Goal: Task Accomplishment & Management: Complete application form

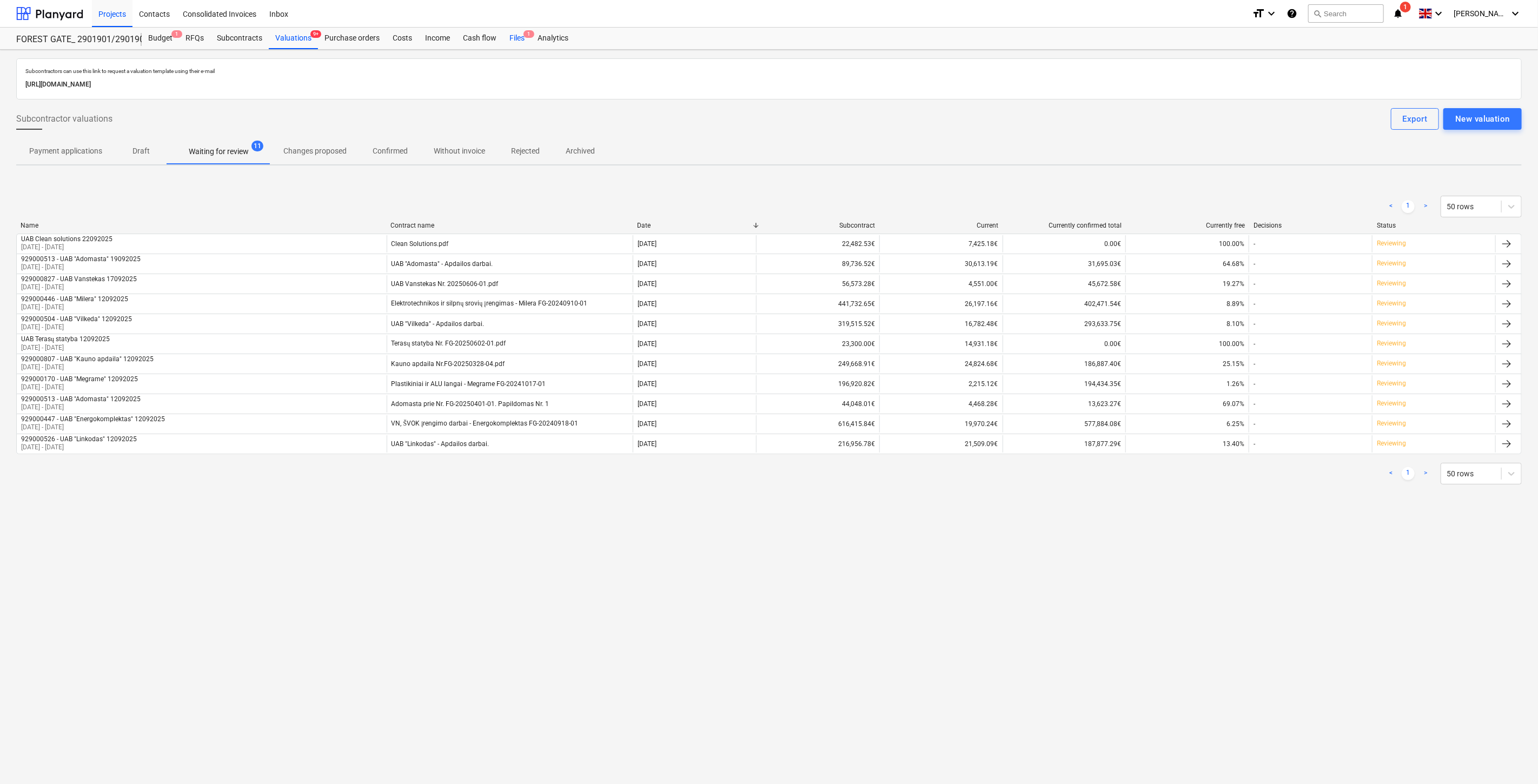
click at [519, 39] on div "Files 1" at bounding box center [516, 38] width 28 height 22
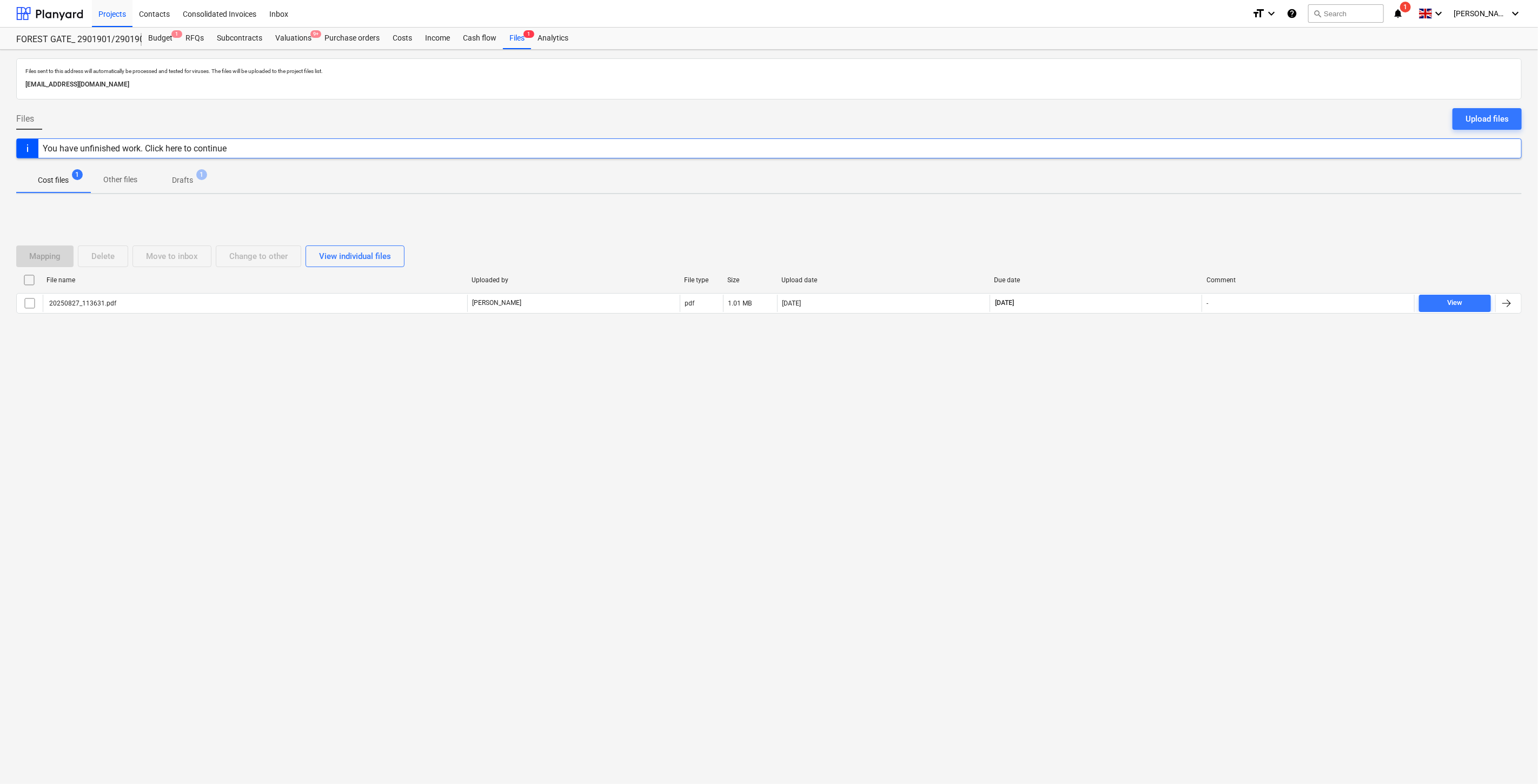
drag, startPoint x: 1143, startPoint y: 397, endPoint x: 1163, endPoint y: 373, distance: 31.2
click at [1149, 390] on div "Files sent to this address will automatically be processed and tested for virus…" at bounding box center [769, 416] width 1538 height 734
click at [1163, 373] on div "Files sent to this address will automatically be processed and tested for virus…" at bounding box center [769, 416] width 1538 height 734
drag, startPoint x: 1018, startPoint y: 579, endPoint x: 1039, endPoint y: 560, distance: 28.3
click at [1018, 579] on div "Files sent to this address will automatically be processed and tested for virus…" at bounding box center [769, 416] width 1538 height 734
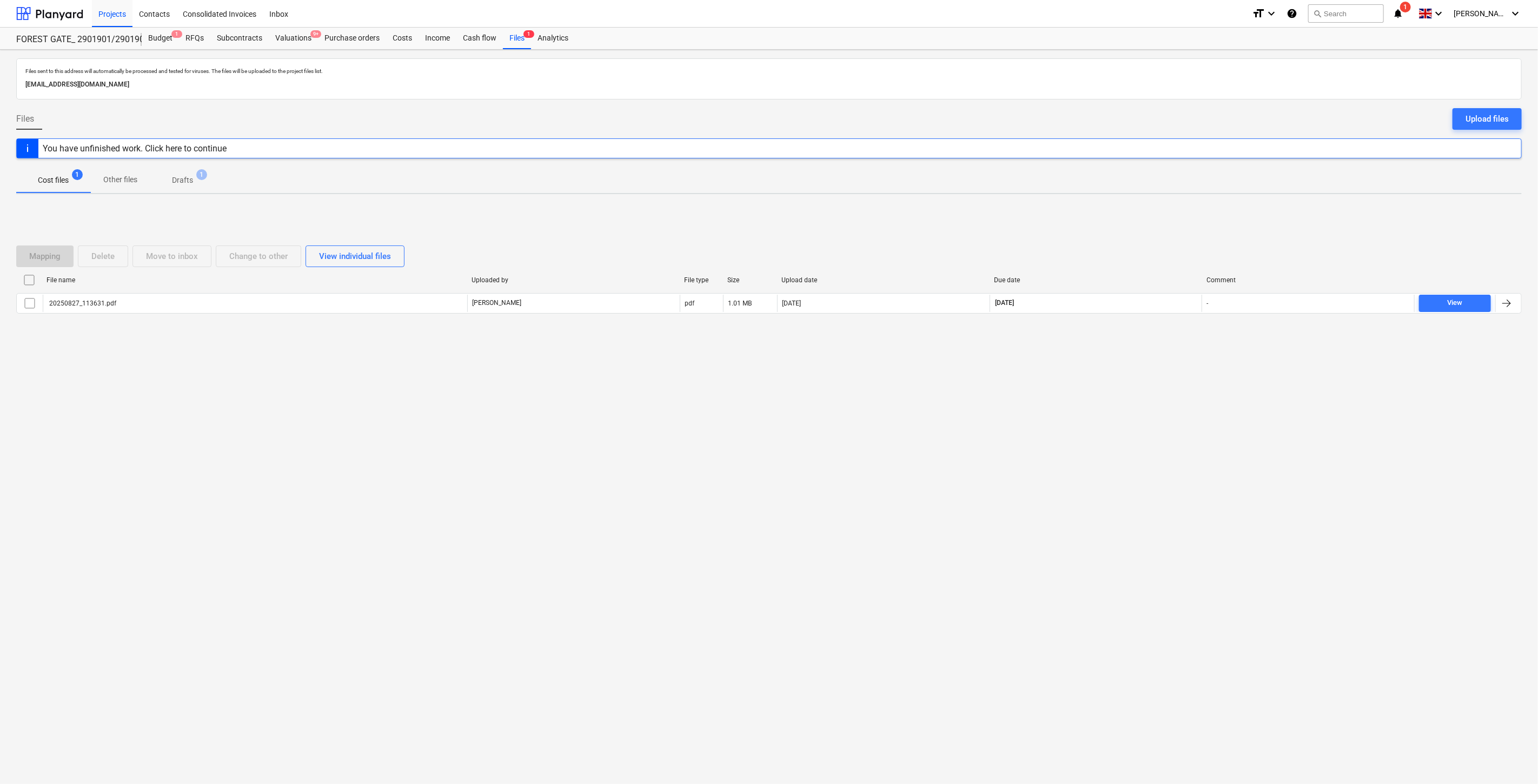
click at [1051, 552] on div "Files sent to this address will automatically be processed and tested for virus…" at bounding box center [769, 416] width 1538 height 734
drag, startPoint x: 232, startPoint y: 39, endPoint x: 245, endPoint y: 46, distance: 14.8
click at [232, 39] on div "Subcontracts" at bounding box center [239, 38] width 58 height 22
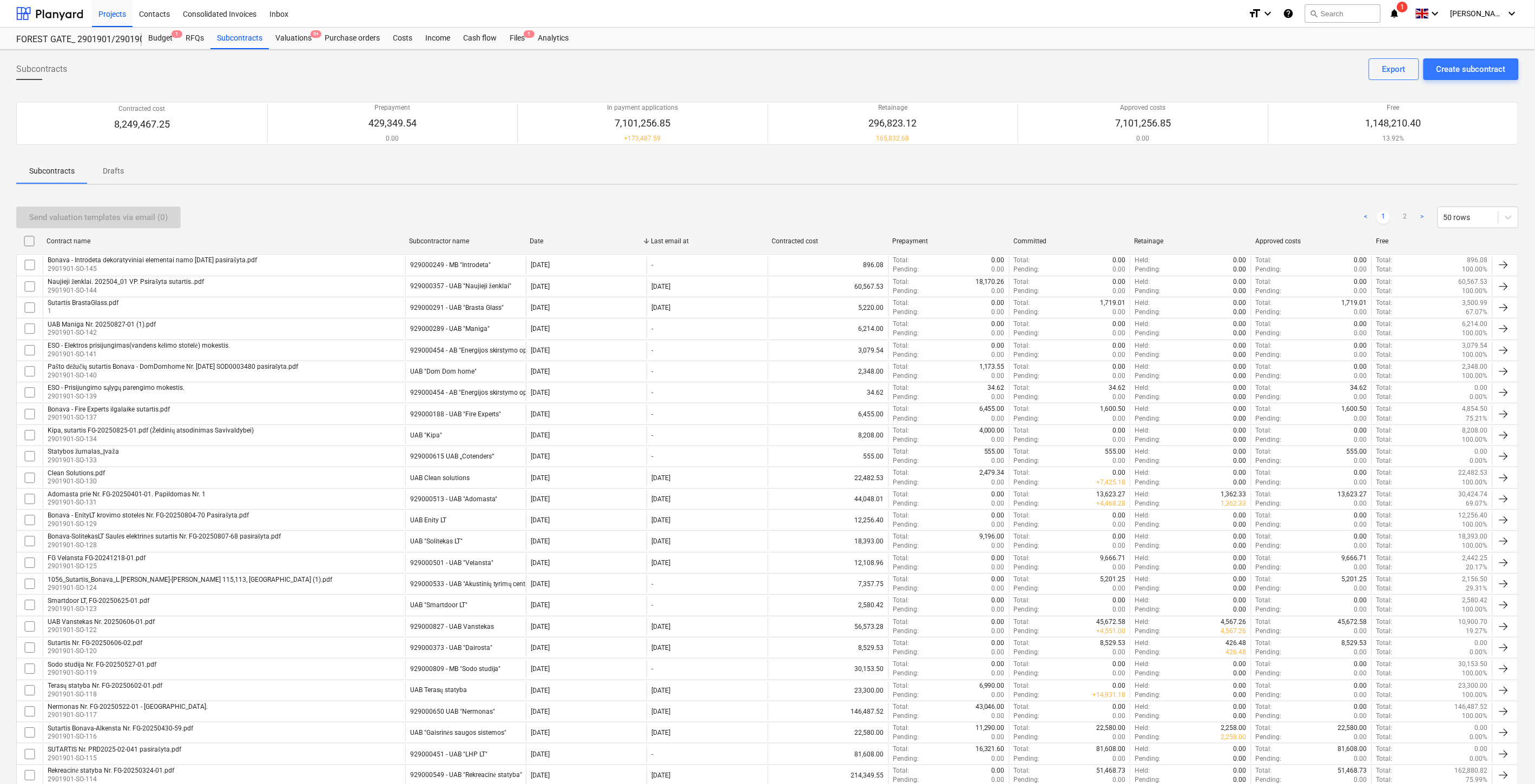
scroll to position [444, 0]
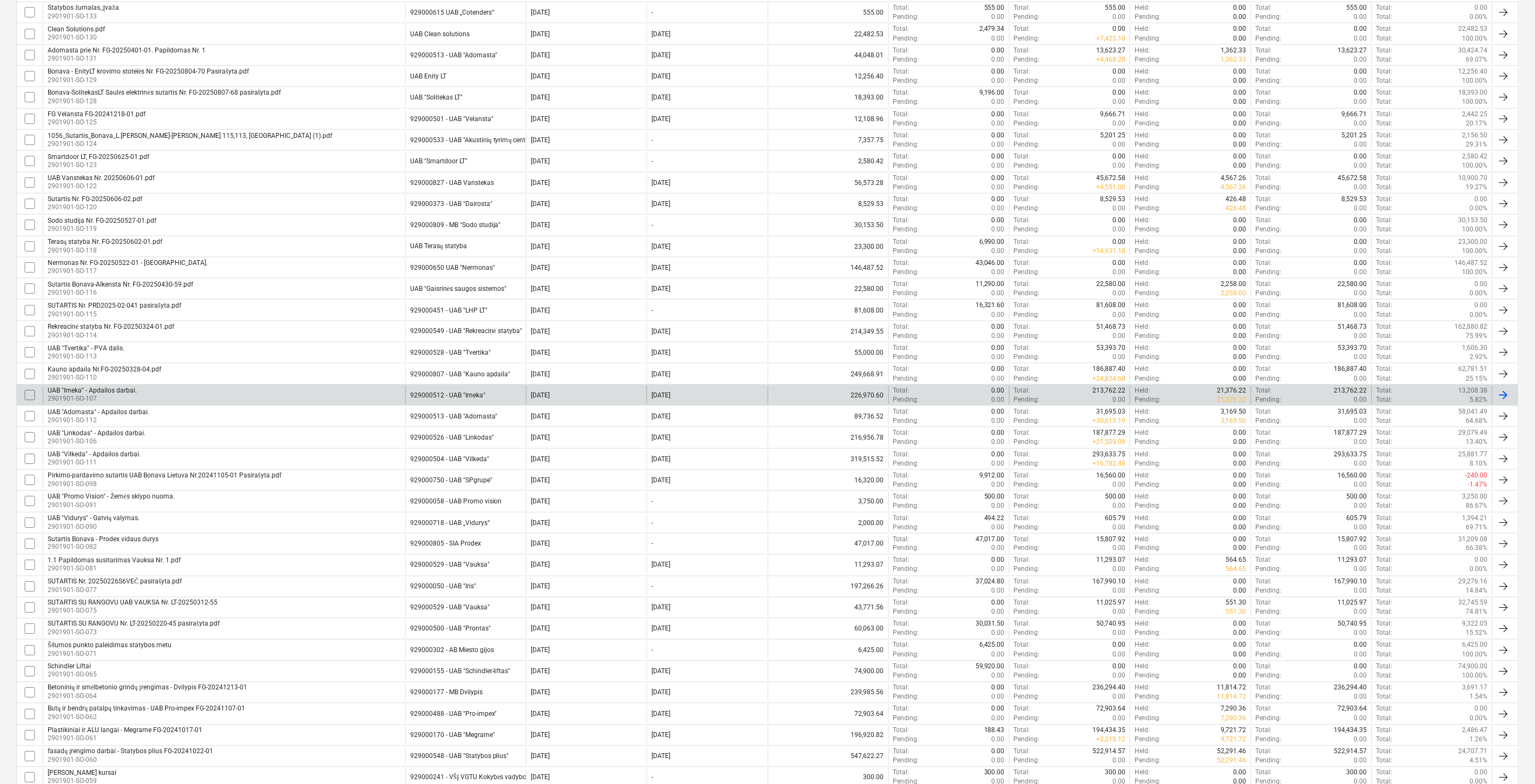
click at [251, 392] on div "UAB "Imeka" - Apdailos darbai. 2901901-SO-107" at bounding box center [223, 396] width 363 height 18
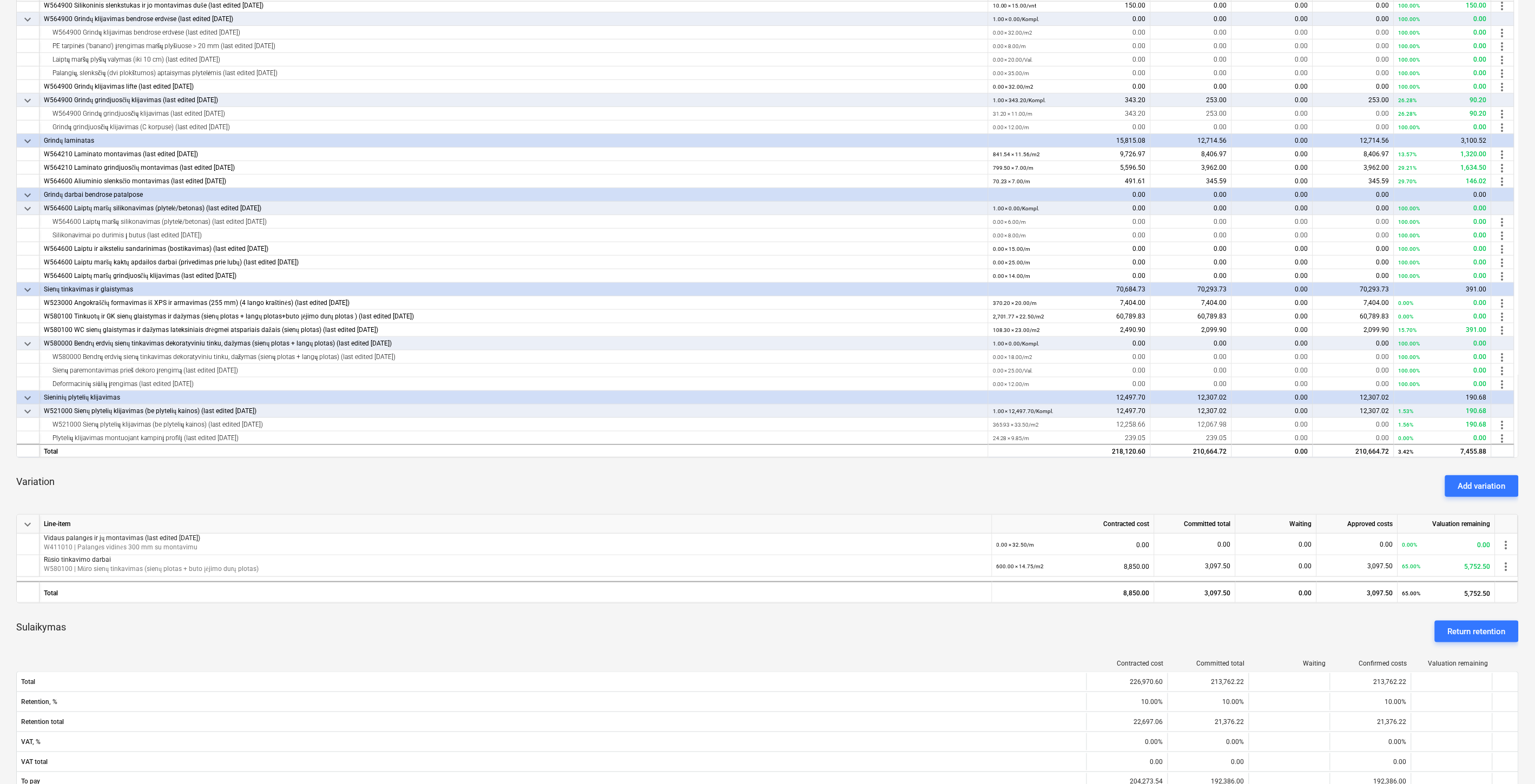
scroll to position [240, 0]
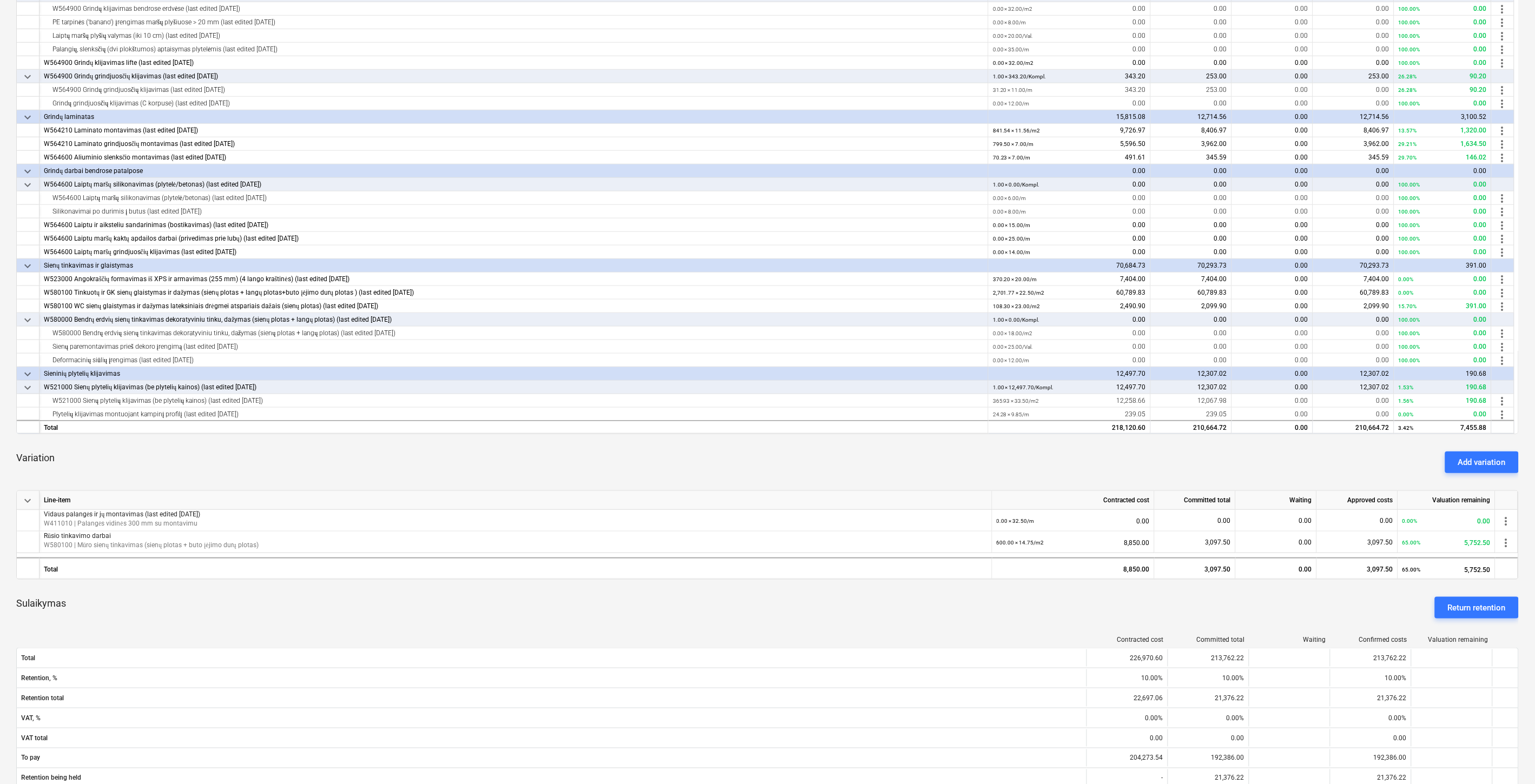
click at [699, 598] on div "Sulaikymas Return retention" at bounding box center [768, 608] width 1503 height 39
click at [722, 598] on div "Sulaikymas Return retention" at bounding box center [768, 608] width 1503 height 39
click at [715, 619] on div "Sulaikymas Return retention" at bounding box center [768, 608] width 1503 height 39
click at [745, 611] on div "Sulaikymas Return retention" at bounding box center [768, 608] width 1503 height 39
click at [860, 613] on div "Sulaikymas Return retention" at bounding box center [768, 608] width 1503 height 39
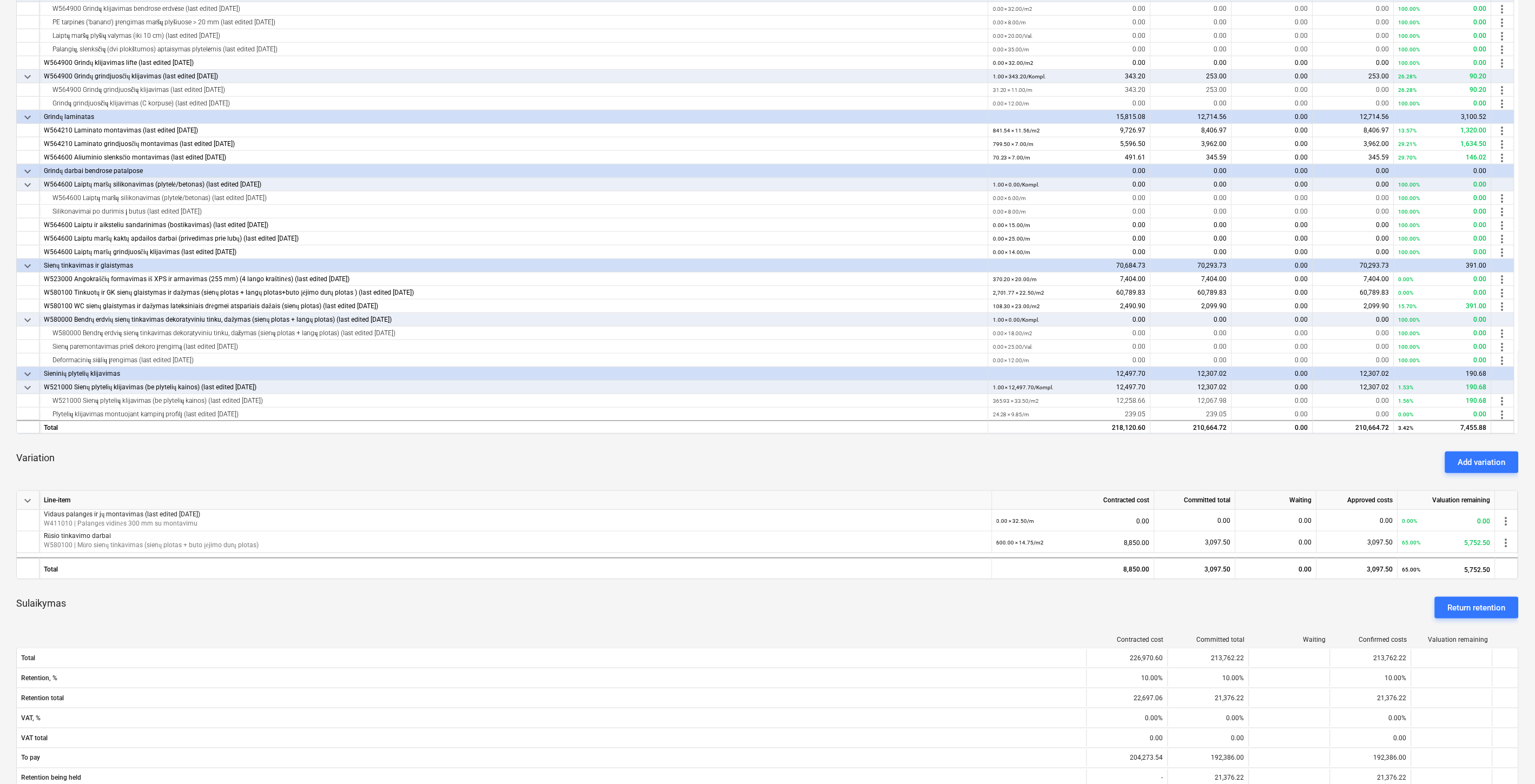
click at [868, 612] on div "Sulaikymas Return retention" at bounding box center [768, 608] width 1503 height 39
click at [904, 603] on div "Sulaikymas Return retention" at bounding box center [768, 608] width 1503 height 39
click at [916, 598] on div "Sulaikymas Return retention" at bounding box center [768, 608] width 1503 height 39
click at [929, 597] on div "Sulaikymas Return retention" at bounding box center [768, 608] width 1503 height 39
click at [949, 591] on div "Sulaikymas Return retention" at bounding box center [768, 608] width 1503 height 39
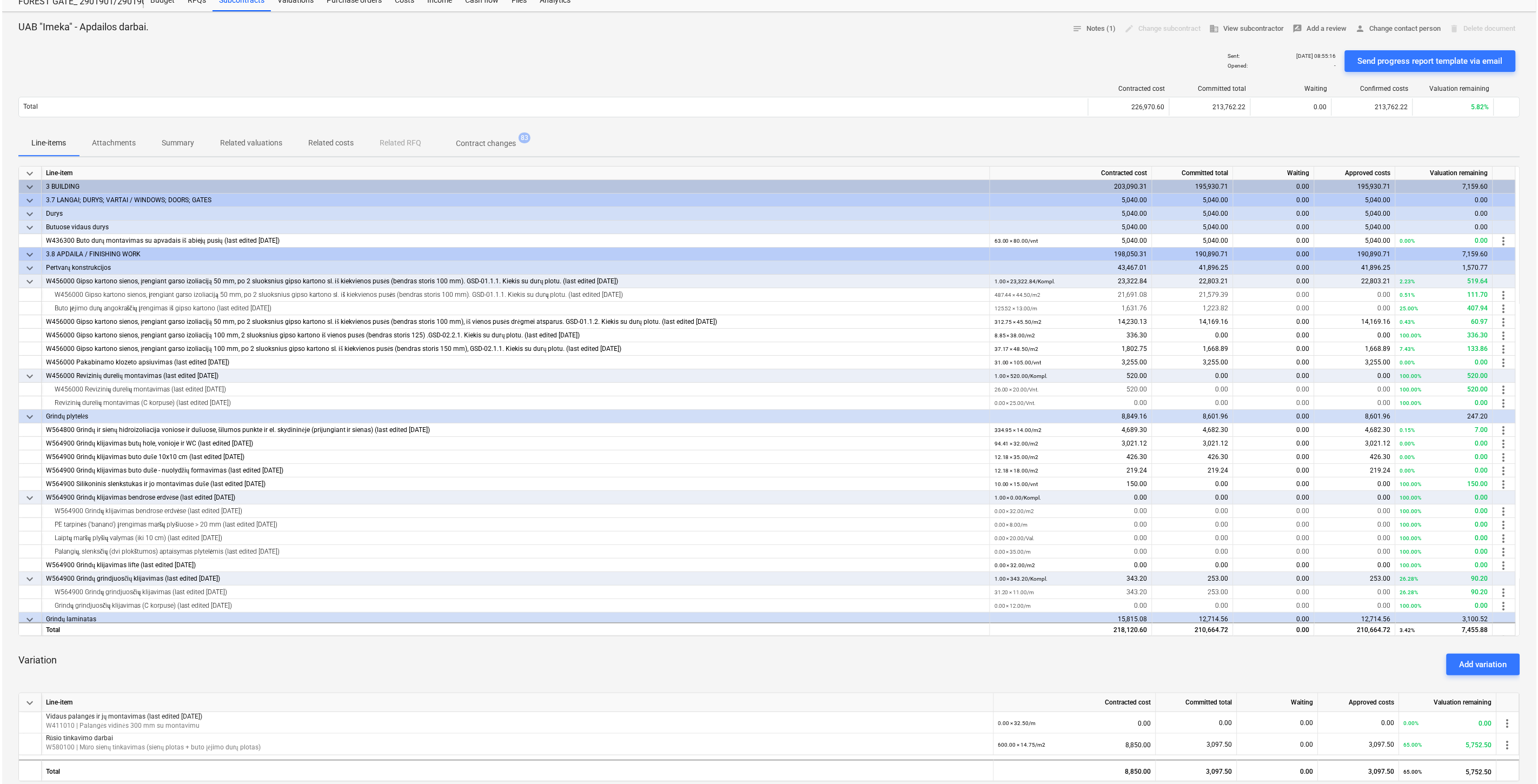
scroll to position [0, 0]
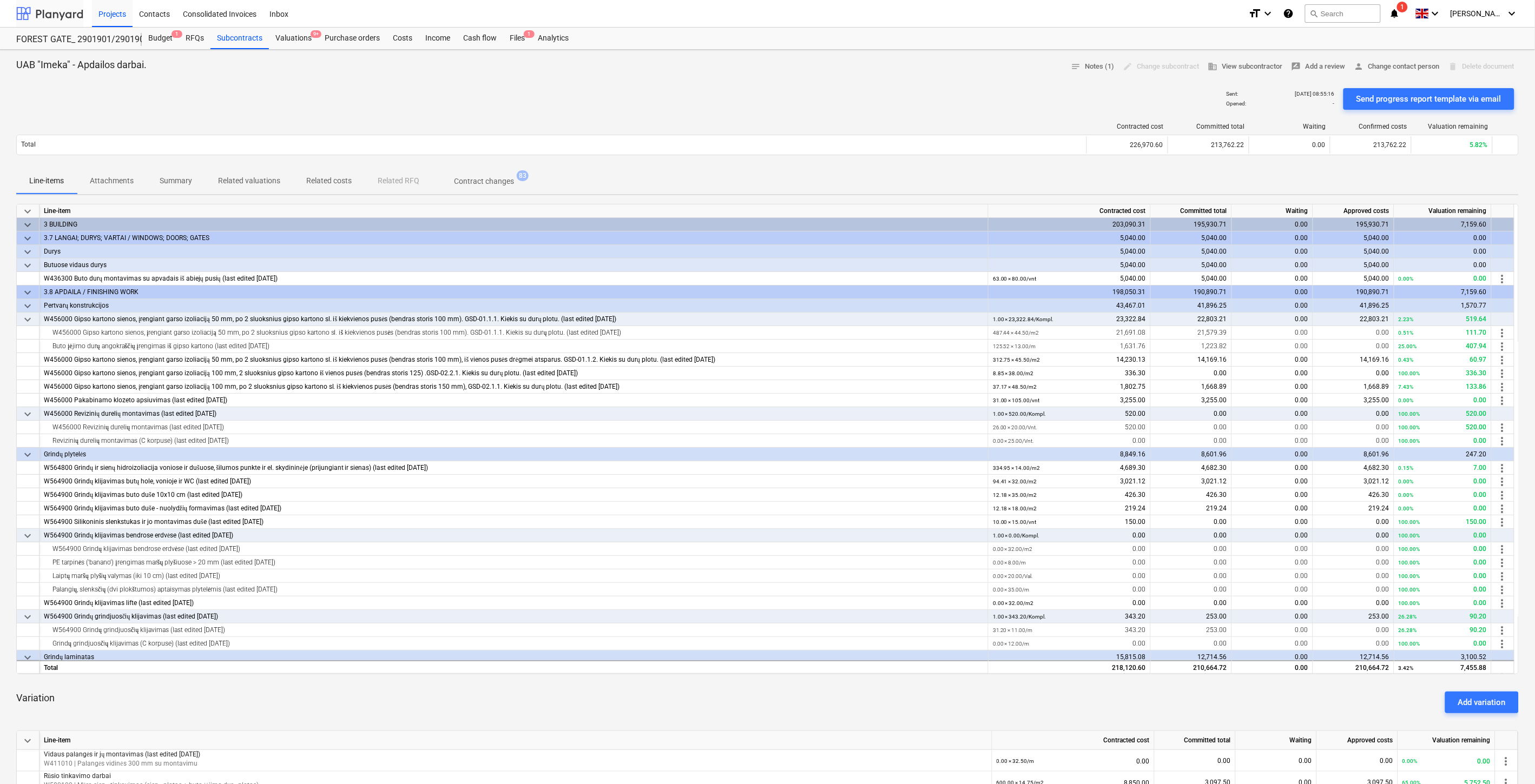
click at [63, 11] on div at bounding box center [50, 13] width 67 height 27
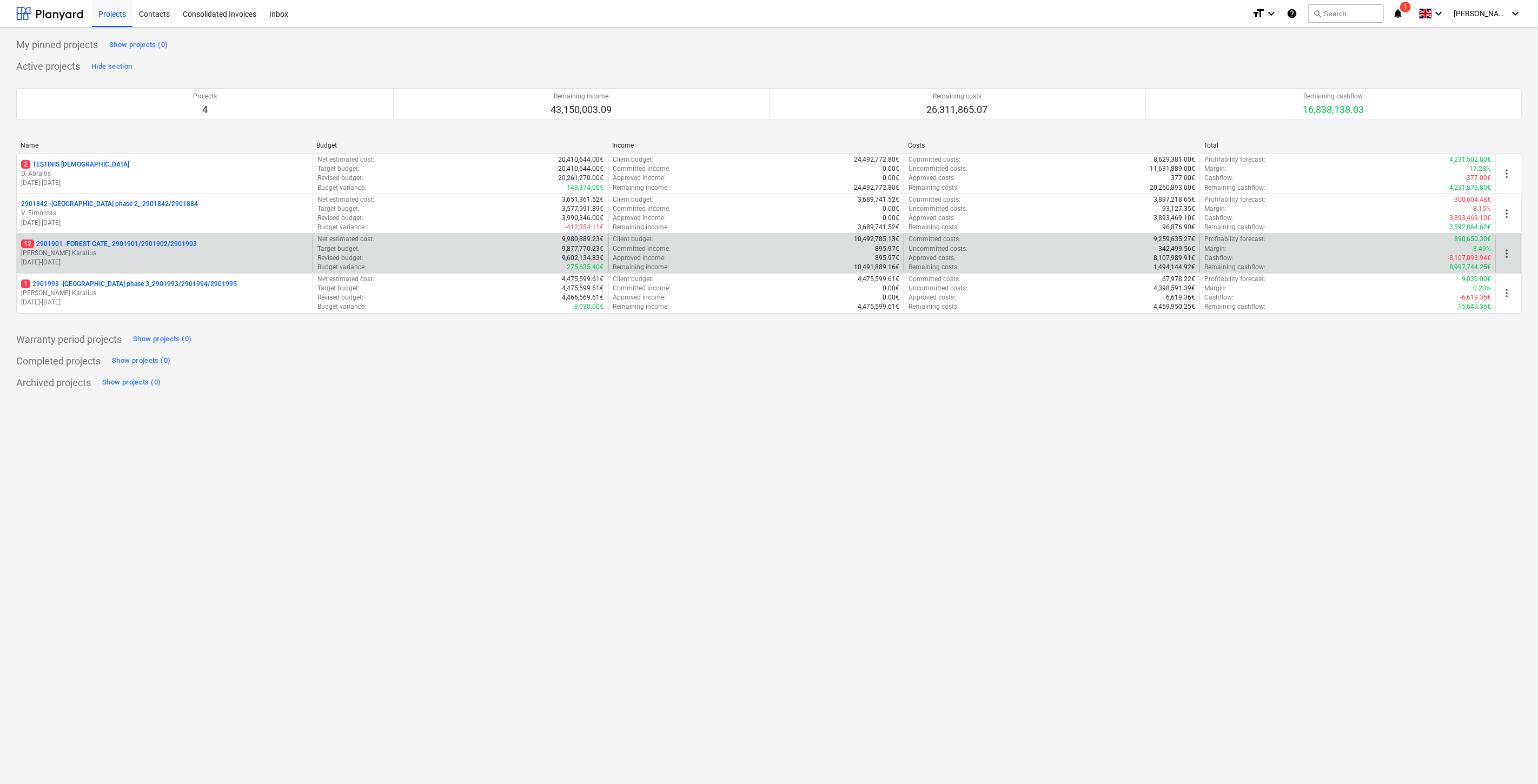
click at [165, 253] on p "[PERSON_NAME]" at bounding box center [165, 253] width 287 height 9
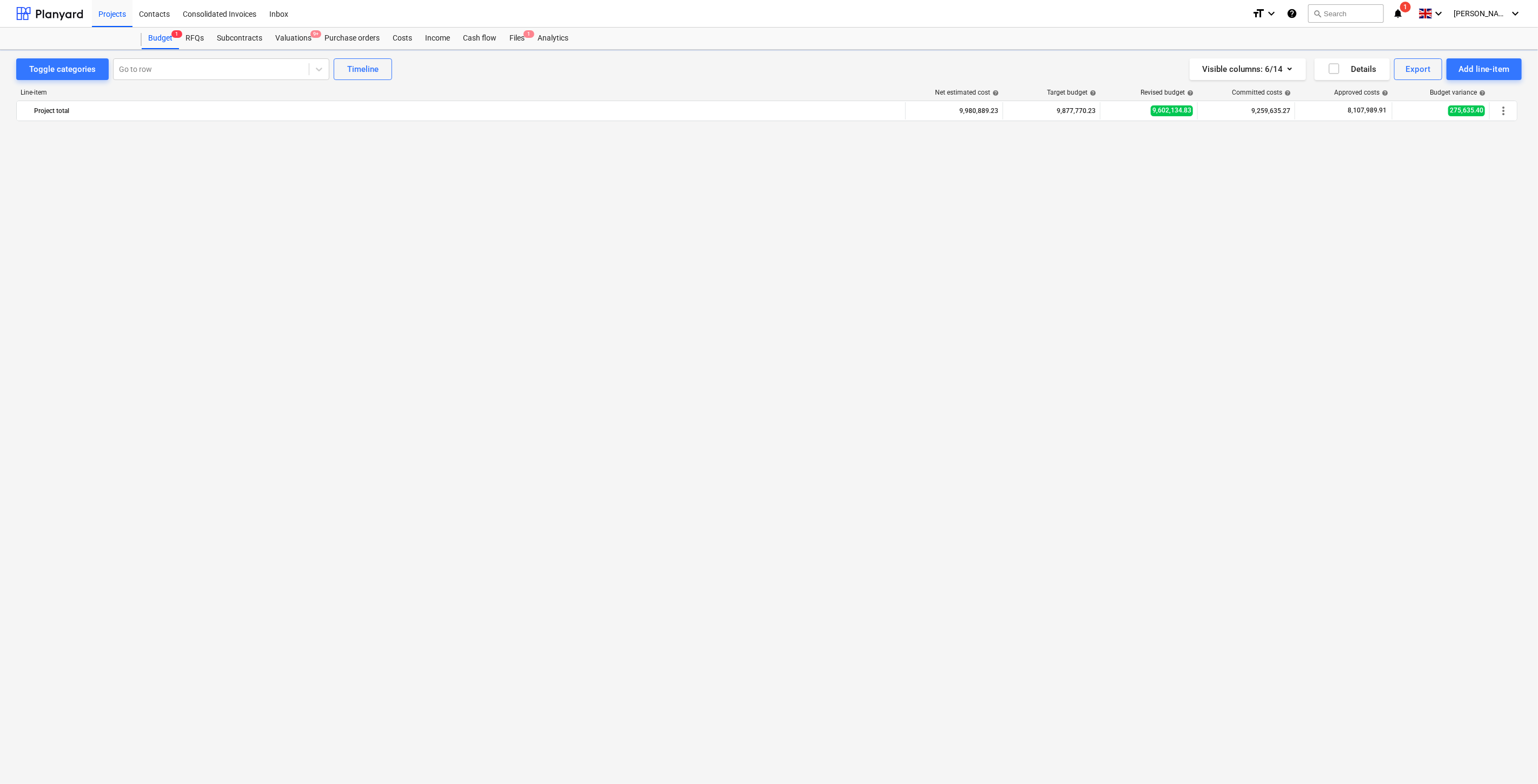
scroll to position [1785, 0]
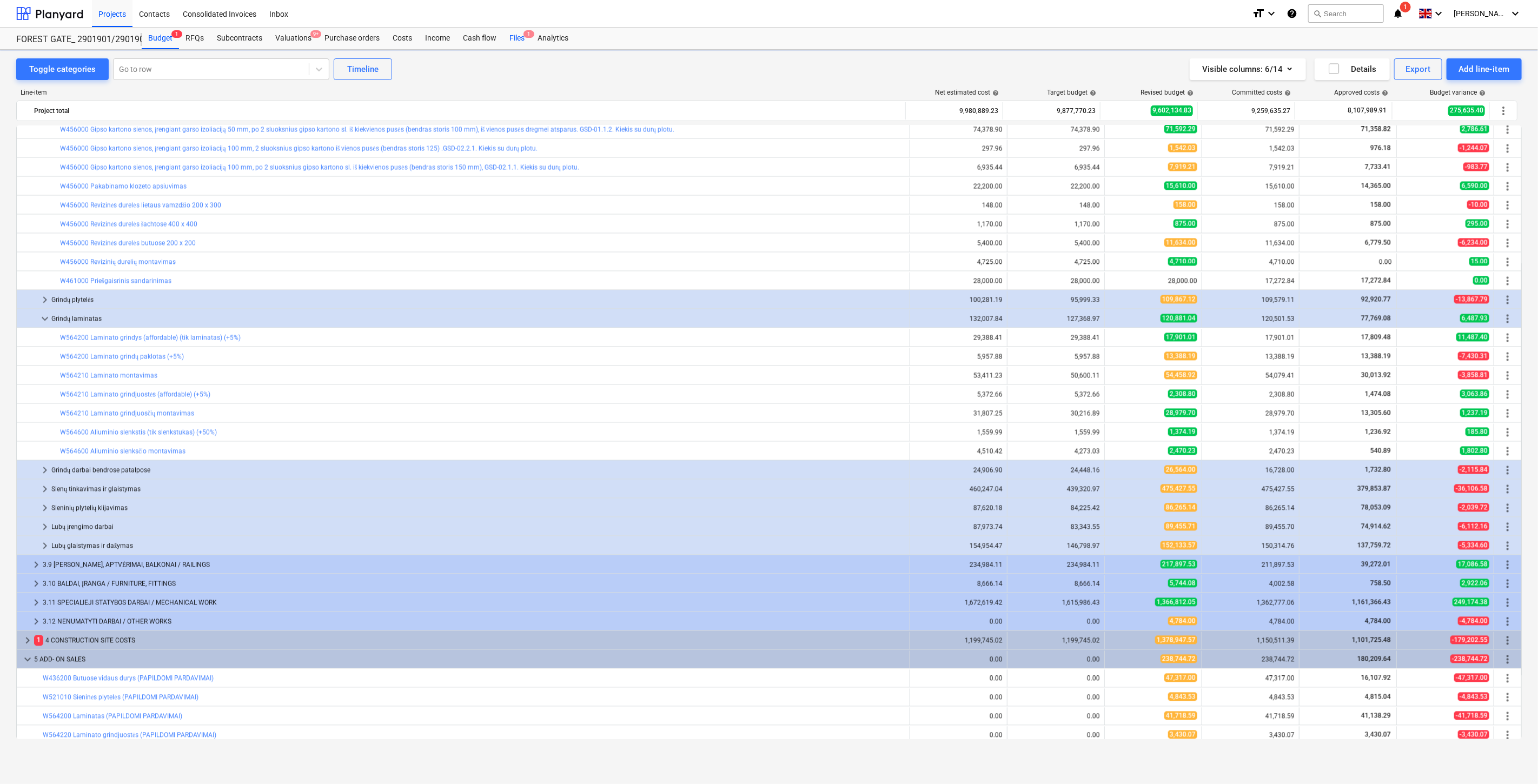
click at [515, 37] on div "Files 1" at bounding box center [516, 38] width 28 height 22
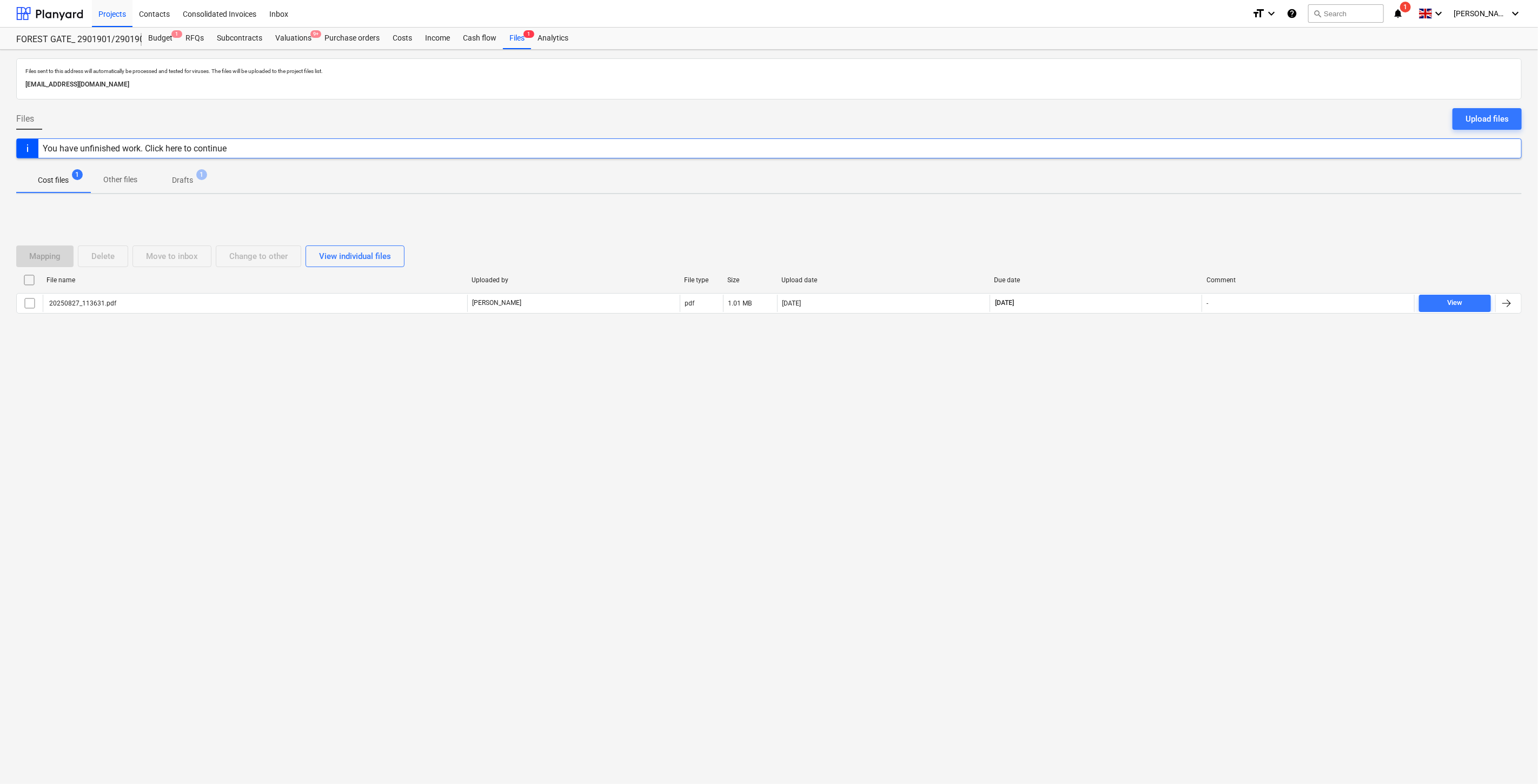
drag, startPoint x: 1218, startPoint y: 499, endPoint x: 1228, endPoint y: 433, distance: 66.8
click at [1219, 487] on div "Files sent to this address will automatically be processed and tested for virus…" at bounding box center [769, 416] width 1538 height 734
click at [1228, 433] on div "Files sent to this address will automatically be processed and tested for virus…" at bounding box center [769, 416] width 1538 height 734
drag, startPoint x: 1061, startPoint y: 510, endPoint x: 1110, endPoint y: 450, distance: 77.5
click at [1064, 506] on div "Files sent to this address will automatically be processed and tested for virus…" at bounding box center [769, 416] width 1538 height 734
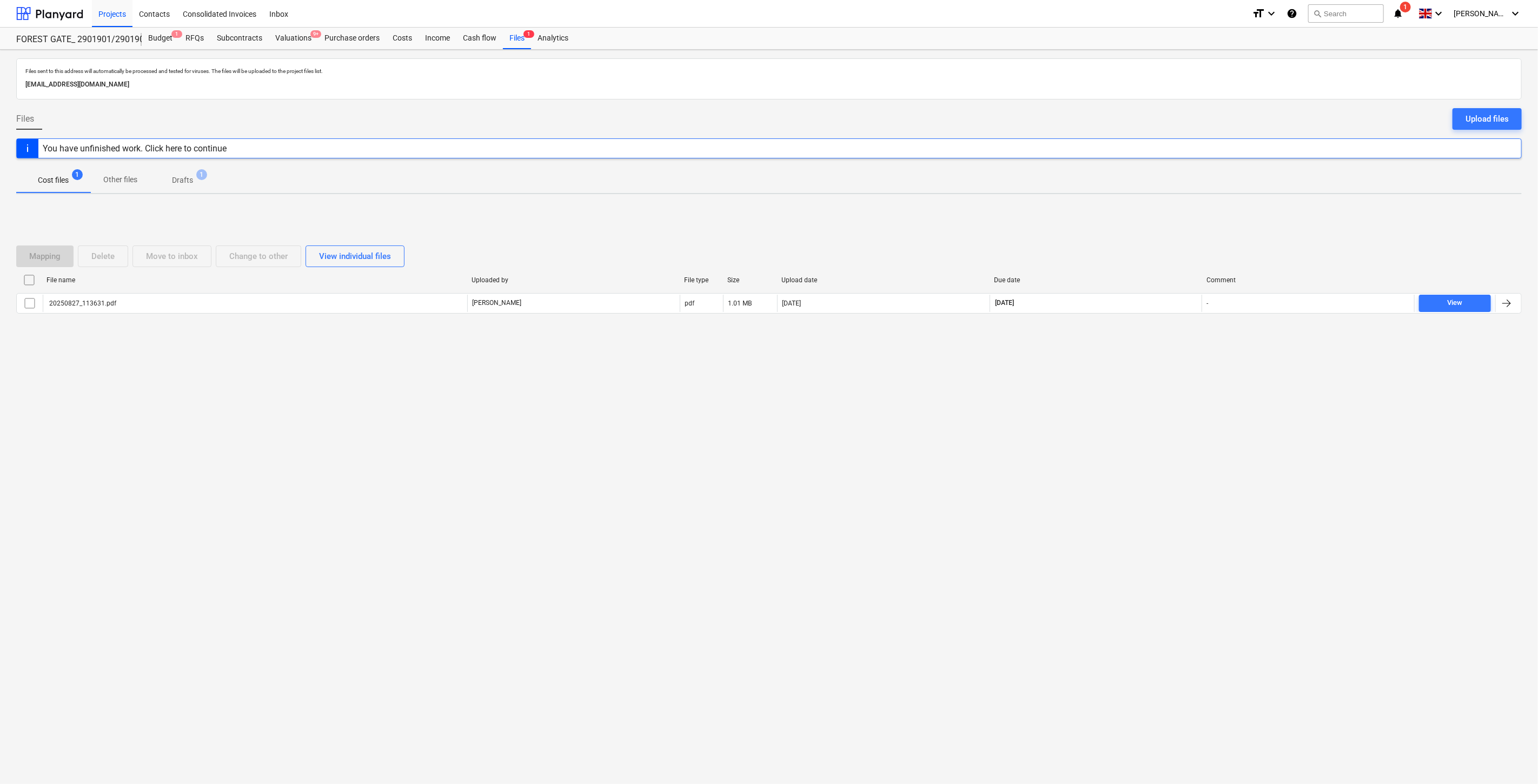
drag, startPoint x: 1110, startPoint y: 450, endPoint x: 433, endPoint y: 117, distance: 754.5
click at [1106, 446] on div "Files sent to this address will automatically be processed and tested for virus…" at bounding box center [769, 416] width 1538 height 734
drag, startPoint x: 1046, startPoint y: 424, endPoint x: 1060, endPoint y: 398, distance: 29.5
click at [1046, 422] on div "Files sent to this address will automatically be processed and tested for virus…" at bounding box center [769, 416] width 1538 height 734
click at [1067, 385] on div "Files sent to this address will automatically be processed and tested for virus…" at bounding box center [769, 416] width 1538 height 734
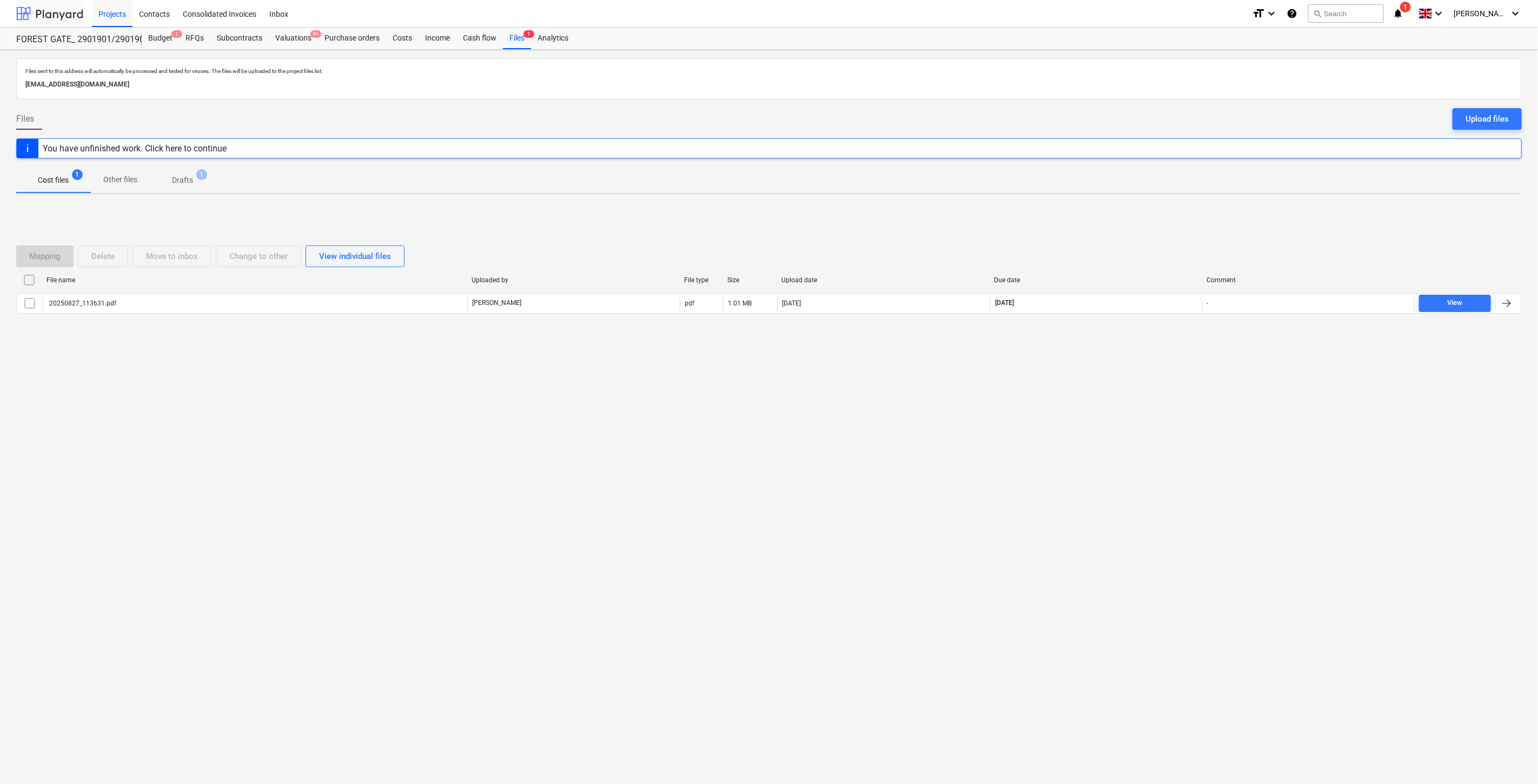
click at [63, 12] on div at bounding box center [50, 13] width 67 height 27
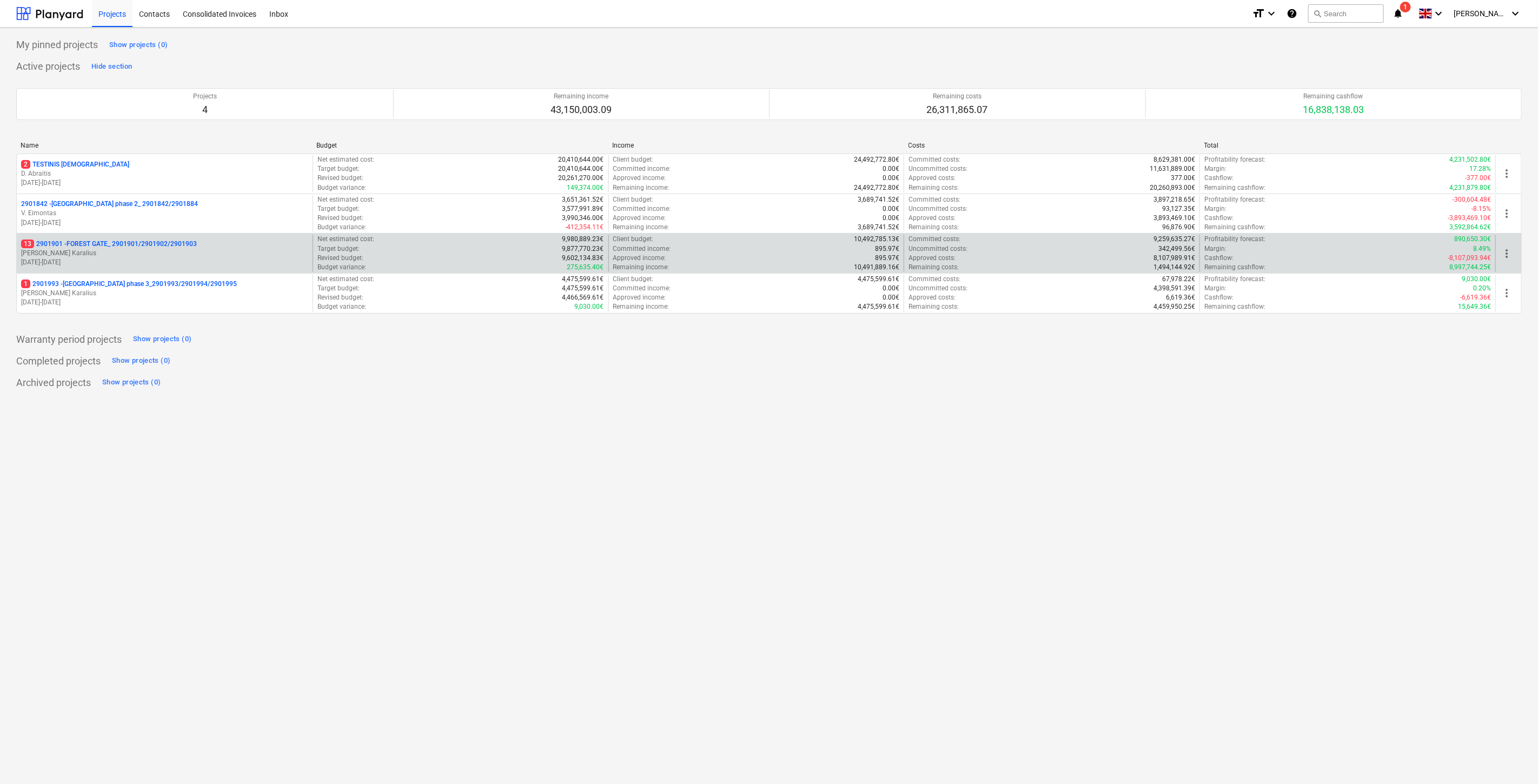
click at [130, 252] on p "[PERSON_NAME]" at bounding box center [165, 253] width 287 height 9
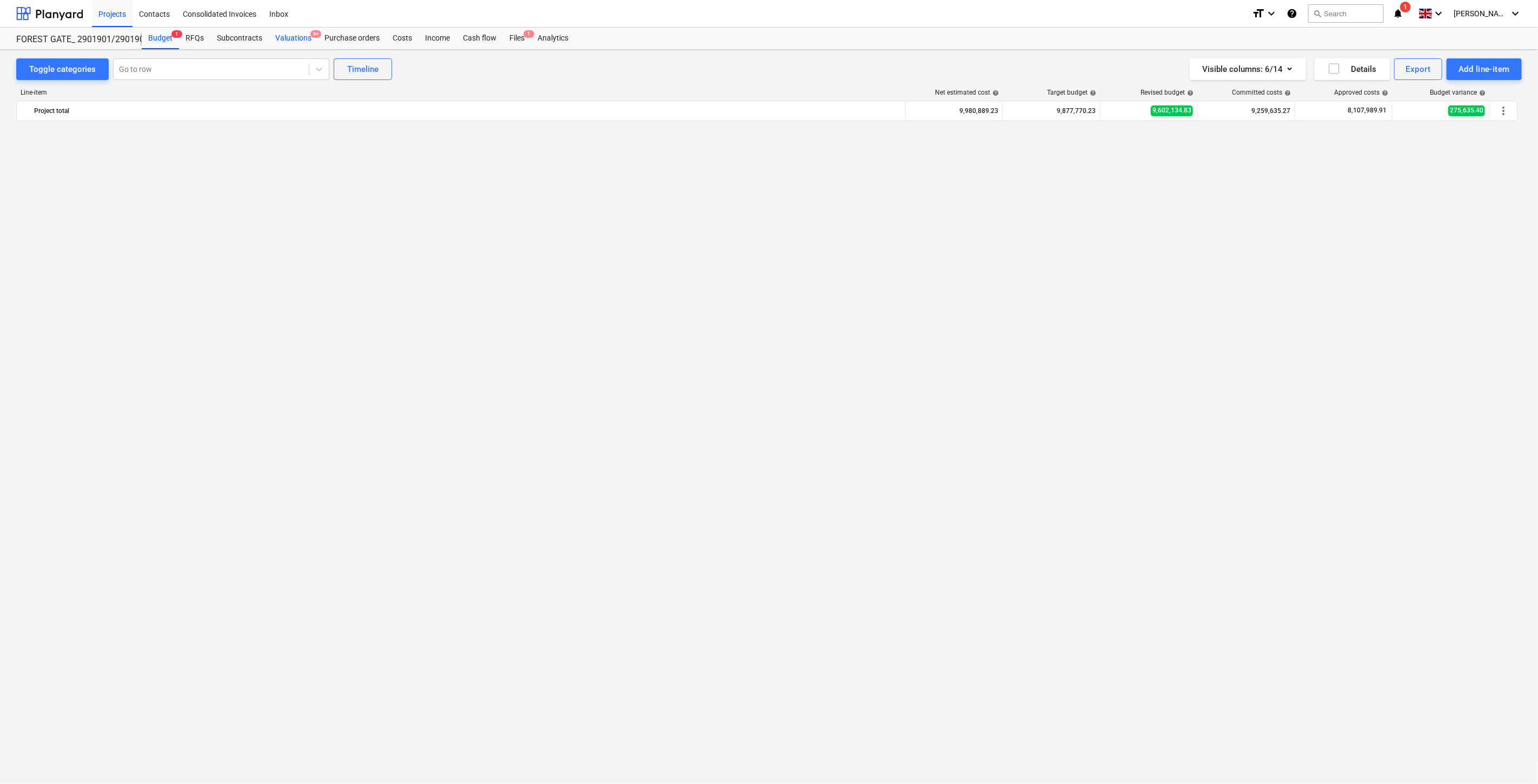
scroll to position [1785, 0]
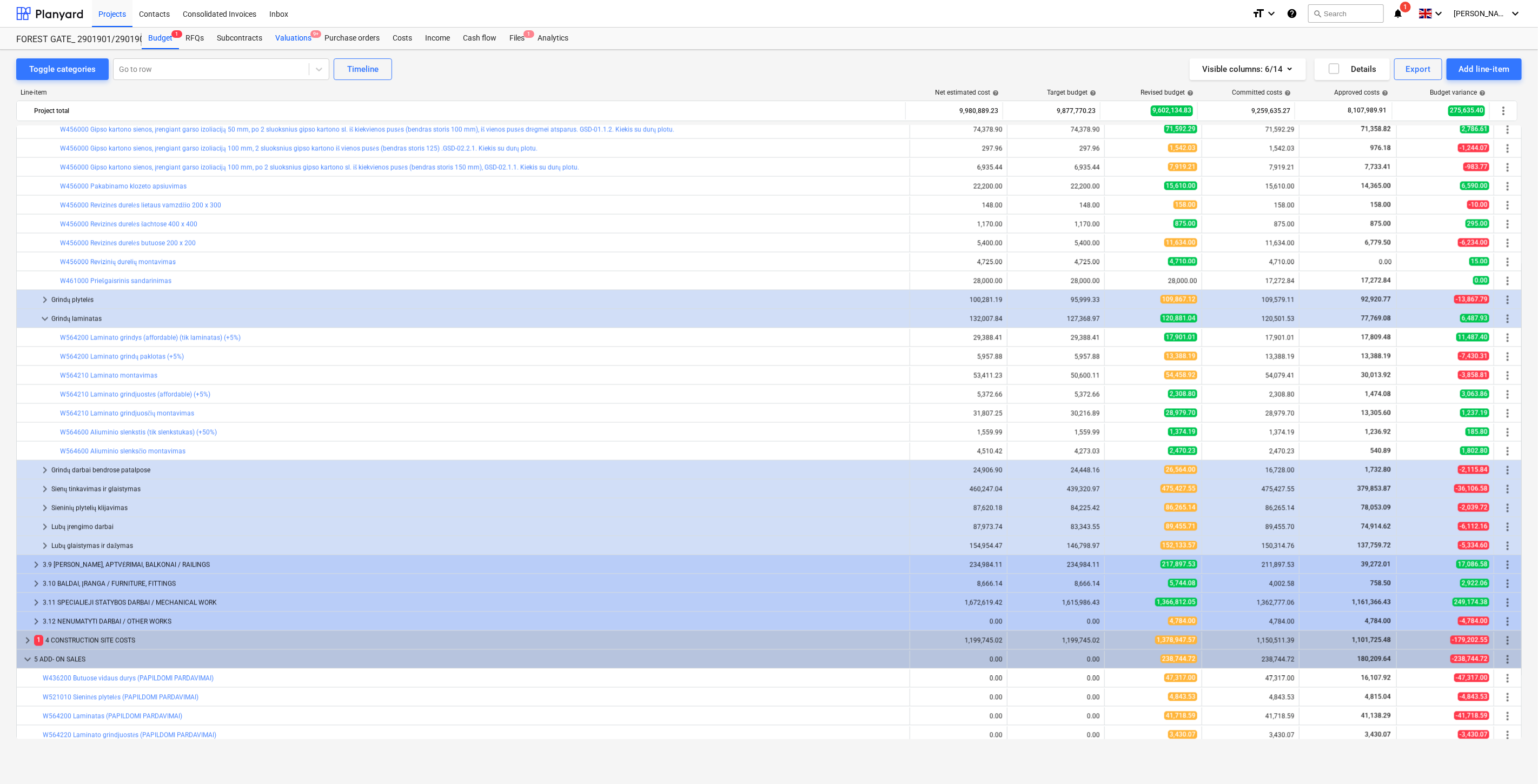
click at [300, 38] on div "Valuations 9+" at bounding box center [293, 38] width 49 height 22
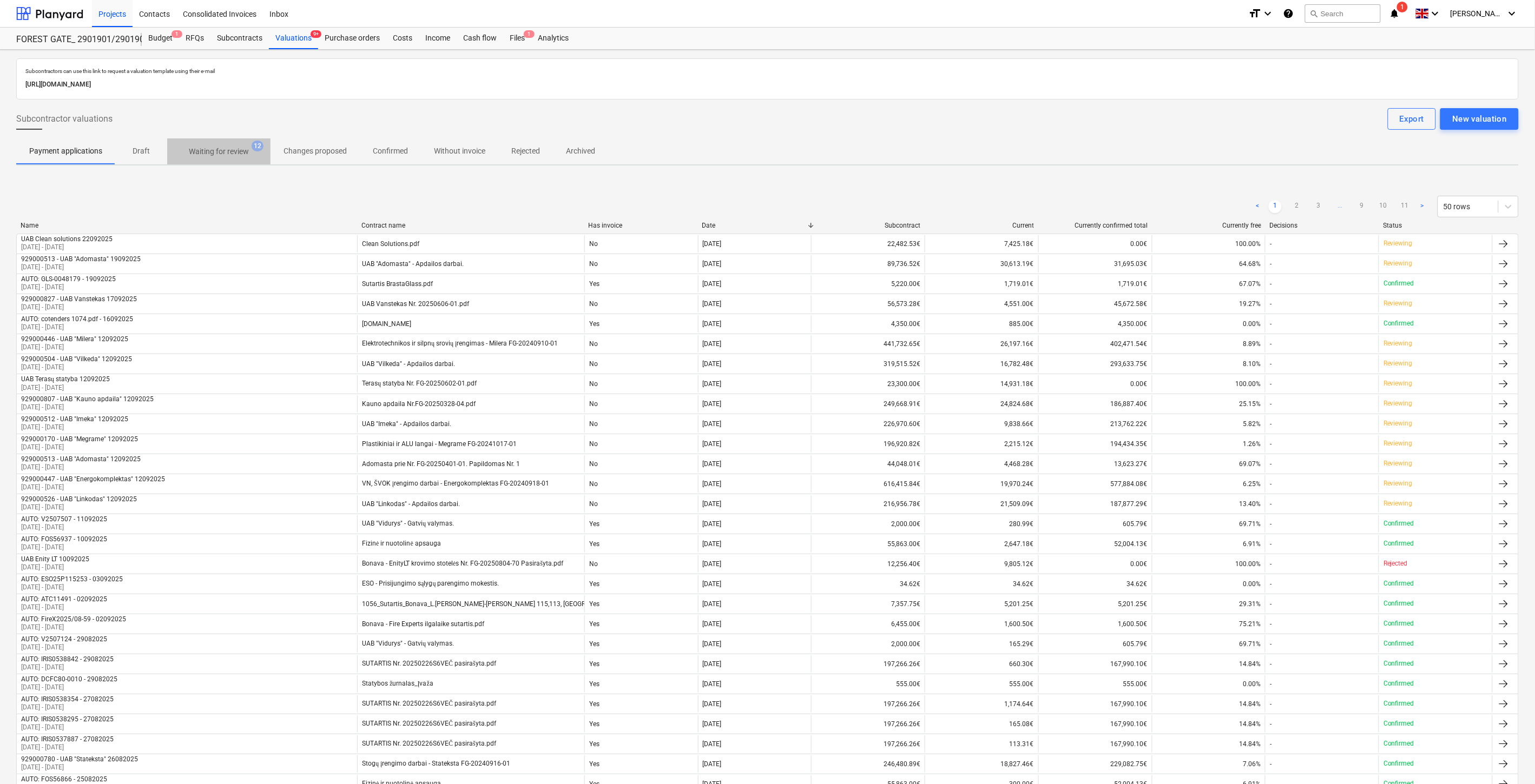
click at [225, 154] on p "Waiting for review" at bounding box center [219, 151] width 60 height 11
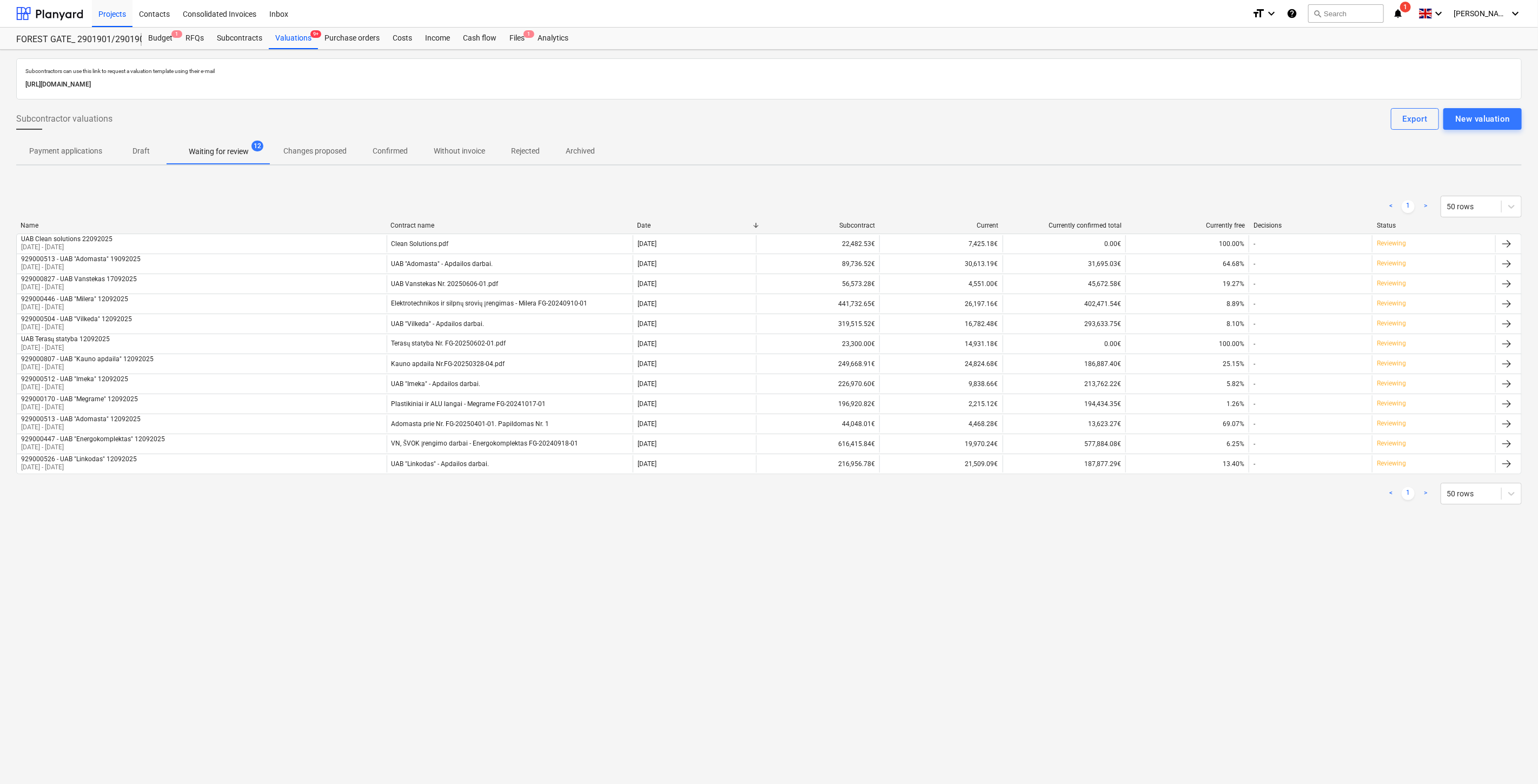
click at [948, 585] on div "Subcontractors can use this link to request a valuation template using their e-…" at bounding box center [769, 416] width 1538 height 734
click at [985, 568] on div "Subcontractors can use this link to request a valuation template using their e-…" at bounding box center [769, 416] width 1538 height 734
click at [515, 39] on div "Files 1" at bounding box center [516, 38] width 28 height 22
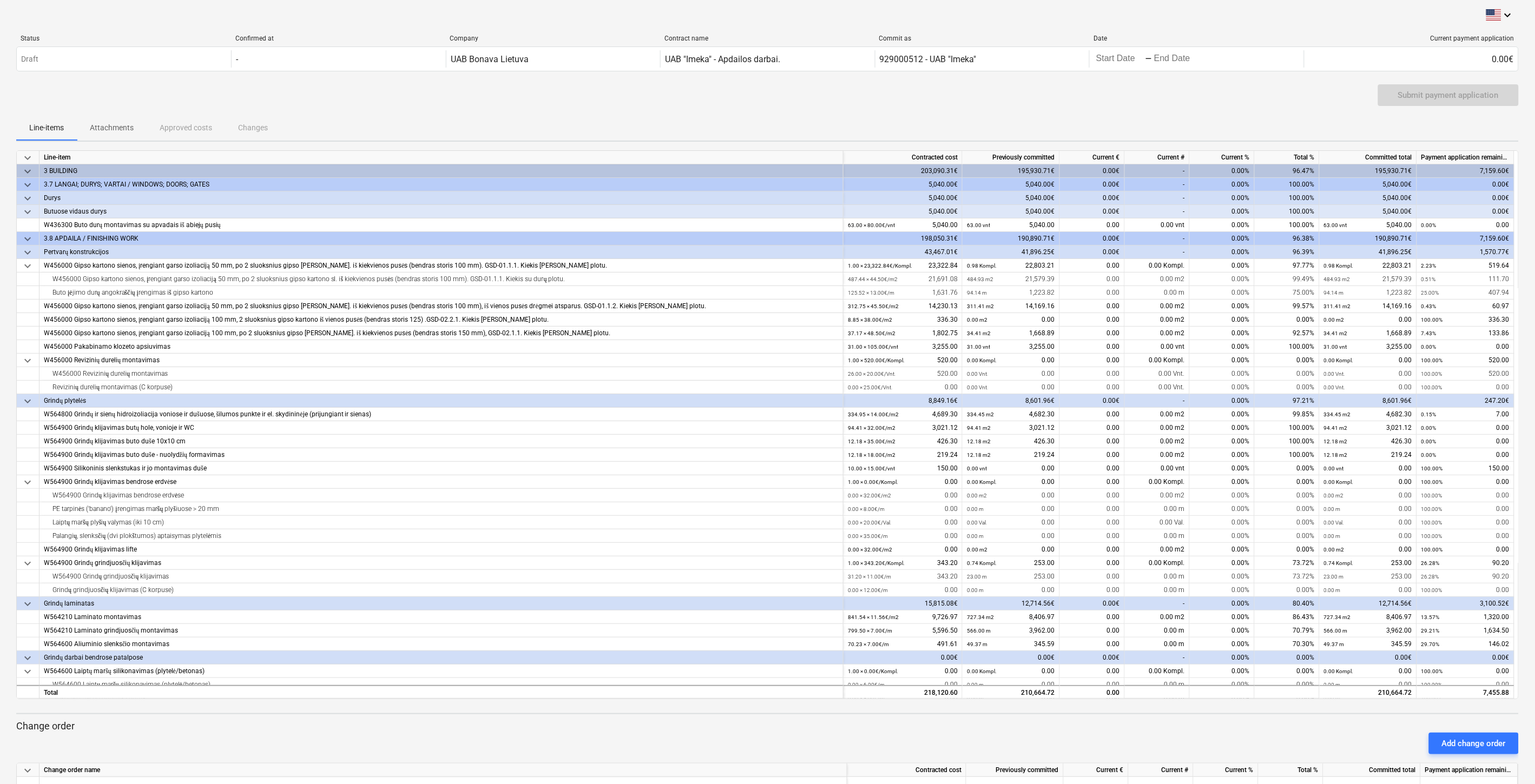
click at [404, 119] on div "Line-items Attachments Approved costs Changes" at bounding box center [768, 128] width 1503 height 26
click at [106, 125] on p "Attachments" at bounding box center [112, 127] width 44 height 11
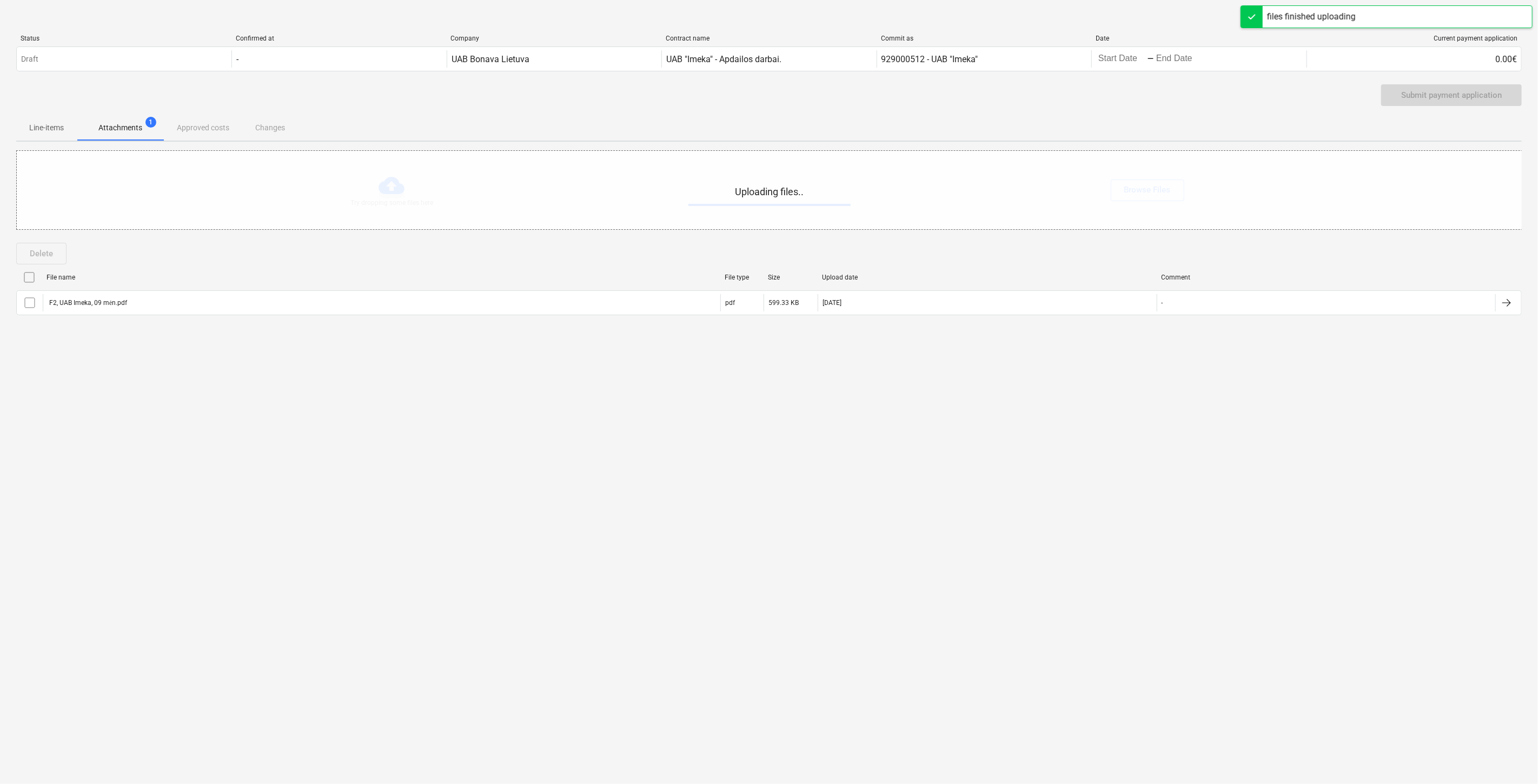
drag, startPoint x: 1116, startPoint y: 419, endPoint x: 1126, endPoint y: 409, distance: 14.1
click at [1116, 418] on div "keyboard_arrow_down Status Confirmed at Company Contract name Commit as Date Cu…" at bounding box center [769, 392] width 1538 height 784
click at [1126, 409] on div "keyboard_arrow_down Status Confirmed at Company Contract name Commit as Date Cu…" at bounding box center [769, 392] width 1538 height 784
click at [1080, 468] on div "keyboard_arrow_down Status Confirmed at Company Contract name Commit as Date Cu…" at bounding box center [769, 392] width 1538 height 784
click at [1093, 449] on div "keyboard_arrow_down Status Confirmed at Company Contract name Commit as Date Cu…" at bounding box center [769, 392] width 1538 height 784
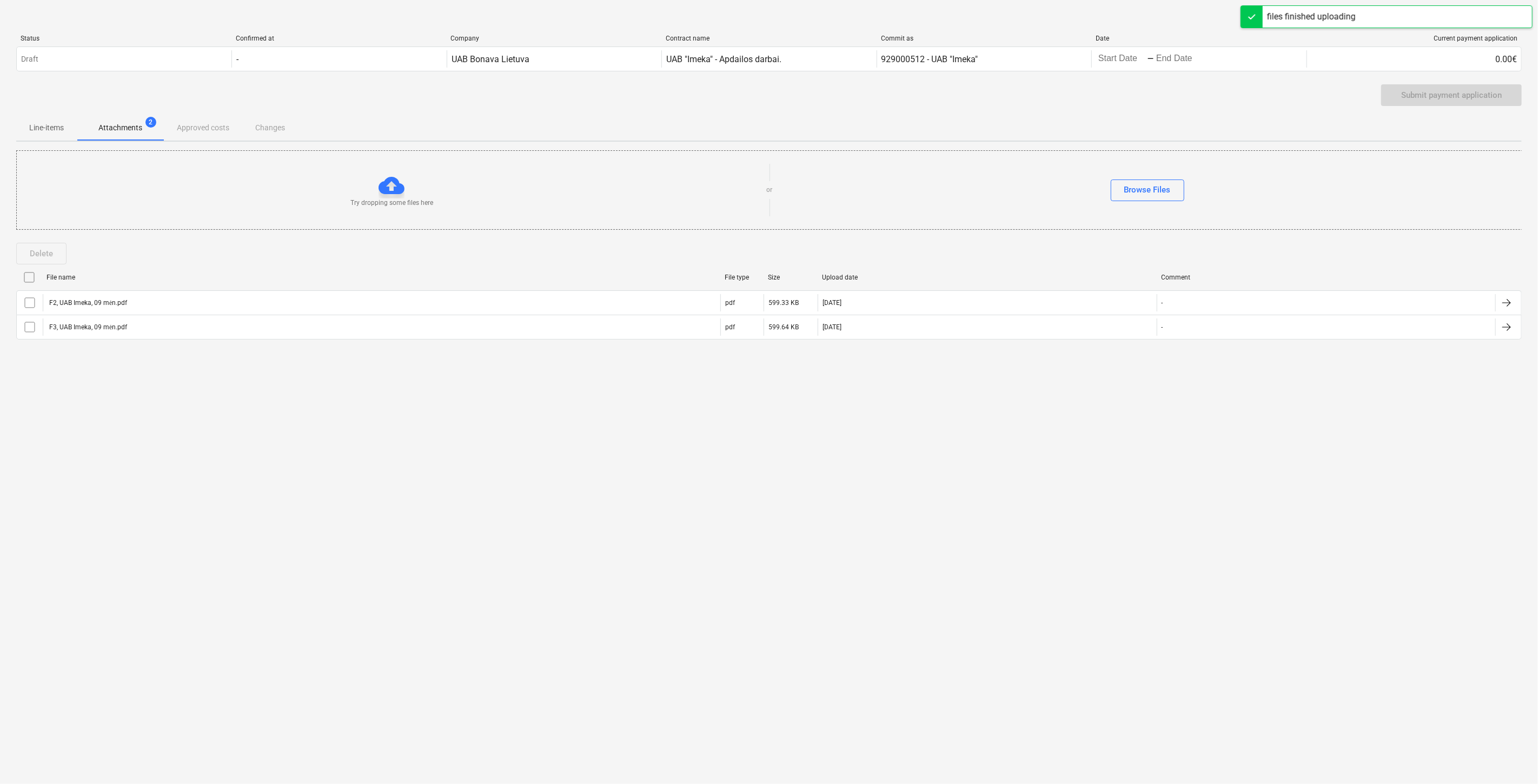
click at [37, 125] on p "Line-items" at bounding box center [46, 127] width 35 height 11
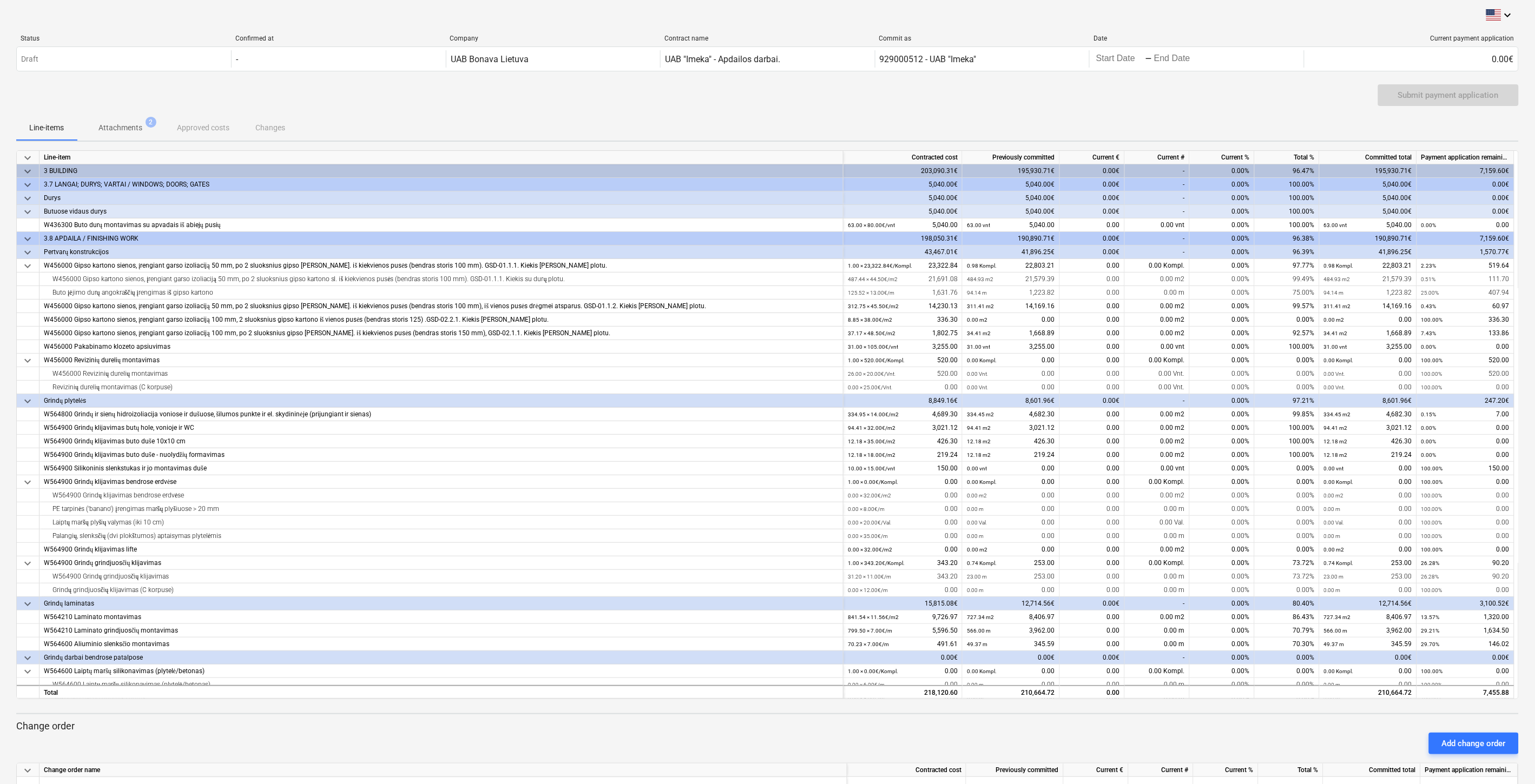
click at [901, 114] on div "Submit payment application" at bounding box center [768, 99] width 1503 height 30
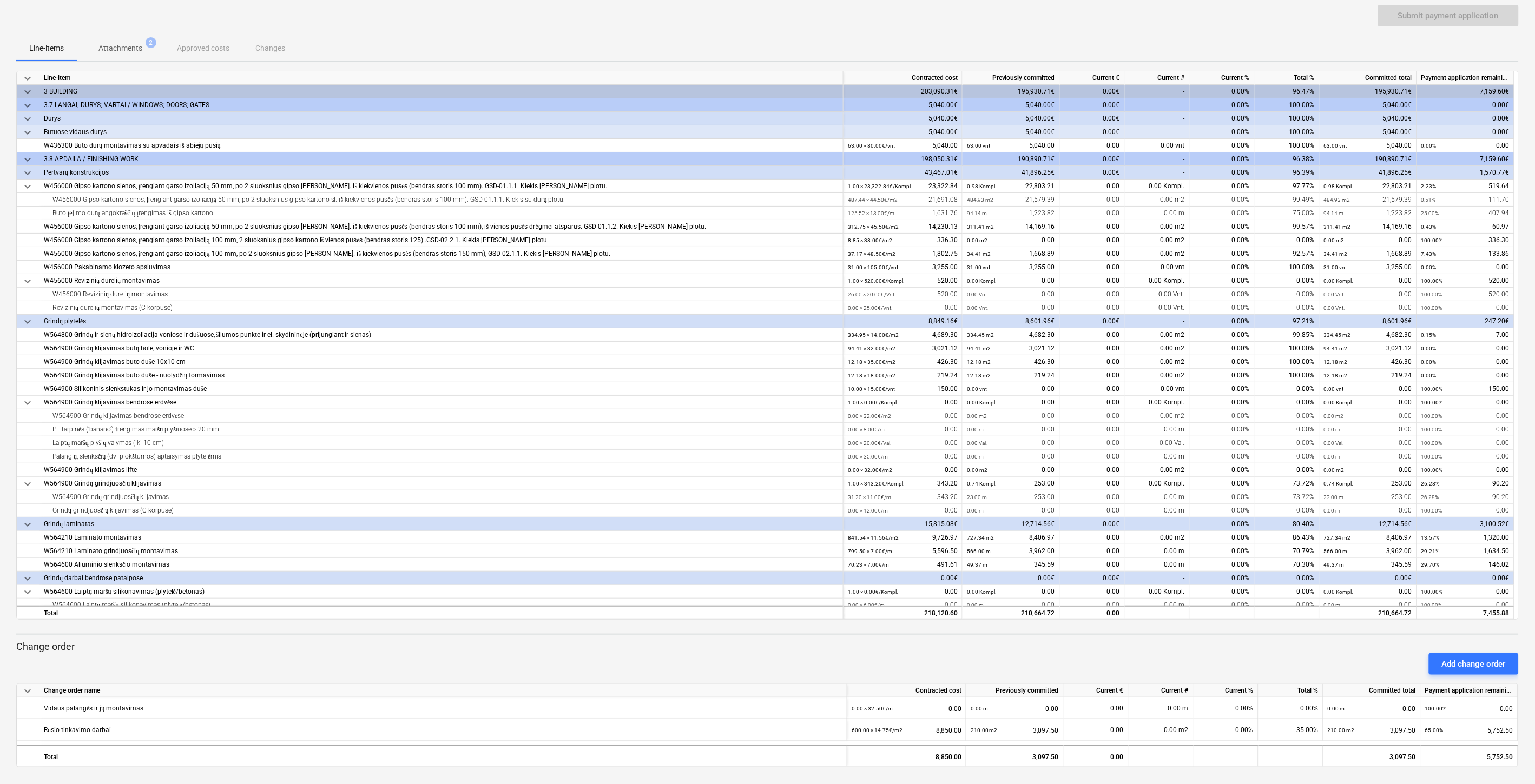
click at [1171, 14] on div "Submit payment application" at bounding box center [768, 20] width 1503 height 30
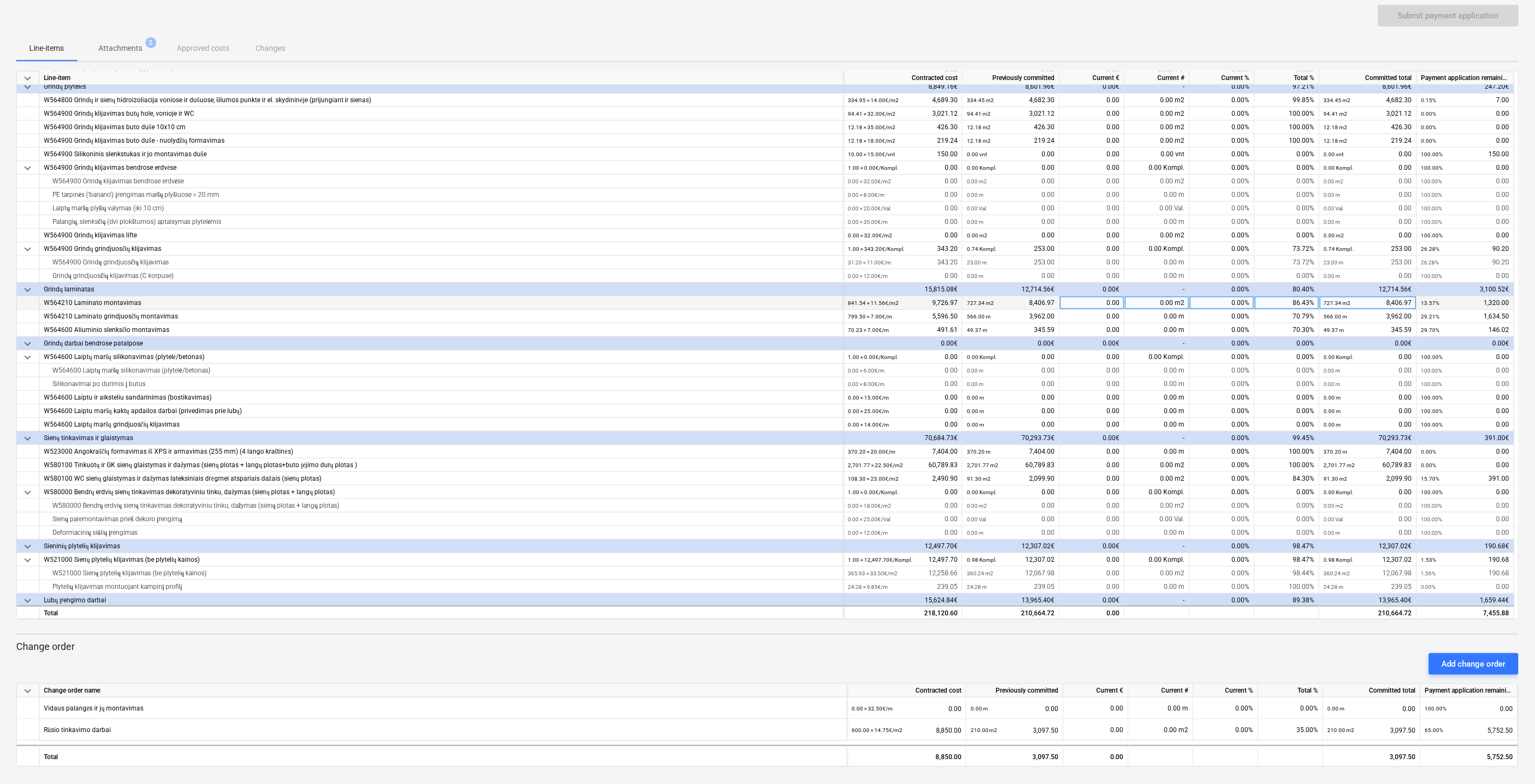
scroll to position [175, 0]
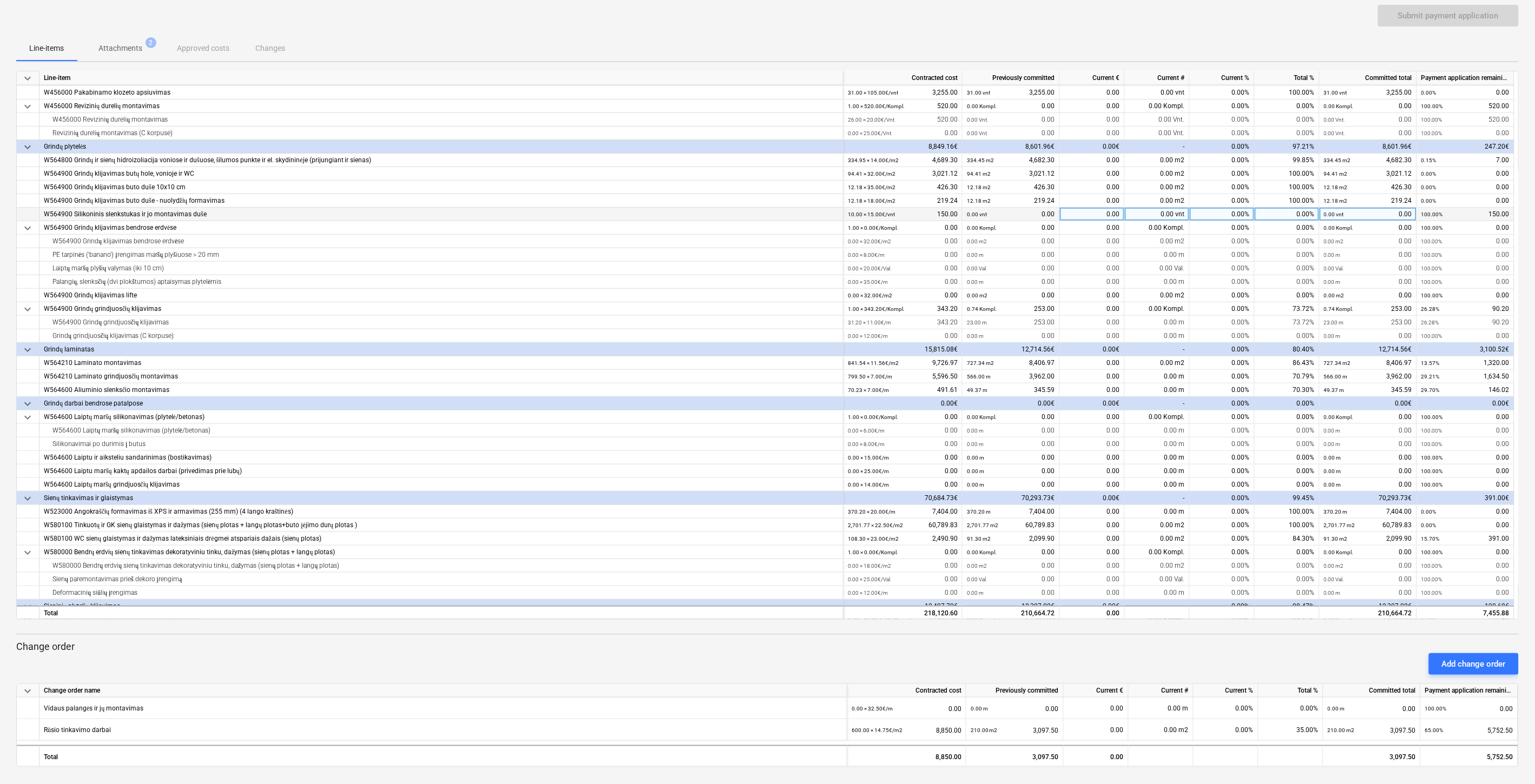
click at [1086, 212] on div "0.00" at bounding box center [1092, 214] width 65 height 14
type input "105"
click at [1116, 34] on div "Submit payment application" at bounding box center [768, 20] width 1503 height 30
click at [1079, 215] on div "105.00" at bounding box center [1092, 214] width 65 height 14
type input "120"
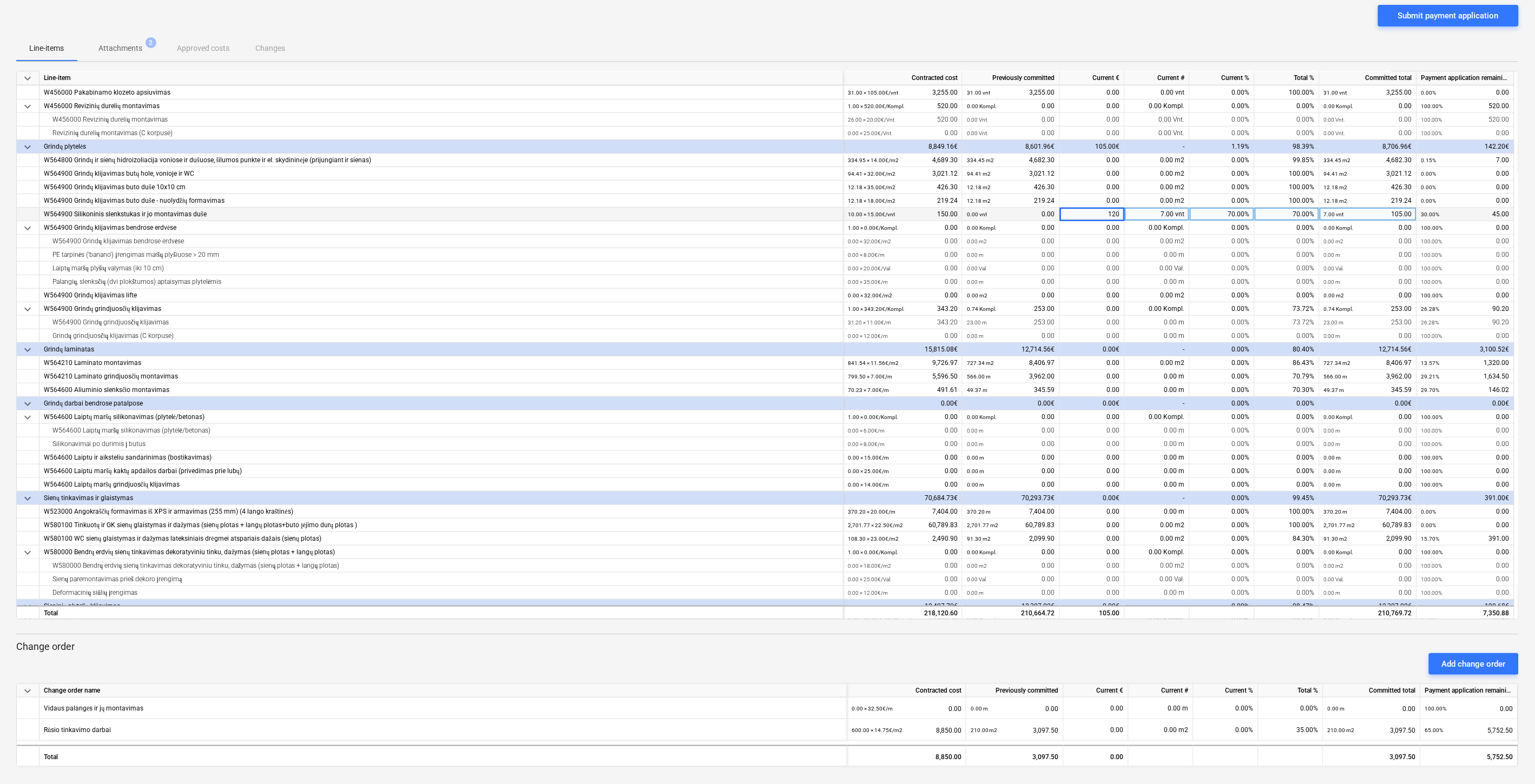
click at [1090, 33] on div "Submit payment application" at bounding box center [768, 20] width 1503 height 30
click at [1074, 364] on div "0.00" at bounding box center [1092, 363] width 65 height 14
type input "1320"
click at [1128, 27] on div "Submit payment application" at bounding box center [768, 20] width 1503 height 30
click at [1082, 373] on div "0.00" at bounding box center [1092, 377] width 65 height 14
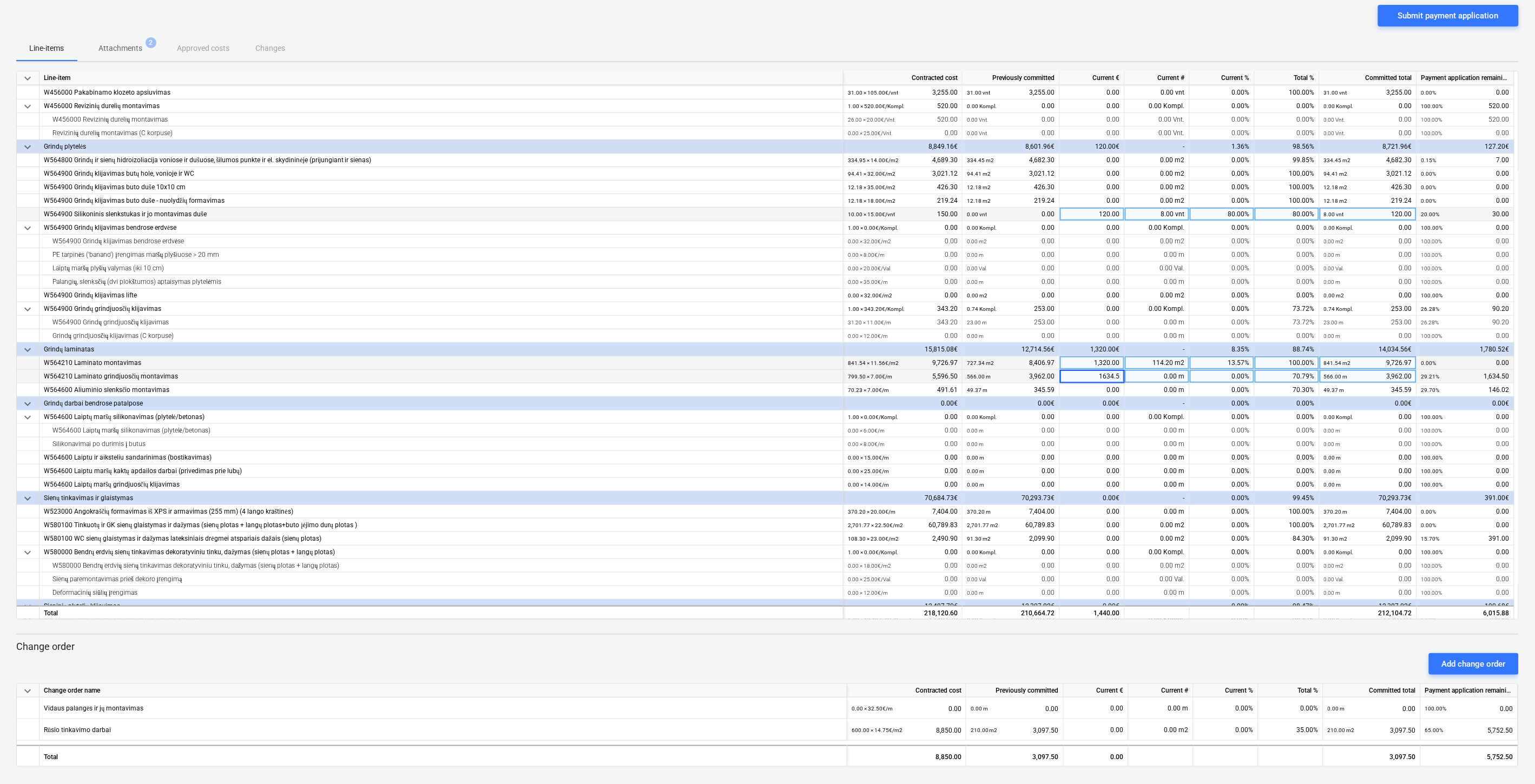
type input "1634.50"
click at [1110, 26] on div "Submit payment application" at bounding box center [768, 20] width 1503 height 30
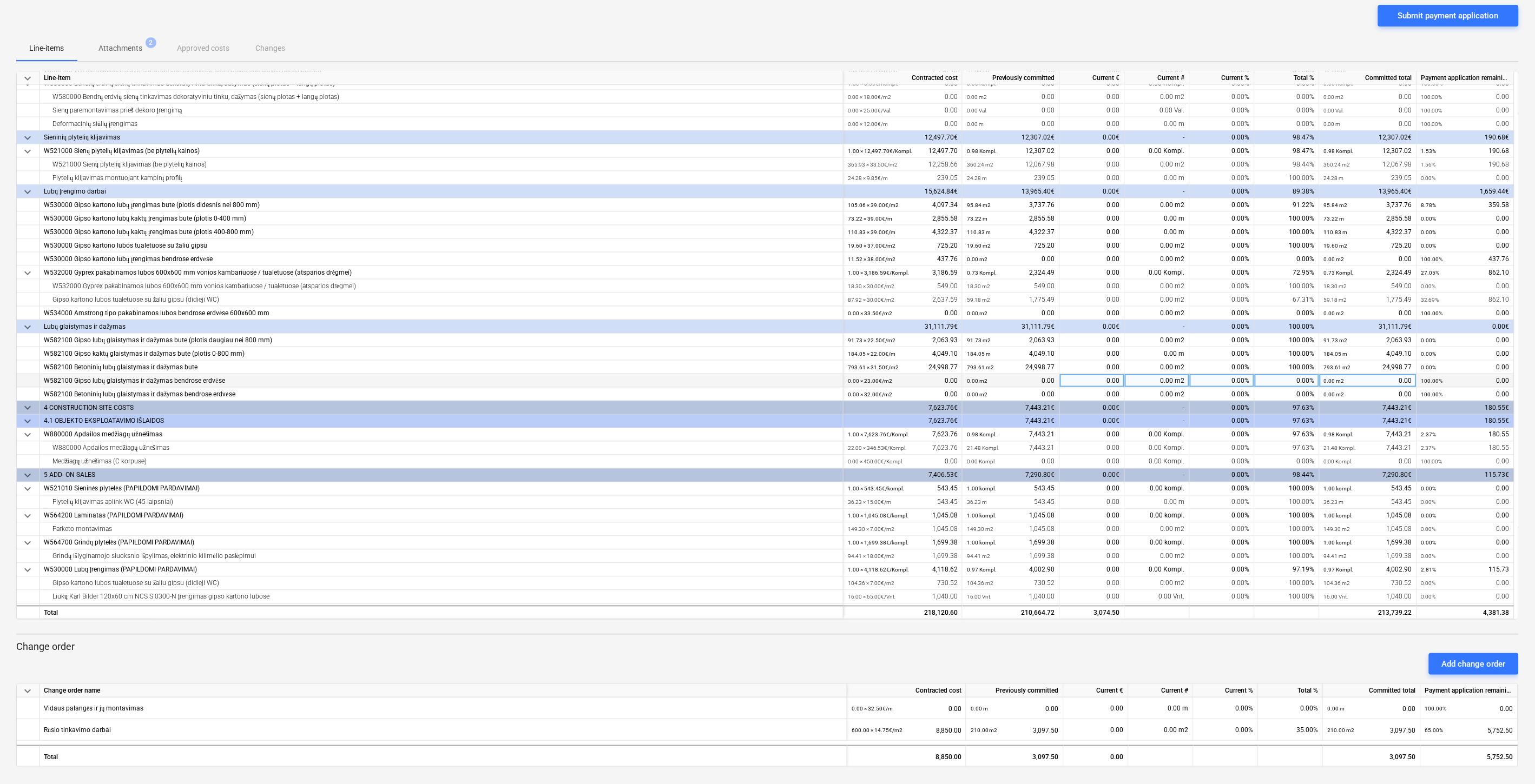
scroll to position [655, 0]
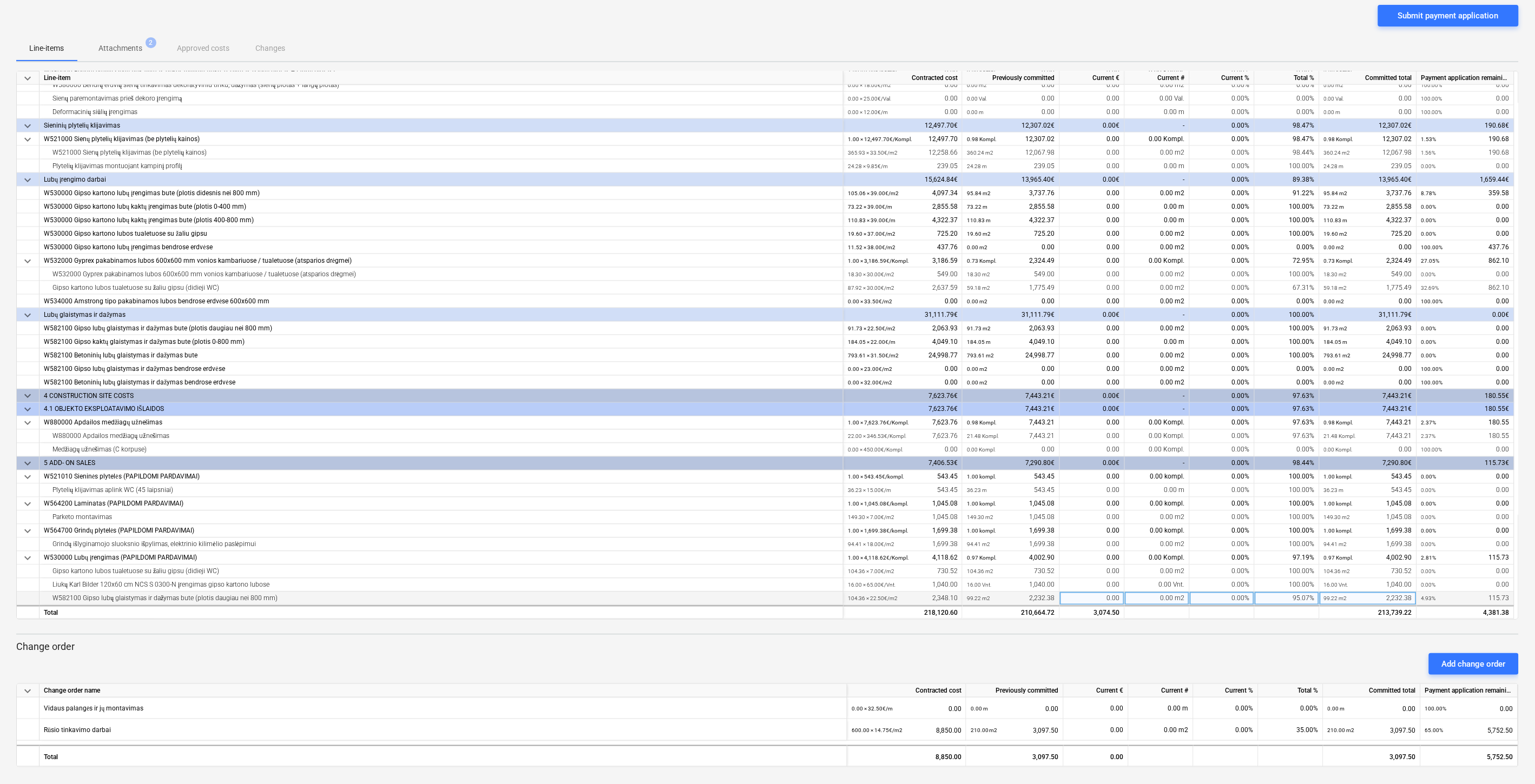
click at [1078, 595] on div "0.00" at bounding box center [1092, 599] width 65 height 14
type input "115.73"
click at [1091, 644] on p "Change order" at bounding box center [768, 647] width 1503 height 13
click at [1092, 733] on div "0.00" at bounding box center [1095, 730] width 56 height 22
type input "2876.25"
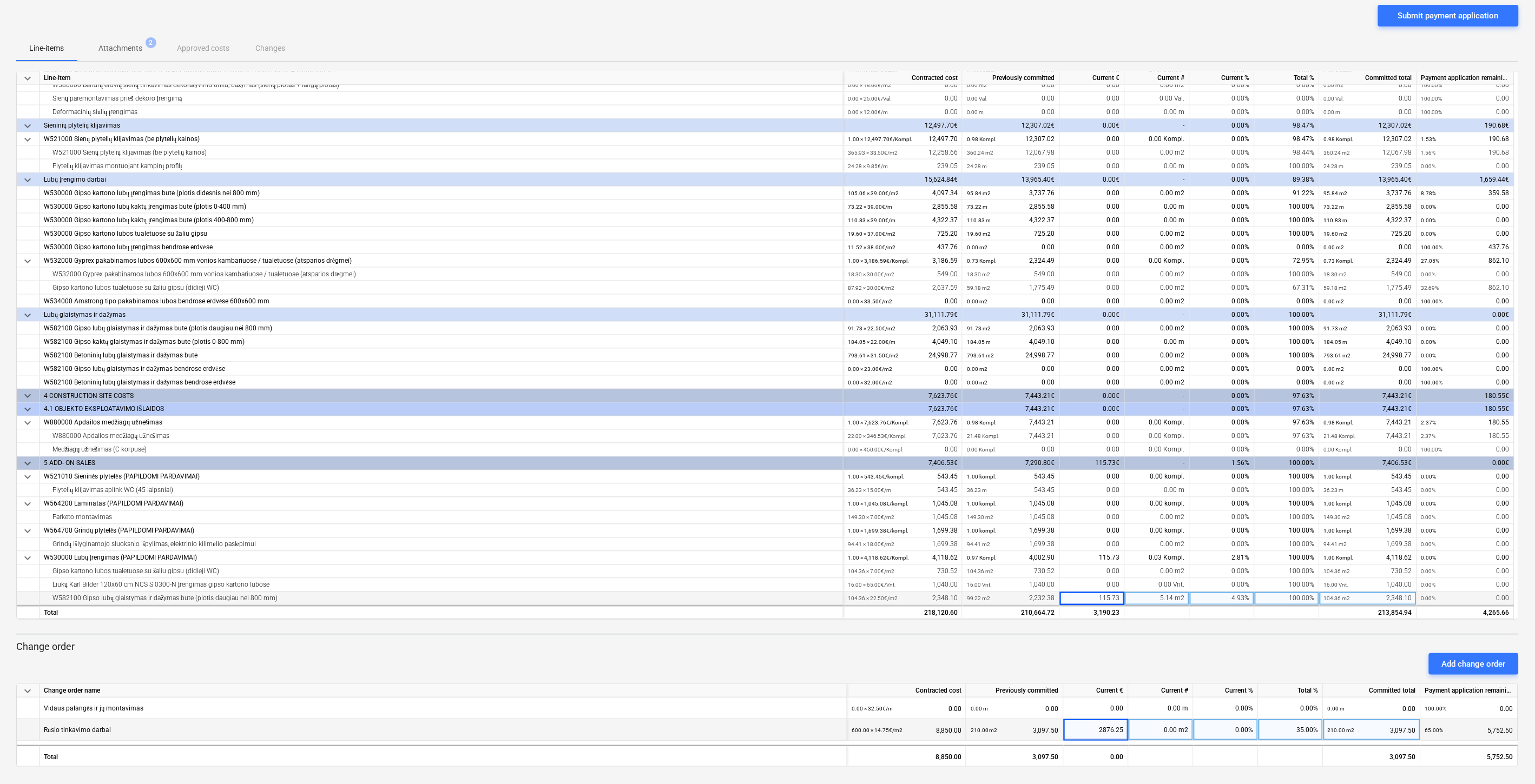
click at [1097, 635] on div "keyboard_arrow_down Line-item Contracted cost Previously committed Current € Cu…" at bounding box center [768, 419] width 1503 height 697
click at [1112, 653] on div "Add change order" at bounding box center [768, 664] width 1511 height 30
click at [1115, 651] on div "Add change order" at bounding box center [768, 664] width 1511 height 30
click at [1103, 664] on div "Add change order" at bounding box center [768, 664] width 1511 height 30
click at [1115, 659] on div "Add change order" at bounding box center [768, 664] width 1511 height 30
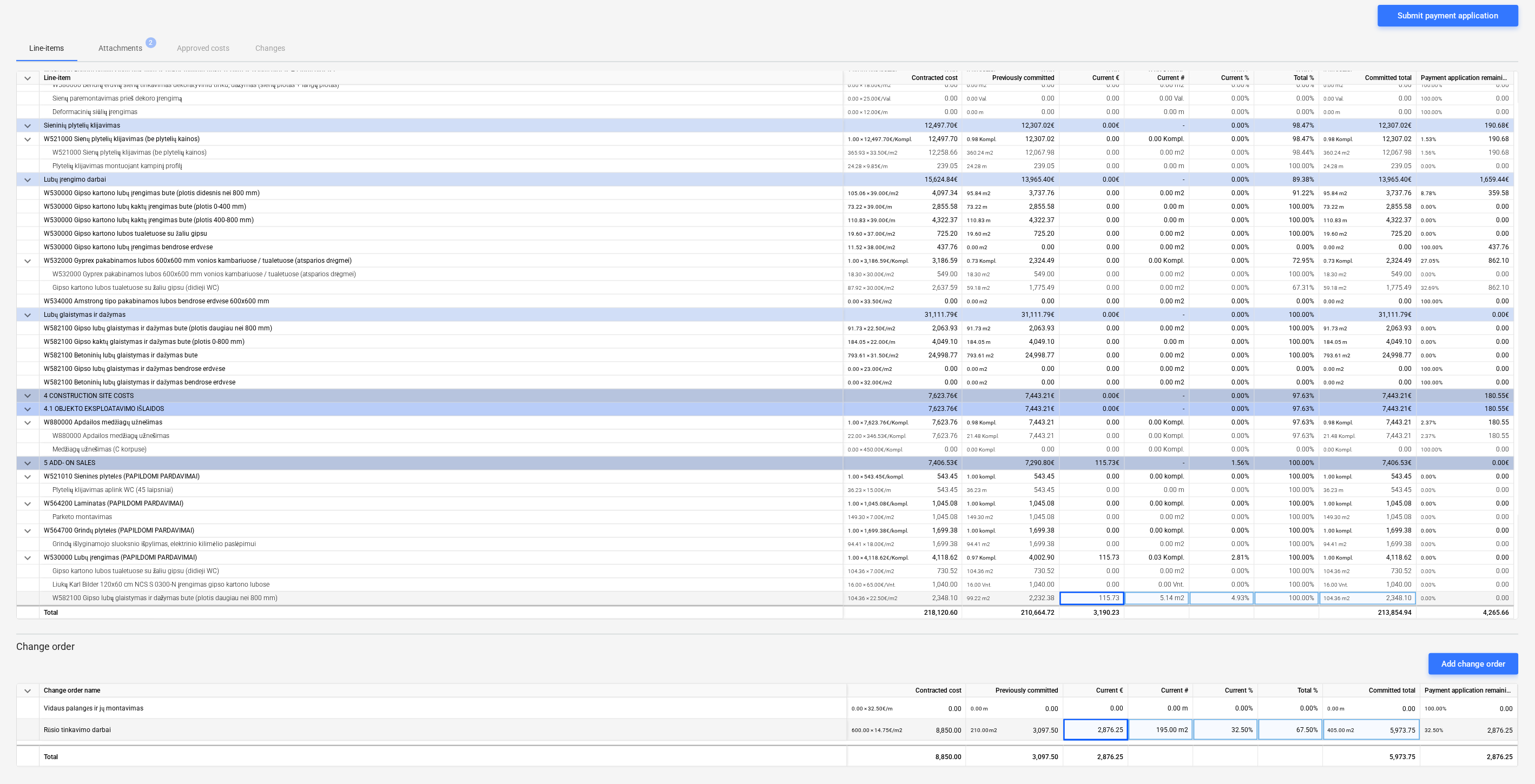
click at [1116, 658] on div "Add change order" at bounding box center [768, 664] width 1511 height 30
click at [1122, 651] on div "Add change order" at bounding box center [768, 664] width 1511 height 30
click at [1090, 437] on div "0.00" at bounding box center [1092, 437] width 65 height 14
type input "180.55"
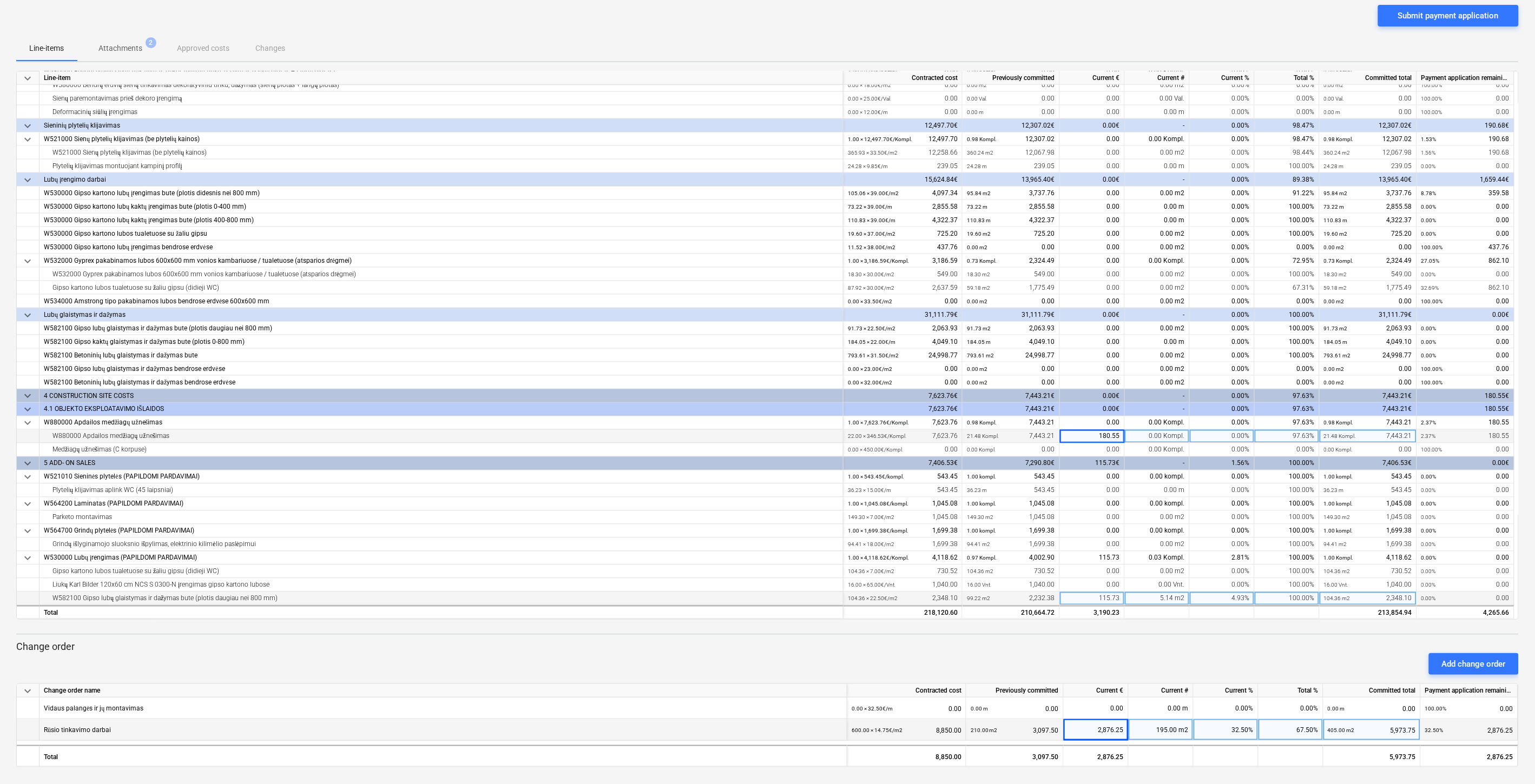
click at [1101, 646] on p "Change order" at bounding box center [768, 647] width 1503 height 13
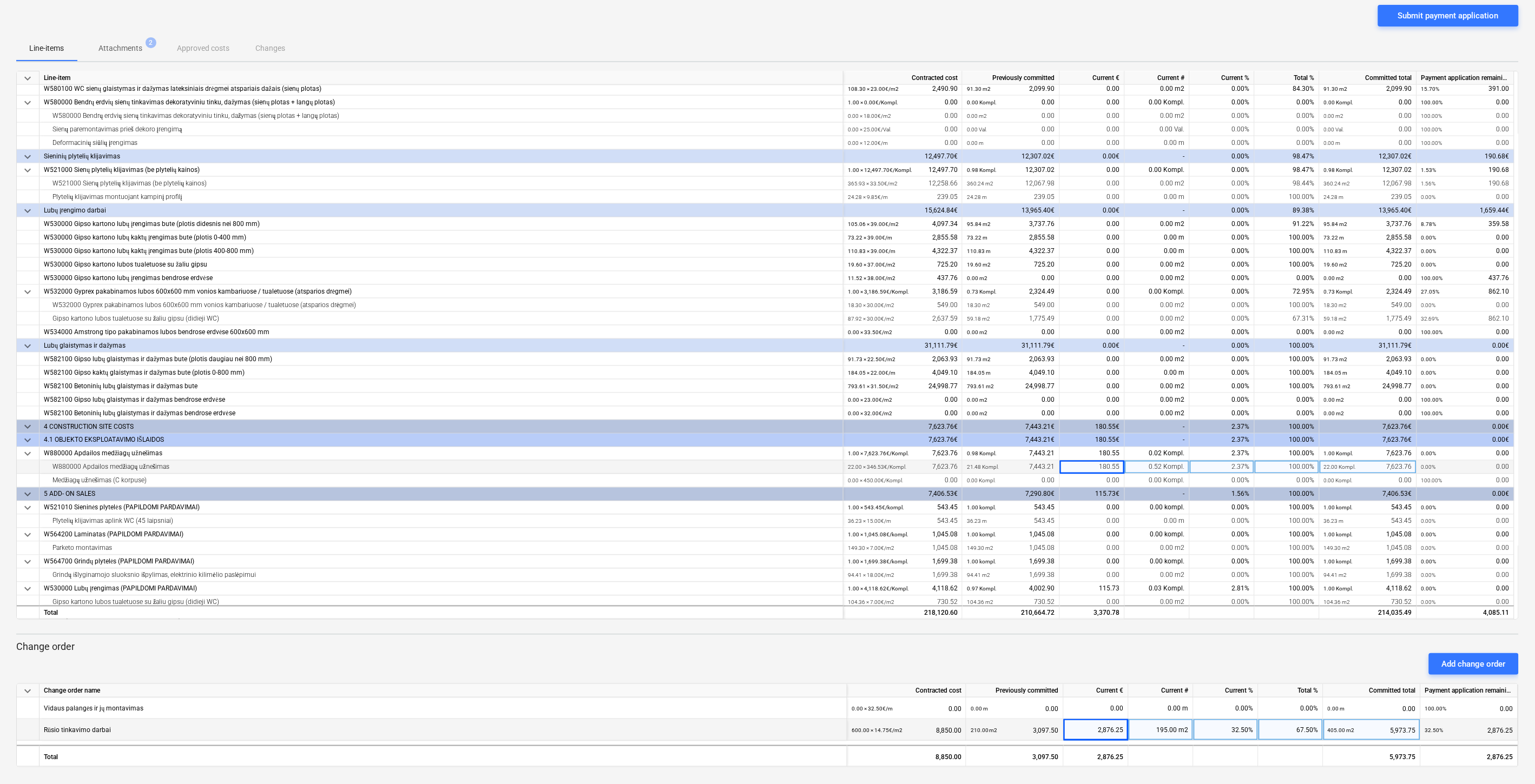
scroll to position [595, 0]
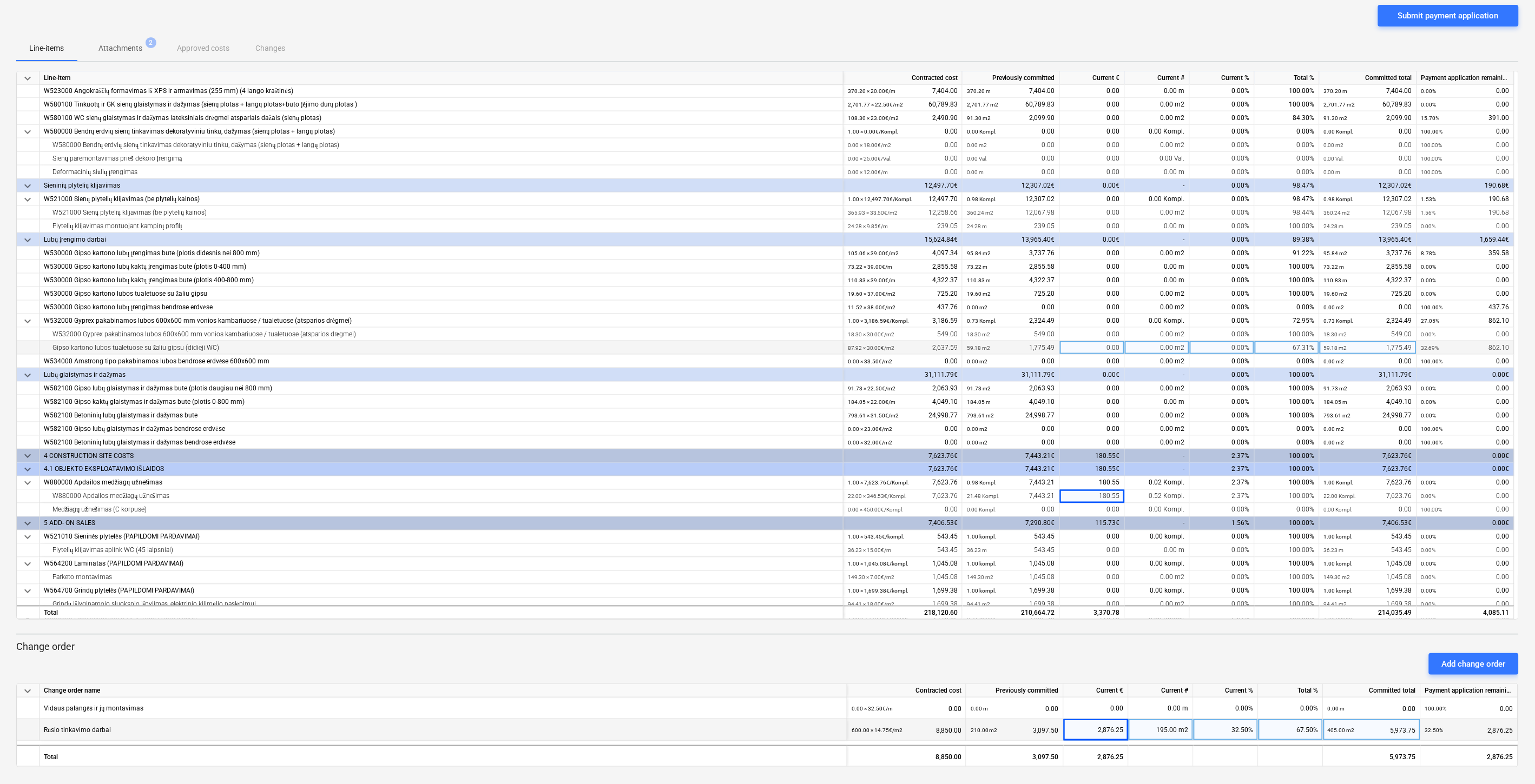
click at [1093, 349] on div "0.00" at bounding box center [1092, 348] width 65 height 14
type input "862.10"
click at [1094, 651] on div "Add change order" at bounding box center [768, 664] width 1511 height 30
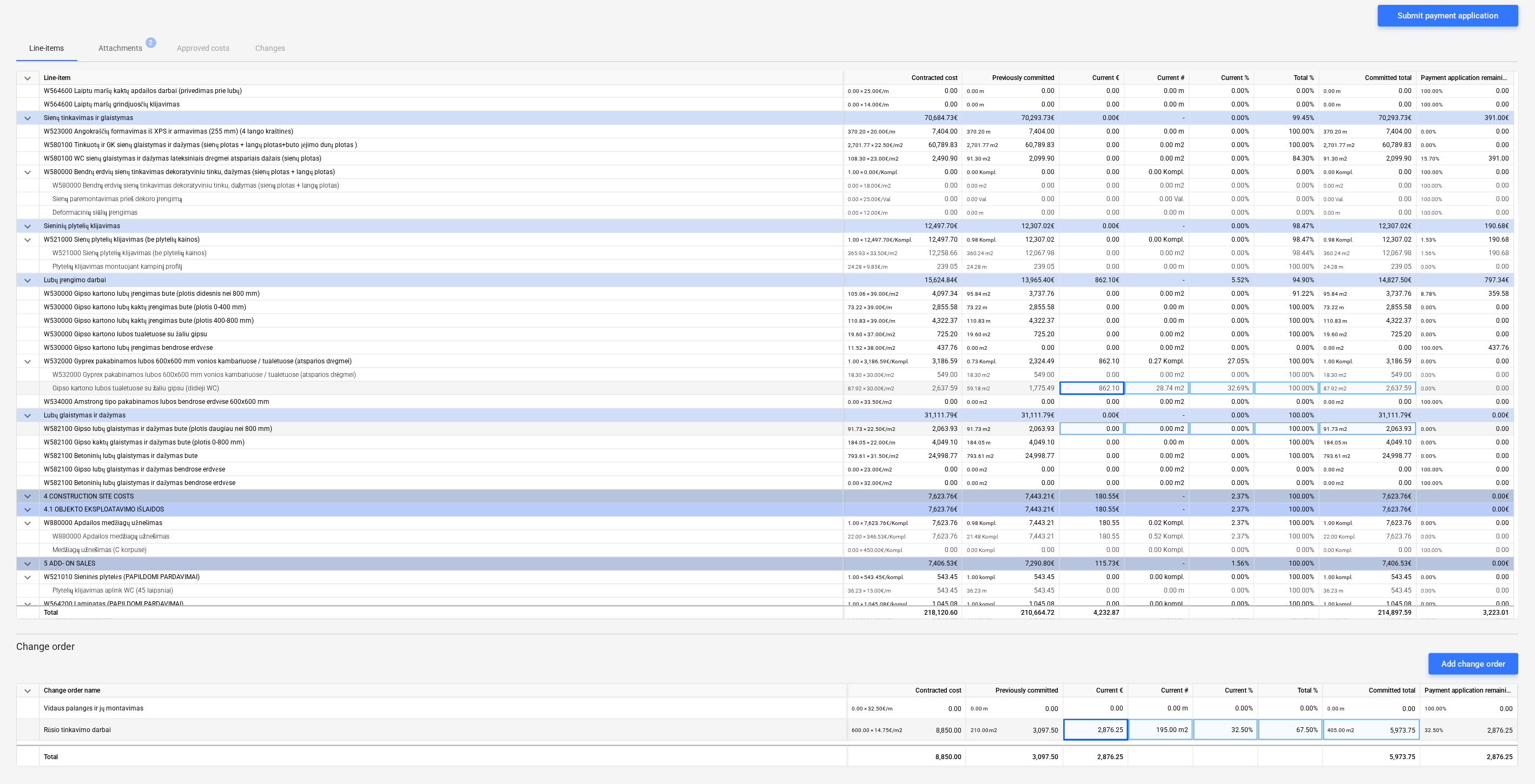
scroll to position [535, 0]
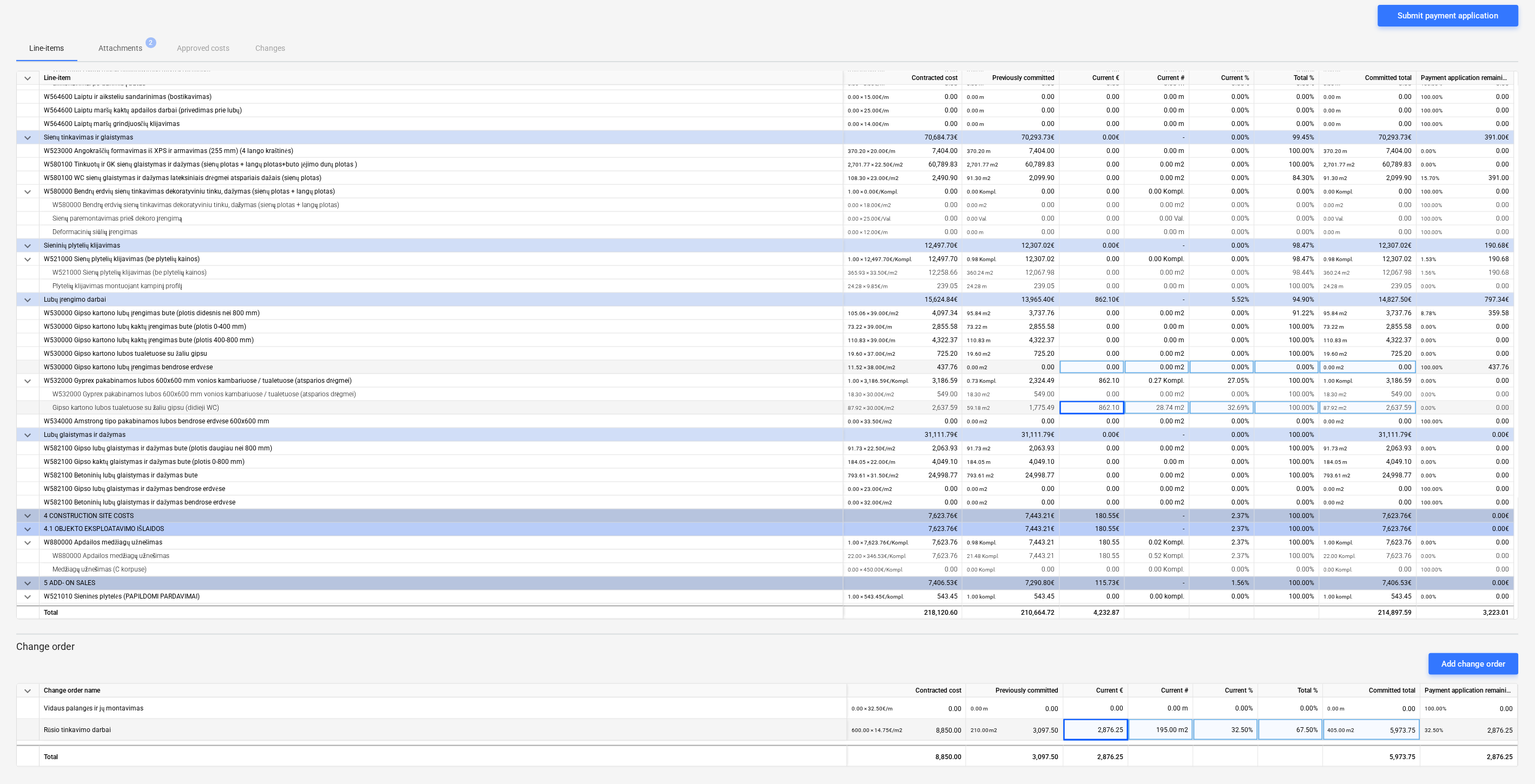
click at [1086, 367] on div "0.00" at bounding box center [1092, 368] width 65 height 14
type input "437.76"
click at [1110, 649] on div "Add change order" at bounding box center [768, 664] width 1511 height 30
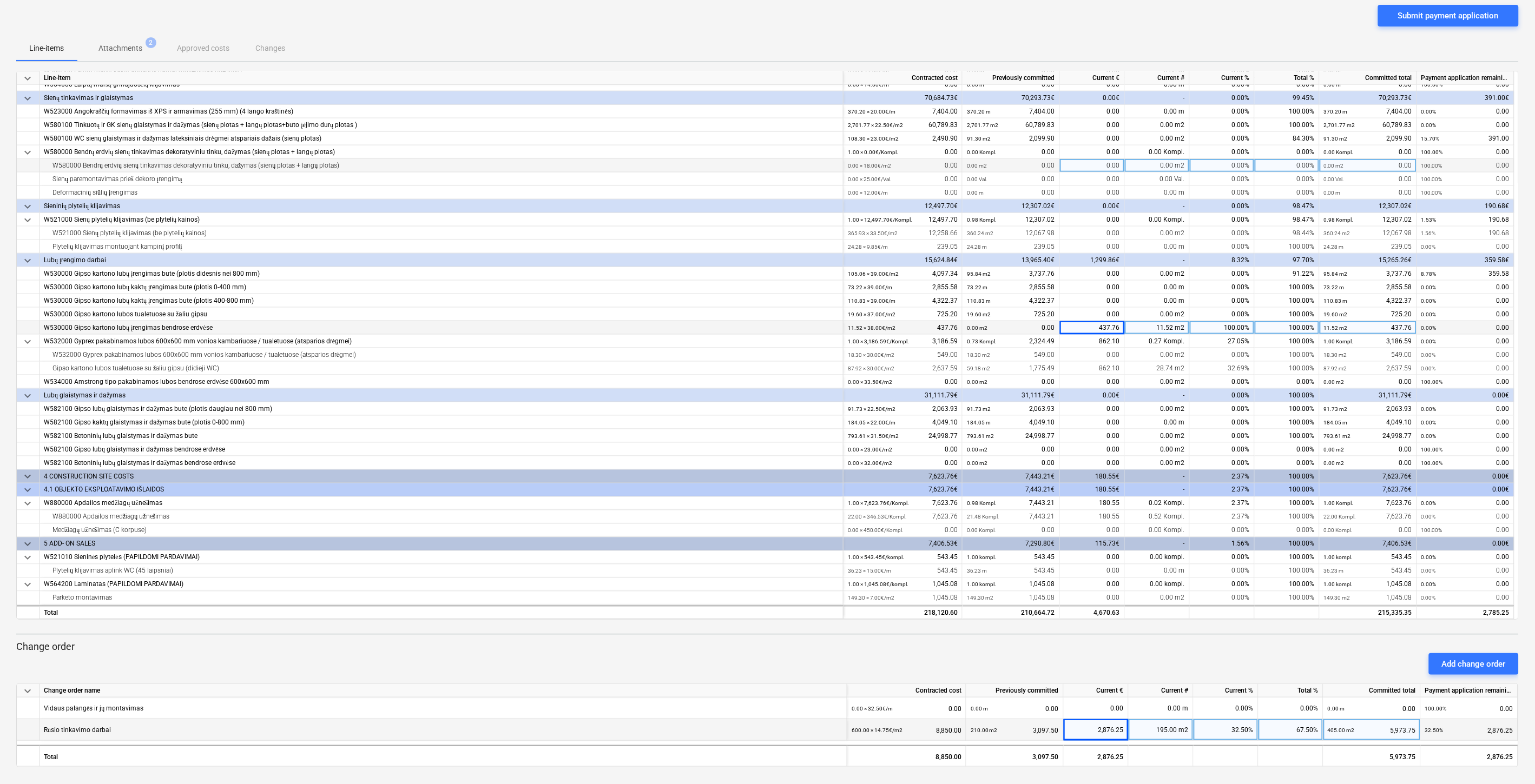
scroll to position [595, 0]
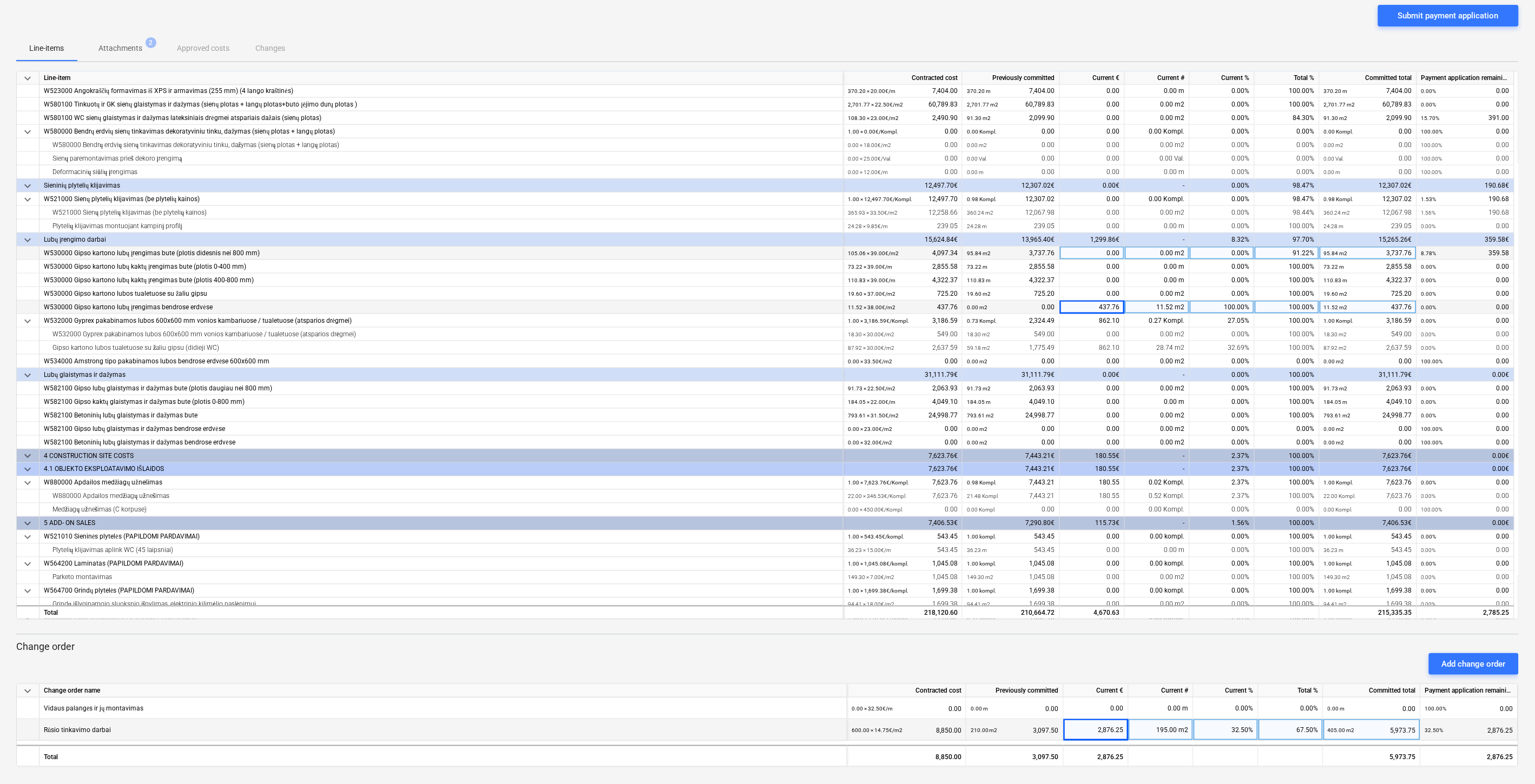
click at [1090, 250] on div "0.00" at bounding box center [1092, 253] width 65 height 14
type input "359.58"
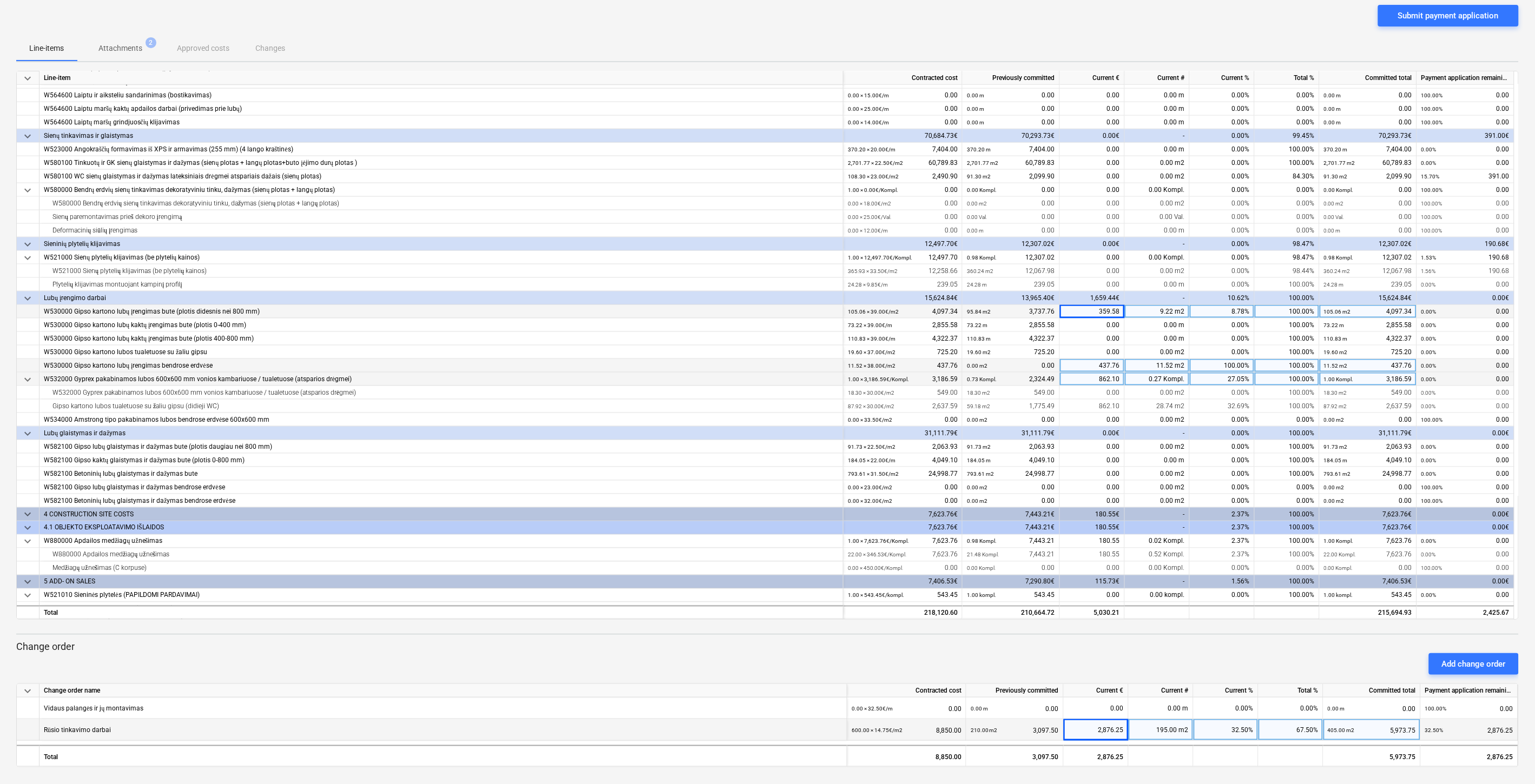
scroll to position [475, 0]
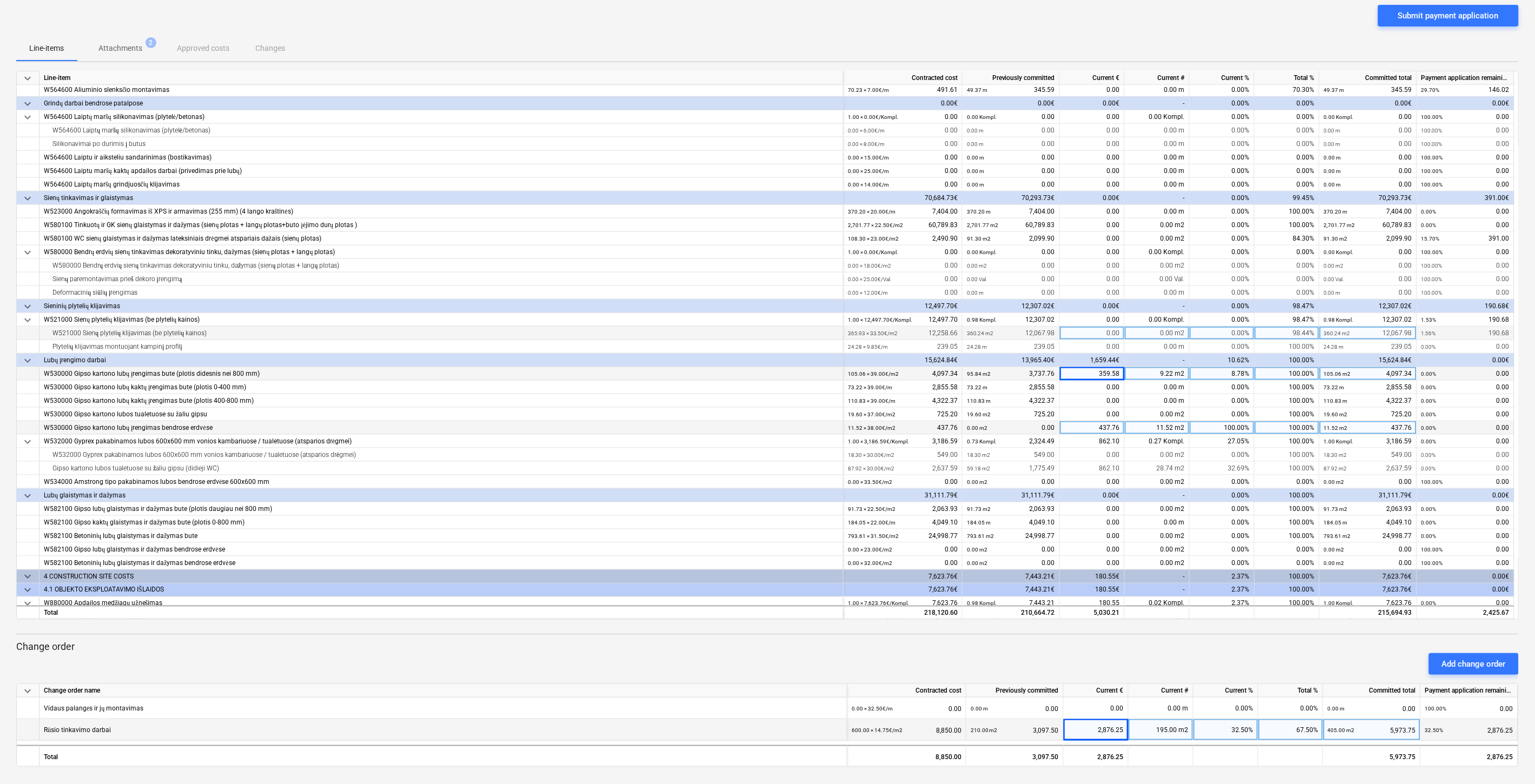
click at [1095, 334] on div "0.00" at bounding box center [1092, 333] width 65 height 14
type input "190.68"
click at [1122, 39] on div "Line-items Attachments 2 Approved costs Changes" at bounding box center [768, 48] width 1503 height 26
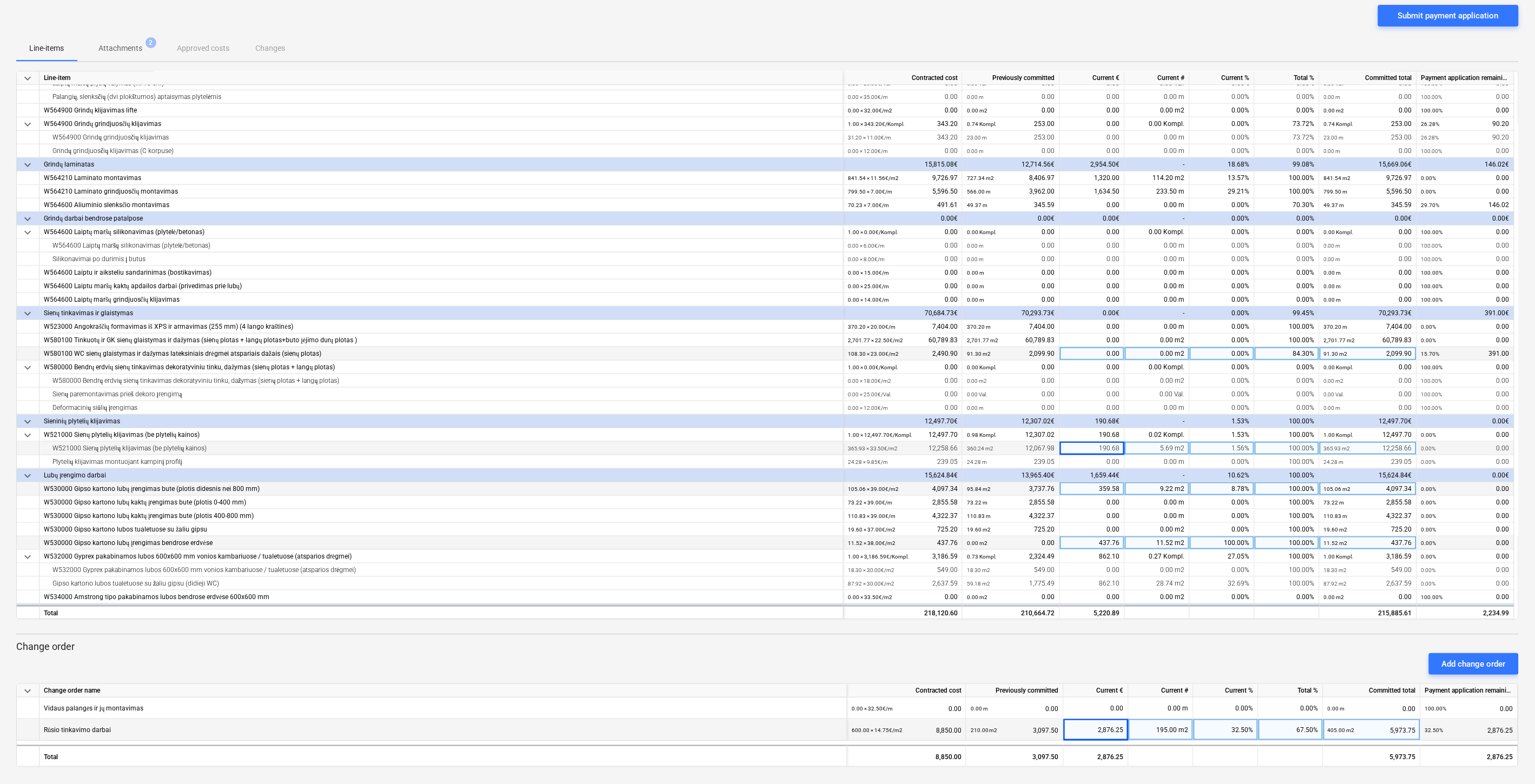
scroll to position [354, 0]
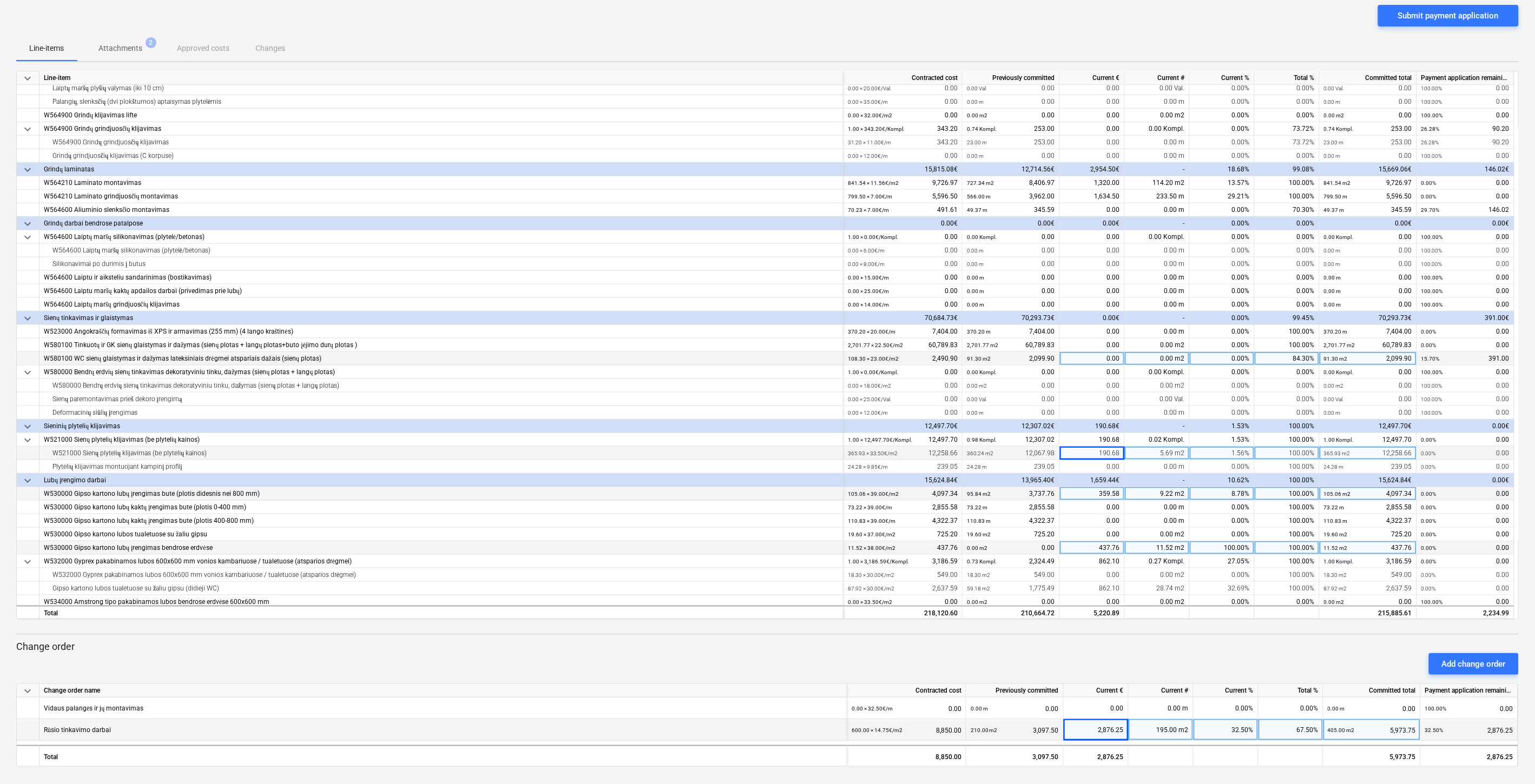
click at [1096, 359] on div "0.00" at bounding box center [1092, 358] width 65 height 14
type input "391"
click at [1091, 30] on div "Submit payment application" at bounding box center [768, 20] width 1503 height 30
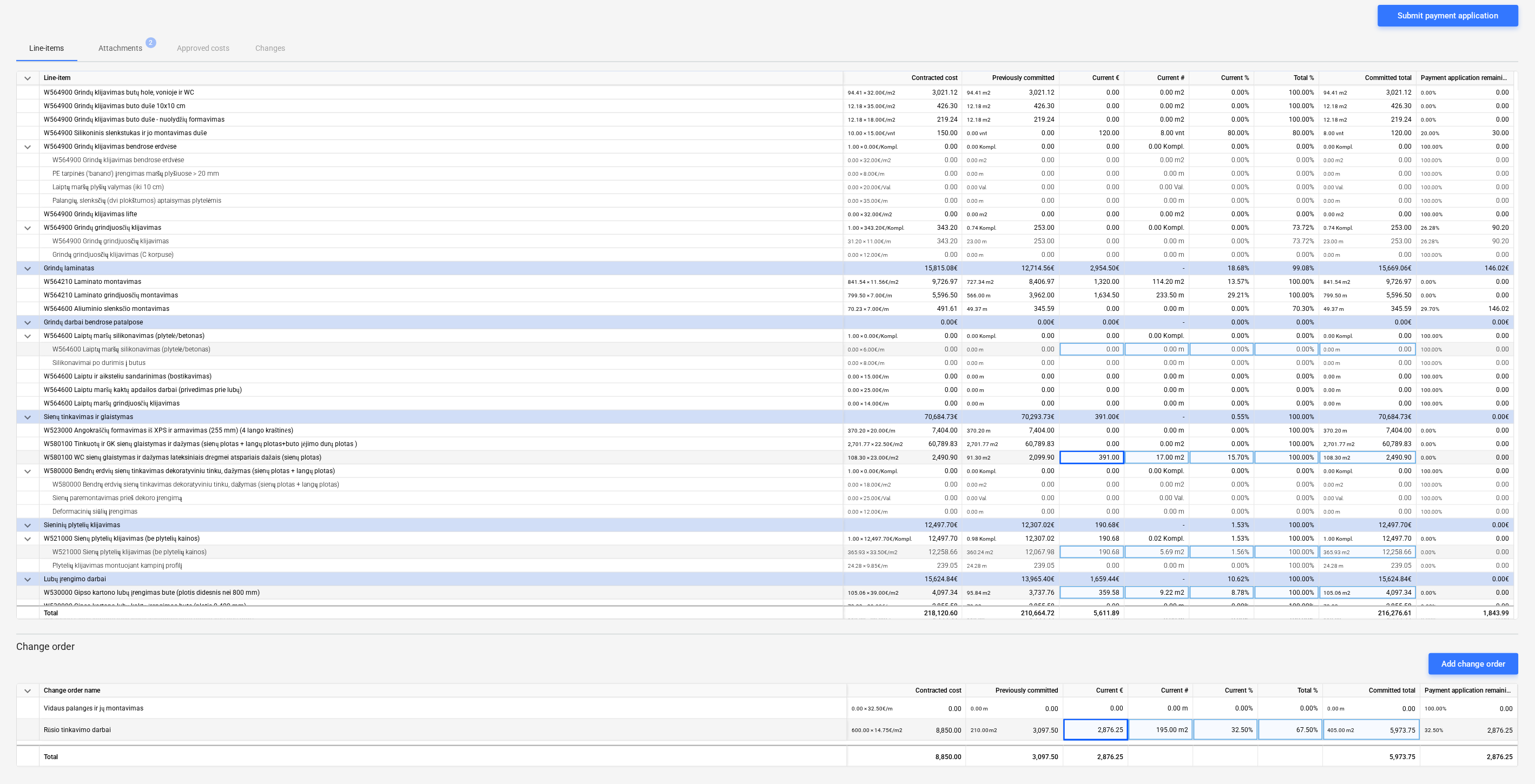
scroll to position [235, 0]
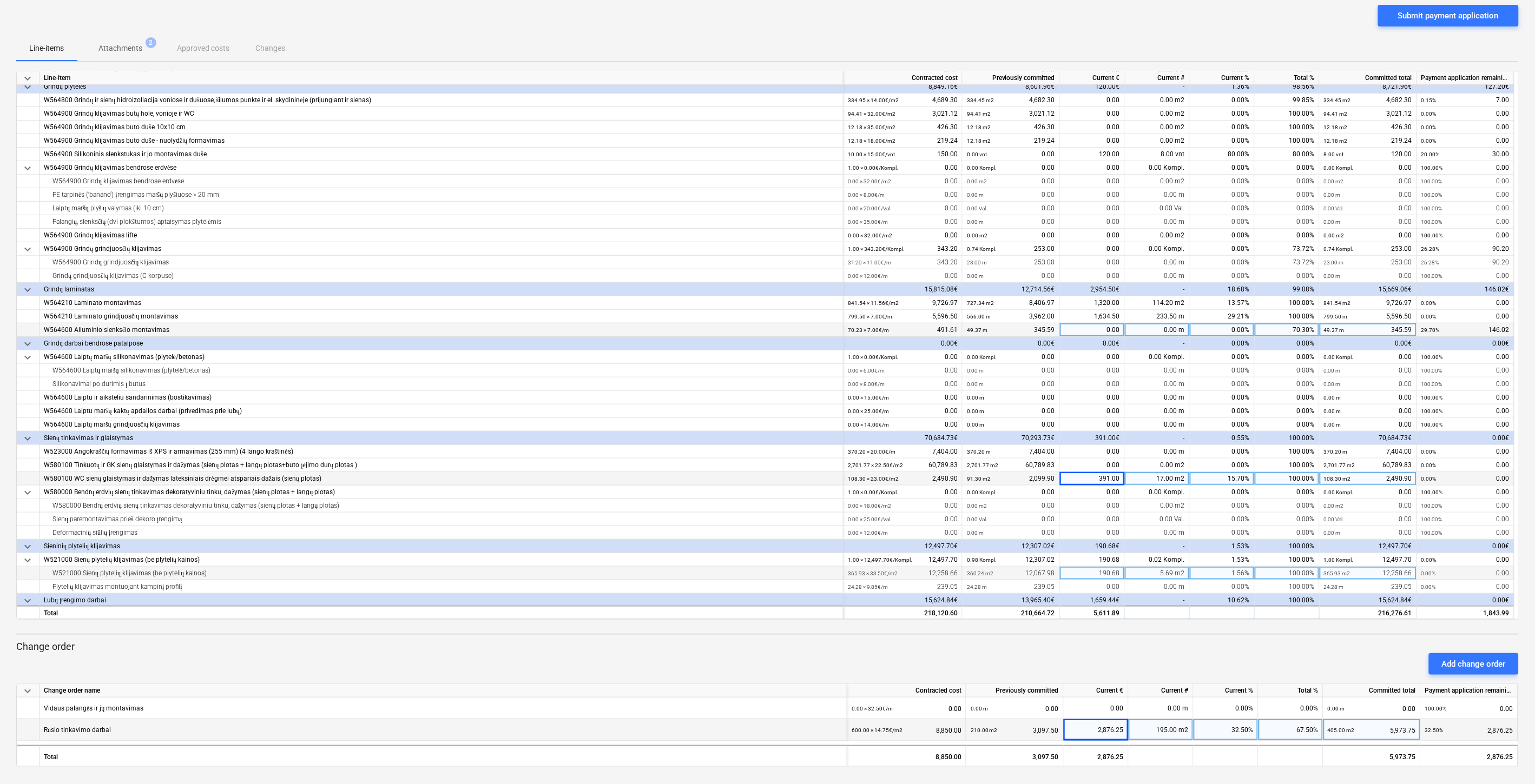
click at [1088, 330] on div "0.00" at bounding box center [1092, 330] width 65 height 14
type input "146.02"
click at [1091, 41] on div "Line-items Attachments 2 Approved costs Changes" at bounding box center [768, 48] width 1503 height 26
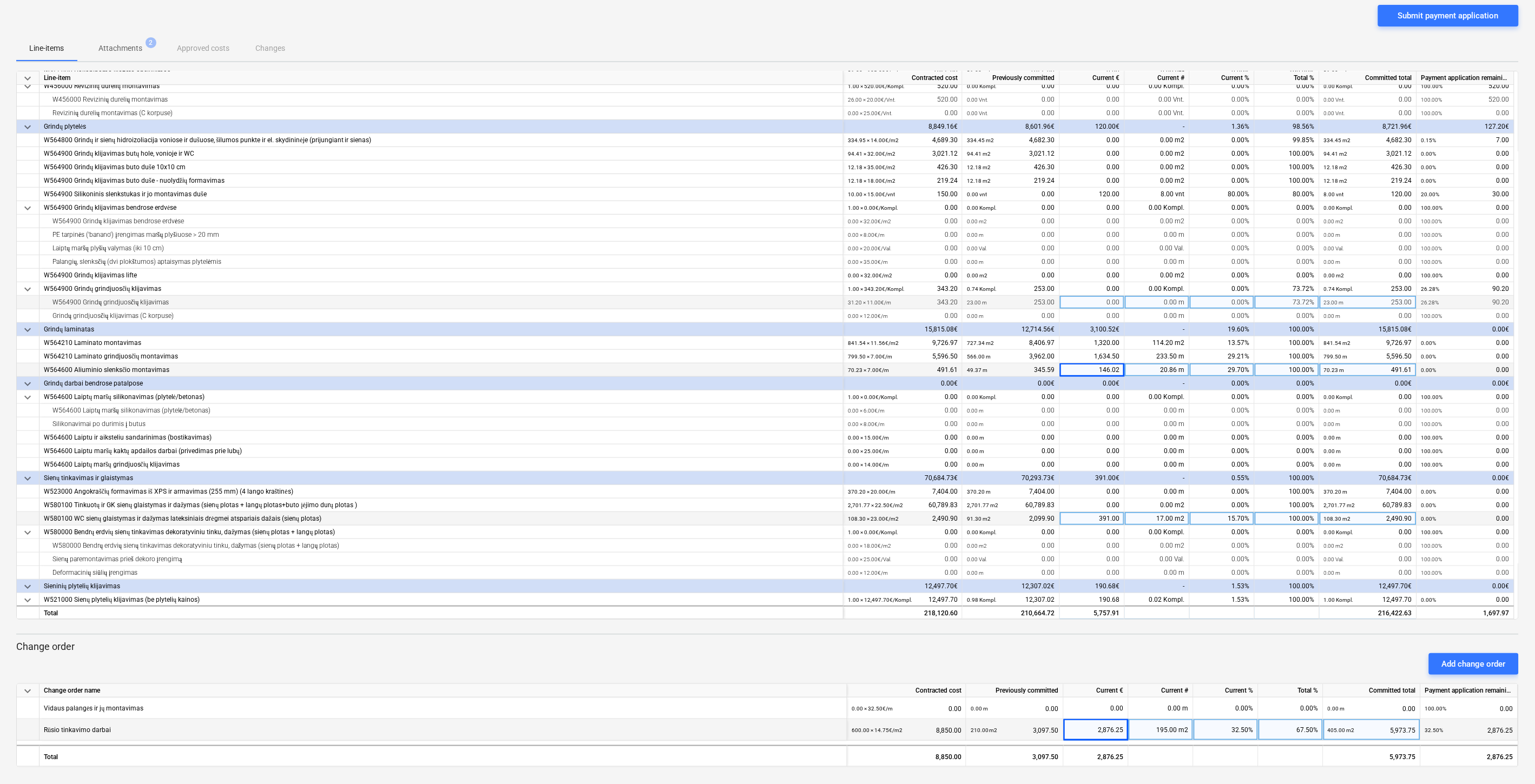
scroll to position [175, 0]
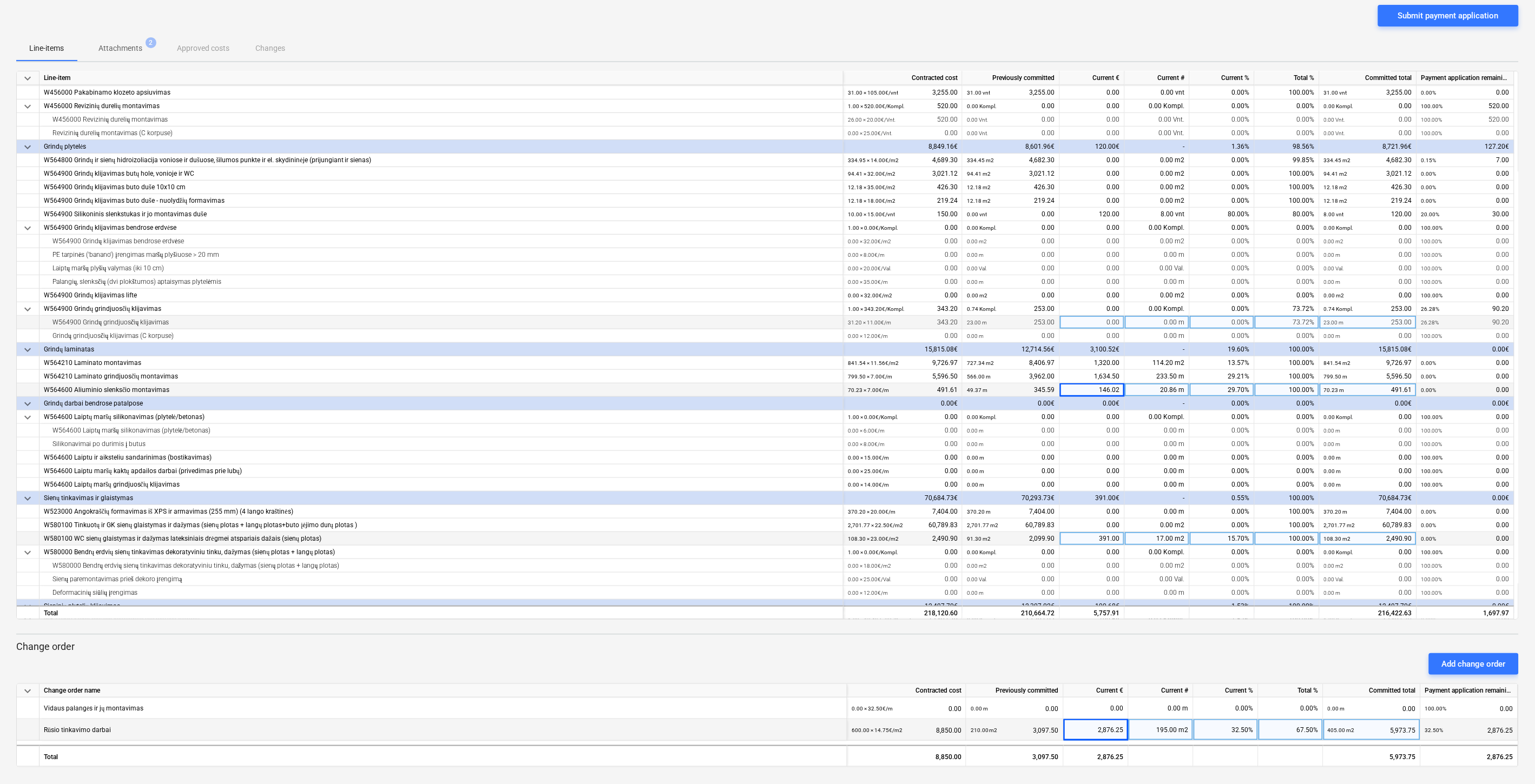
click at [1090, 323] on div "0.00" at bounding box center [1092, 322] width 65 height 14
type input "90.20"
click at [1173, 35] on div "Line-items Attachments 2 Approved costs Changes" at bounding box center [768, 48] width 1503 height 26
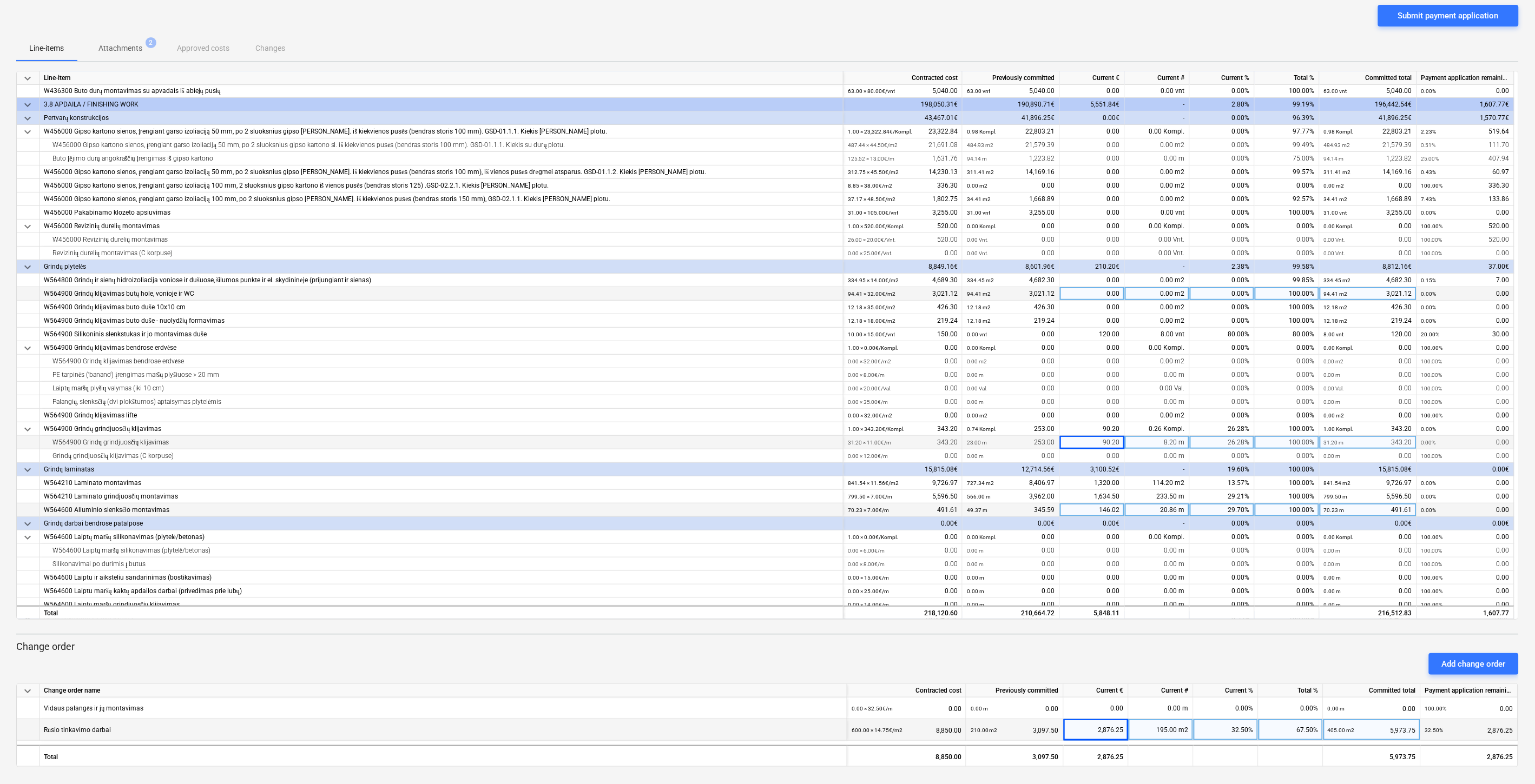
scroll to position [0, 0]
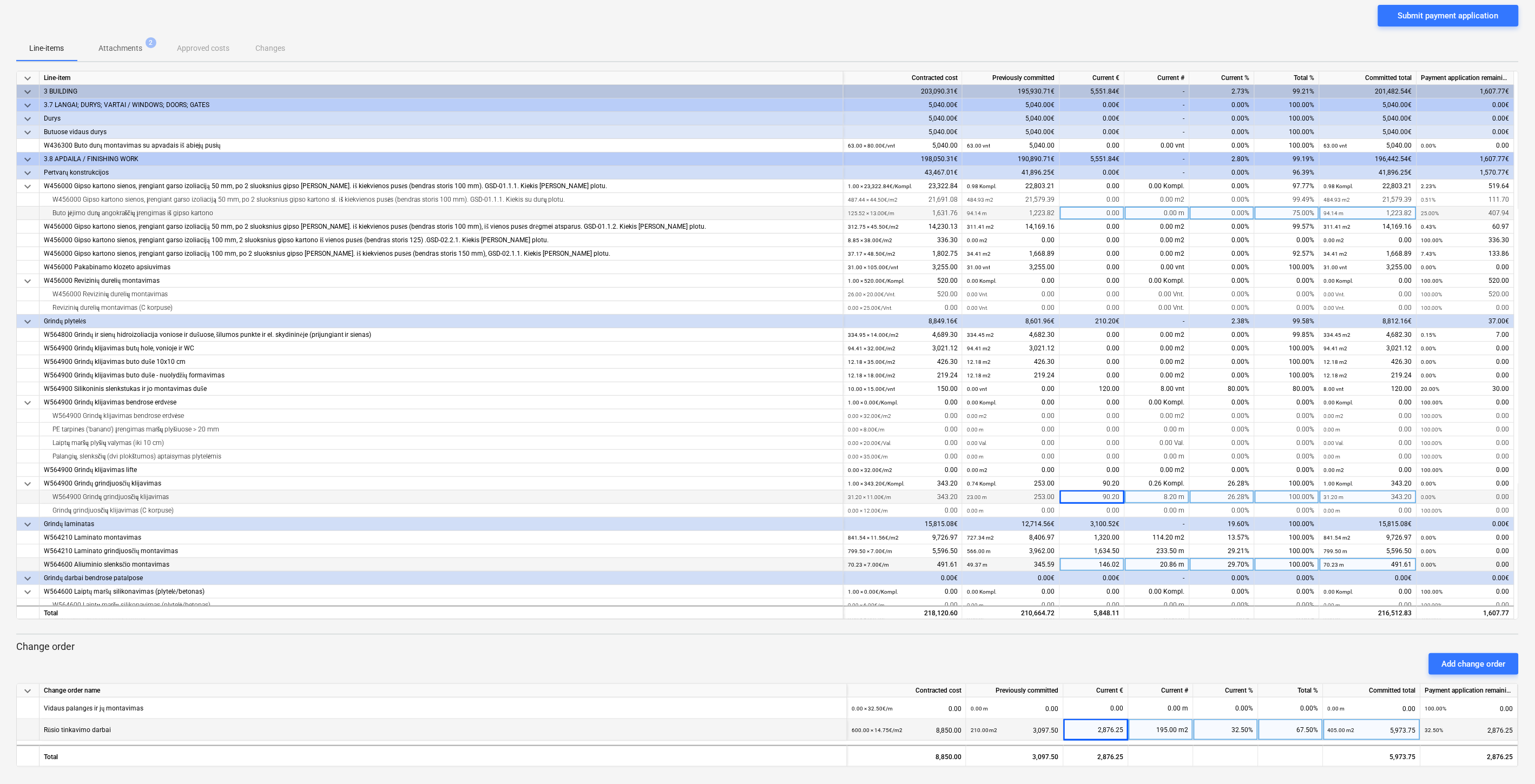
click at [1091, 213] on div "0.00" at bounding box center [1092, 213] width 65 height 14
type input "407.94"
click at [1116, 41] on div "Line-items Attachments 2 Approved costs Changes" at bounding box center [768, 48] width 1503 height 26
click at [1078, 196] on div "0.00" at bounding box center [1092, 200] width 65 height 14
type input "111.70"
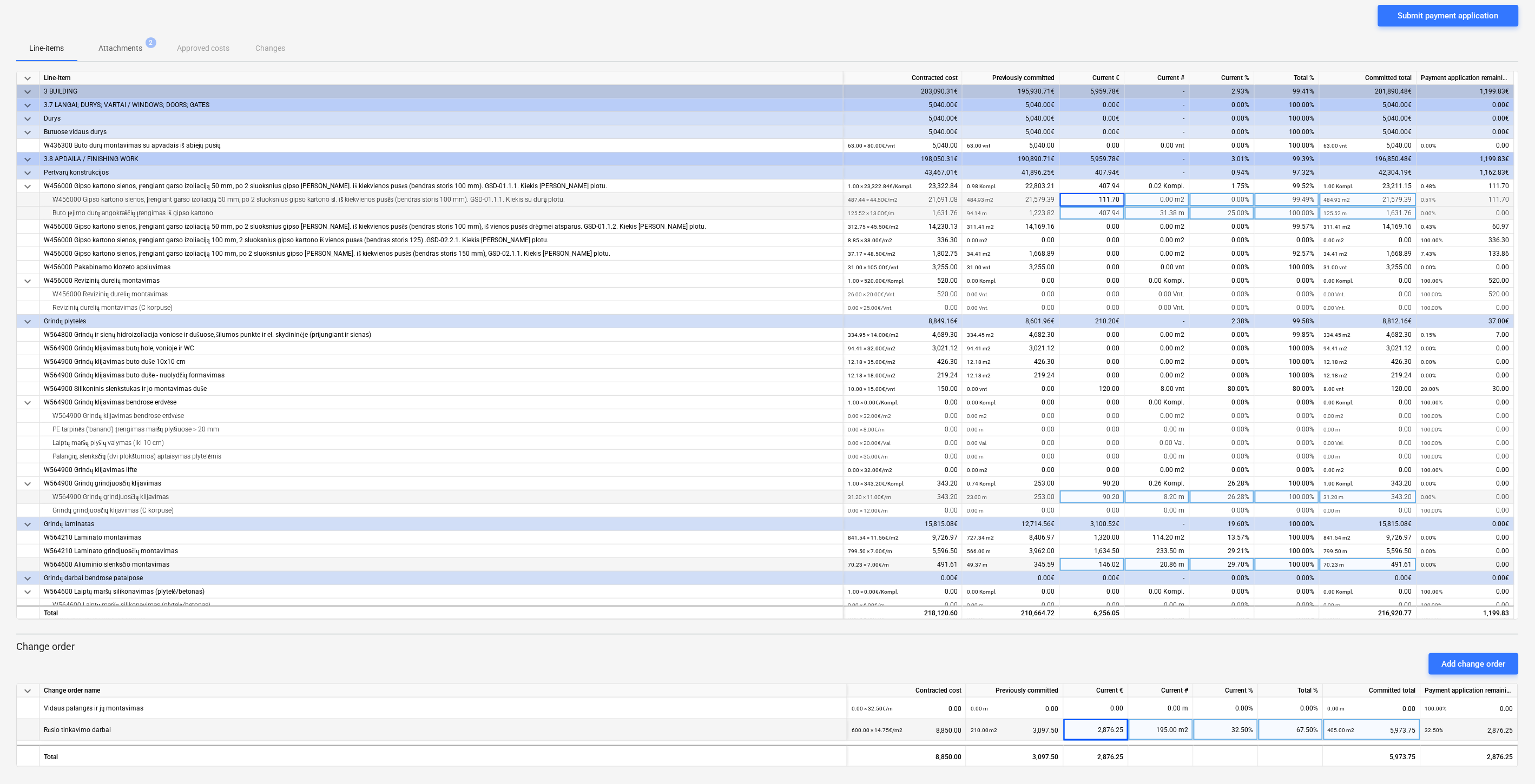
click at [1101, 17] on div "Submit payment application" at bounding box center [768, 20] width 1503 height 30
click at [1089, 240] on div "0.00" at bounding box center [1092, 240] width 65 height 14
type input "336.30"
click at [1166, 44] on div "Line-items Attachments 2 Approved costs Changes" at bounding box center [768, 48] width 1503 height 26
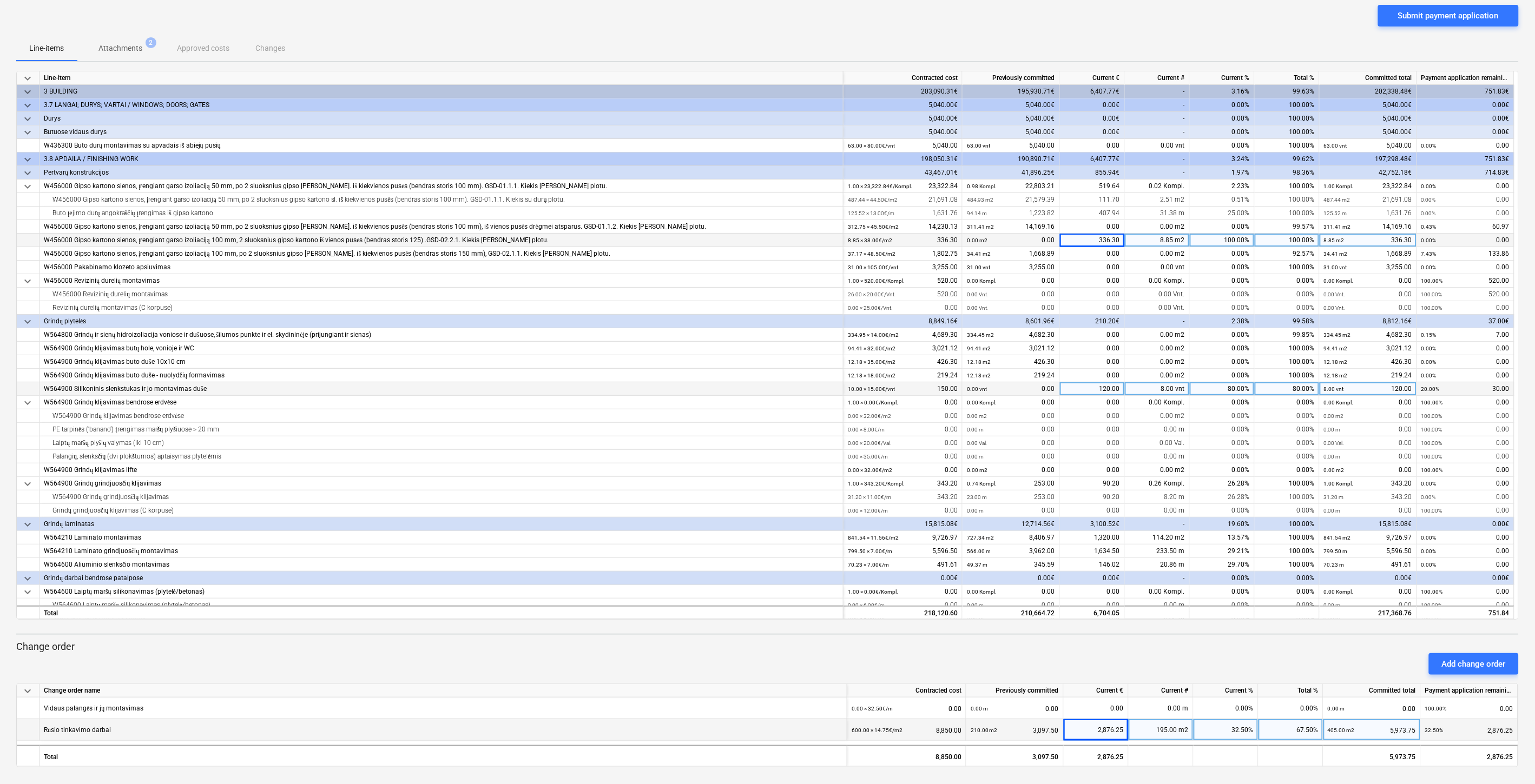
click at [1092, 387] on div "120.00" at bounding box center [1092, 389] width 65 height 14
type input "150"
click at [1133, 42] on div "Line-items Attachments 2 Approved costs Changes" at bounding box center [768, 48] width 1503 height 26
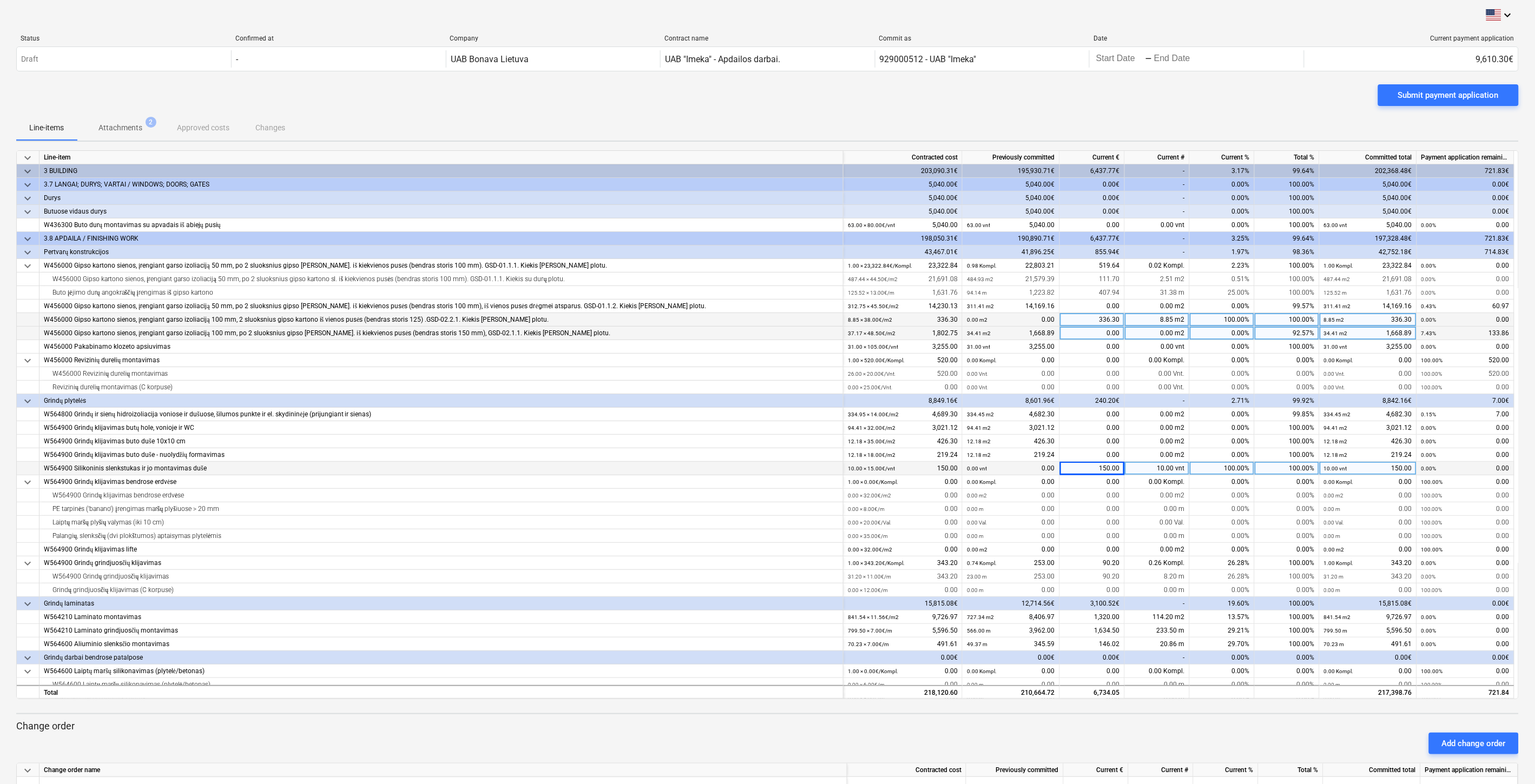
click at [1101, 333] on div "0.00" at bounding box center [1092, 333] width 65 height 14
type input "133.86"
click at [1105, 102] on div "Submit payment application" at bounding box center [768, 99] width 1503 height 30
click at [1091, 307] on div "0.00" at bounding box center [1092, 306] width 65 height 14
type input "60.97"
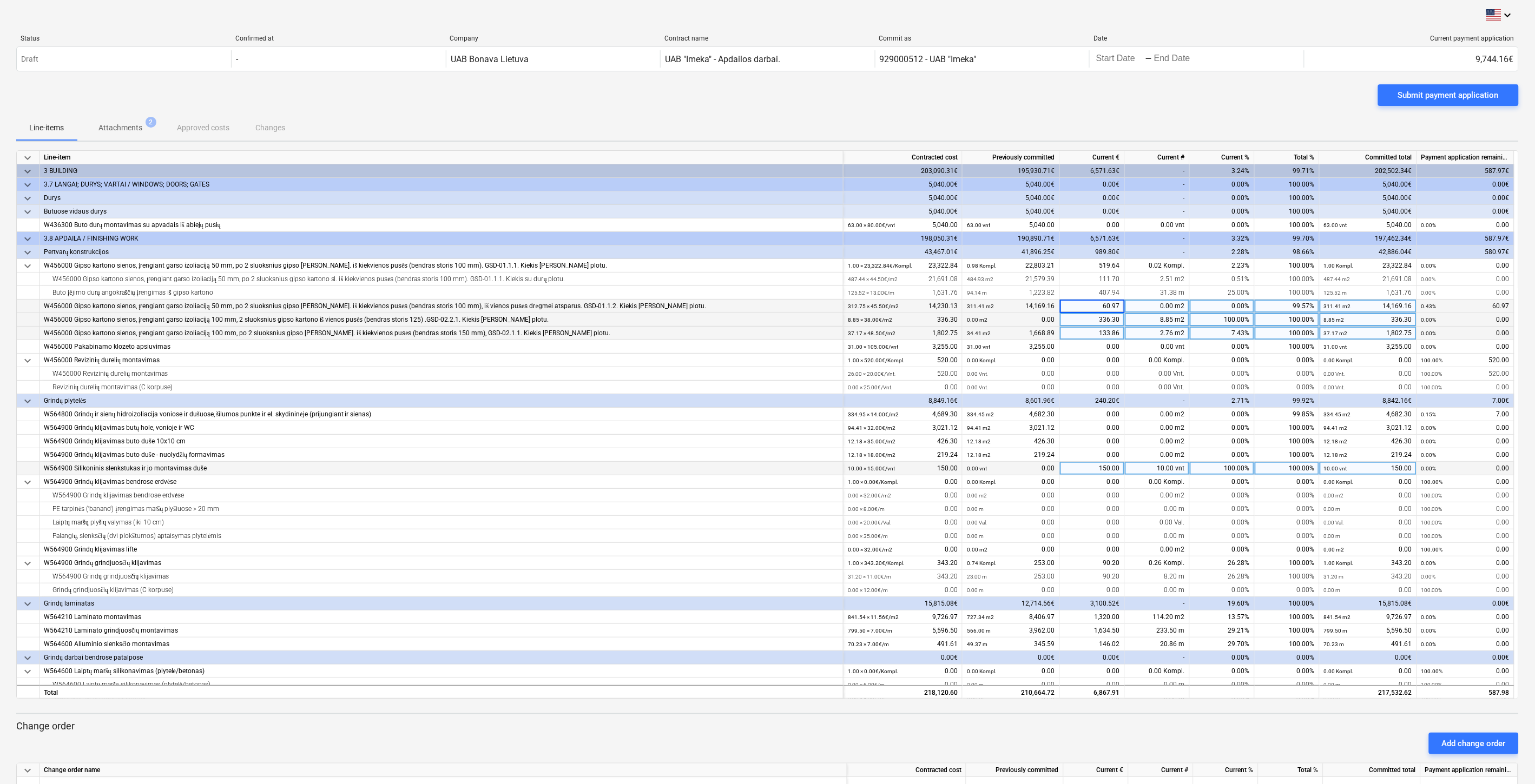
click at [1096, 121] on div "Line-items Attachments 2 Approved costs Changes" at bounding box center [768, 128] width 1503 height 26
click at [1089, 371] on div "0.00" at bounding box center [1092, 374] width 65 height 14
type input "33.52"
click at [1102, 118] on div "Line-items Attachments 2 Approved costs Changes" at bounding box center [768, 128] width 1503 height 26
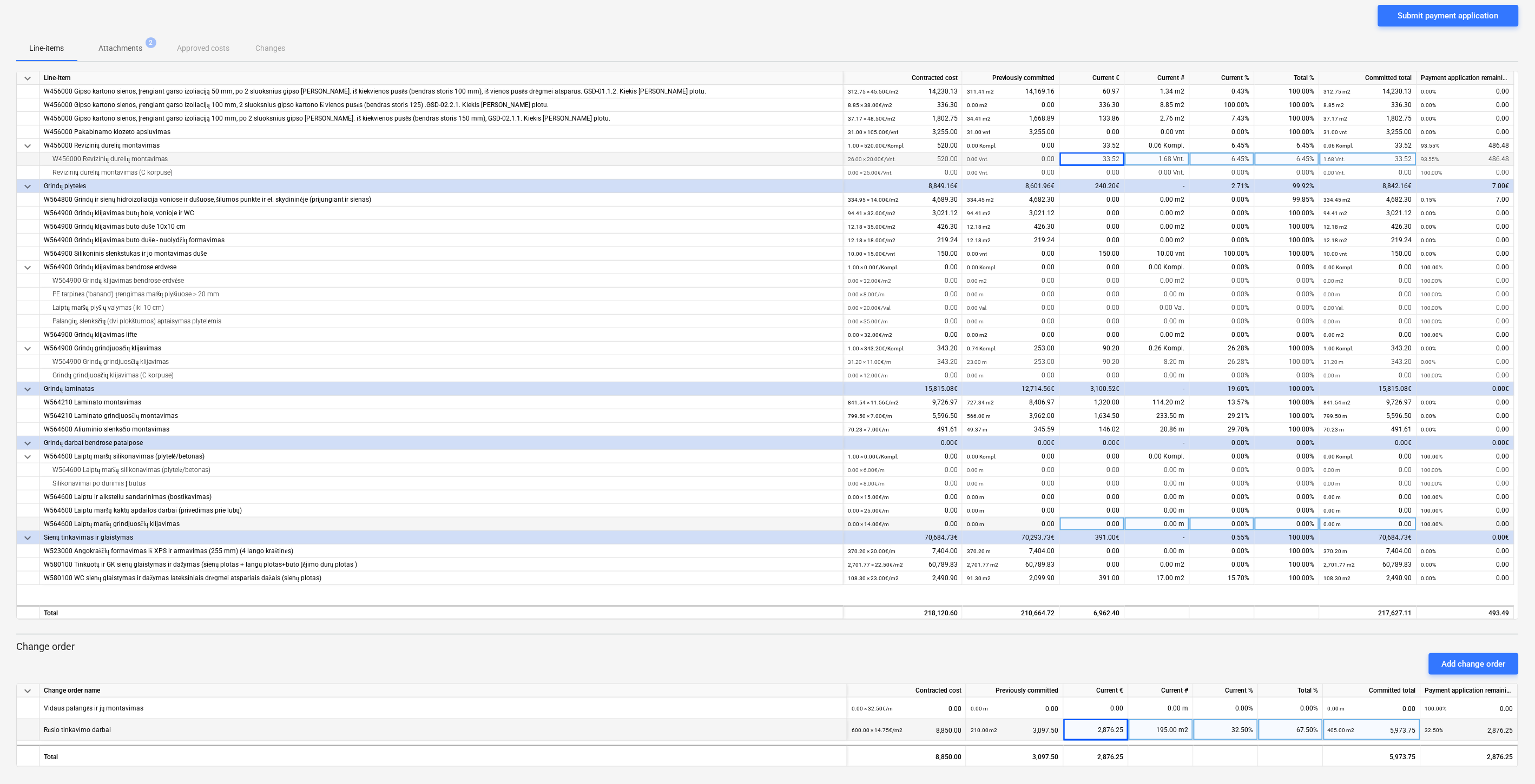
scroll to position [55, 0]
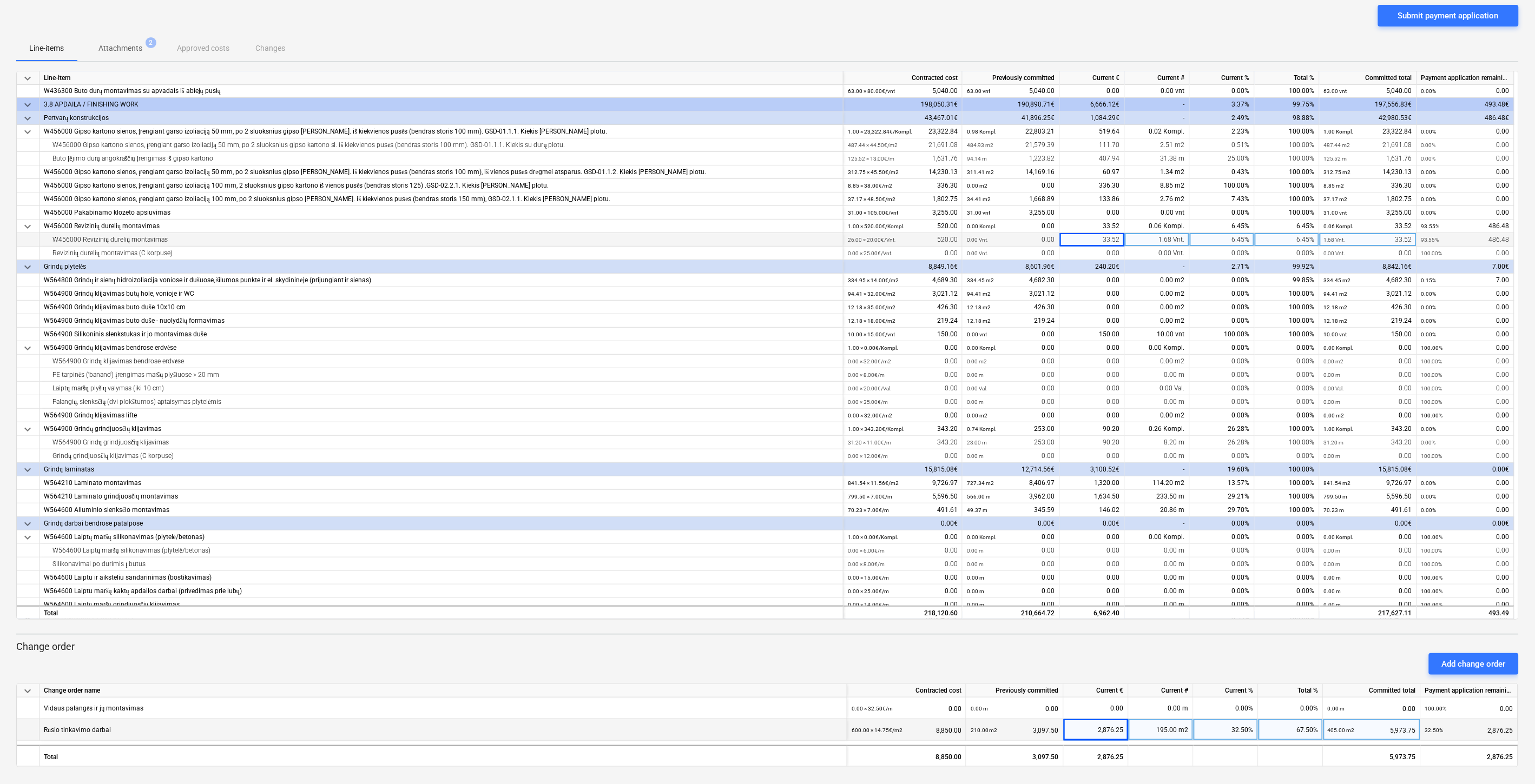
click at [1086, 241] on div "33.52" at bounding box center [1092, 240] width 65 height 14
click at [1121, 241] on input "33.52" at bounding box center [1092, 240] width 65 height 13
type input "33.53"
click at [1133, 18] on div "Submit payment application" at bounding box center [768, 20] width 1503 height 30
click at [1080, 646] on p "Change order" at bounding box center [768, 647] width 1503 height 13
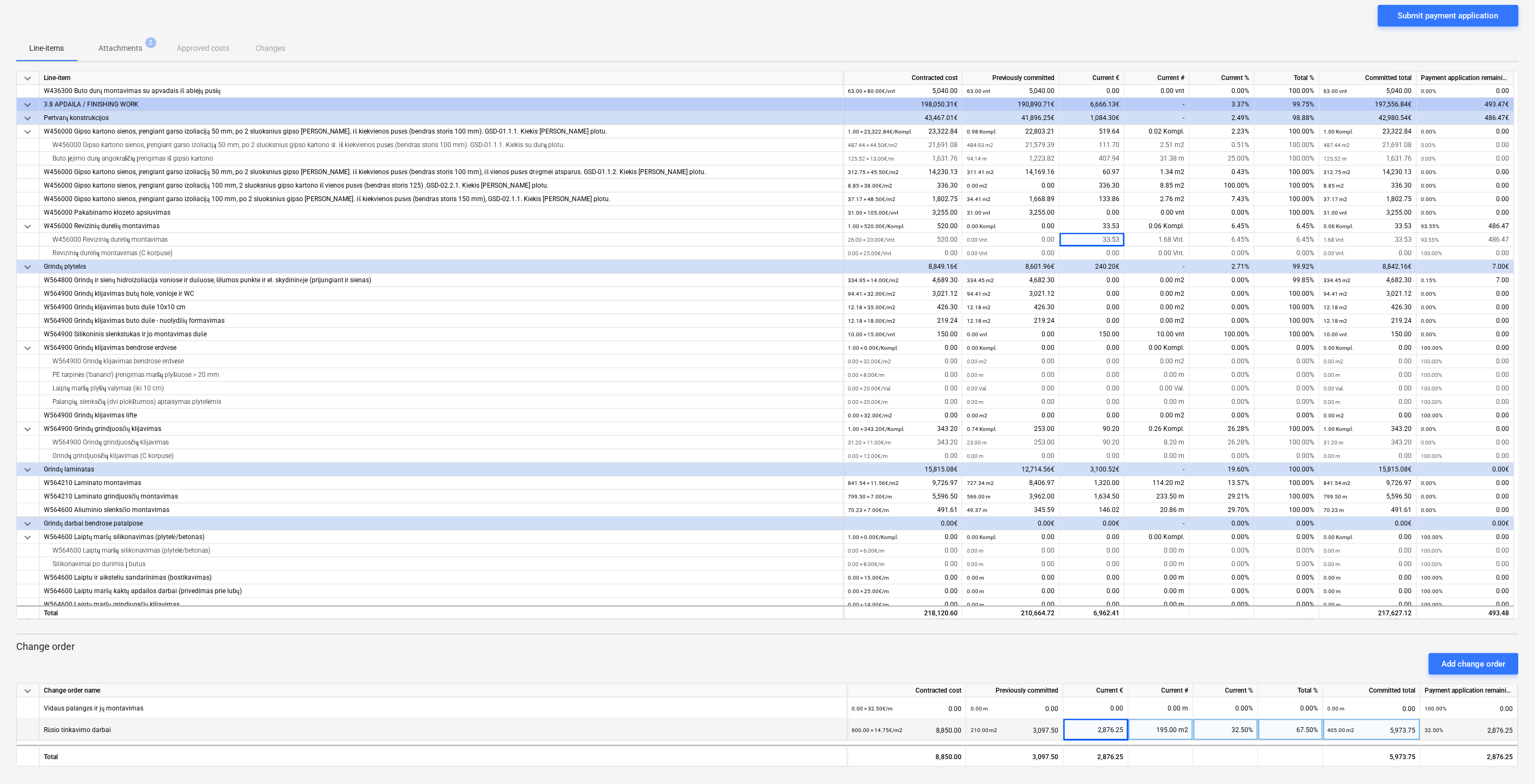
click at [1090, 646] on p "Change order" at bounding box center [768, 647] width 1503 height 13
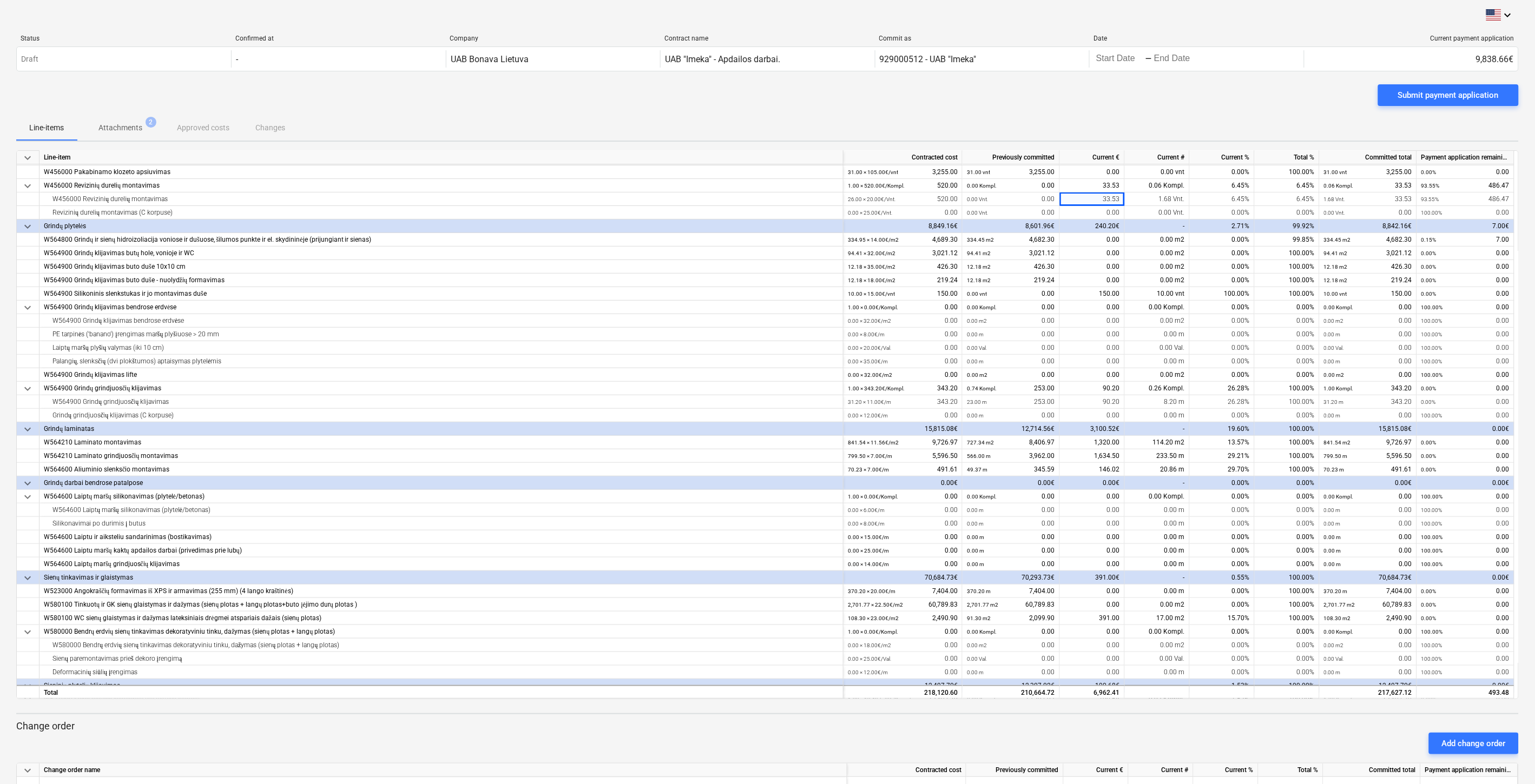
scroll to position [0, 0]
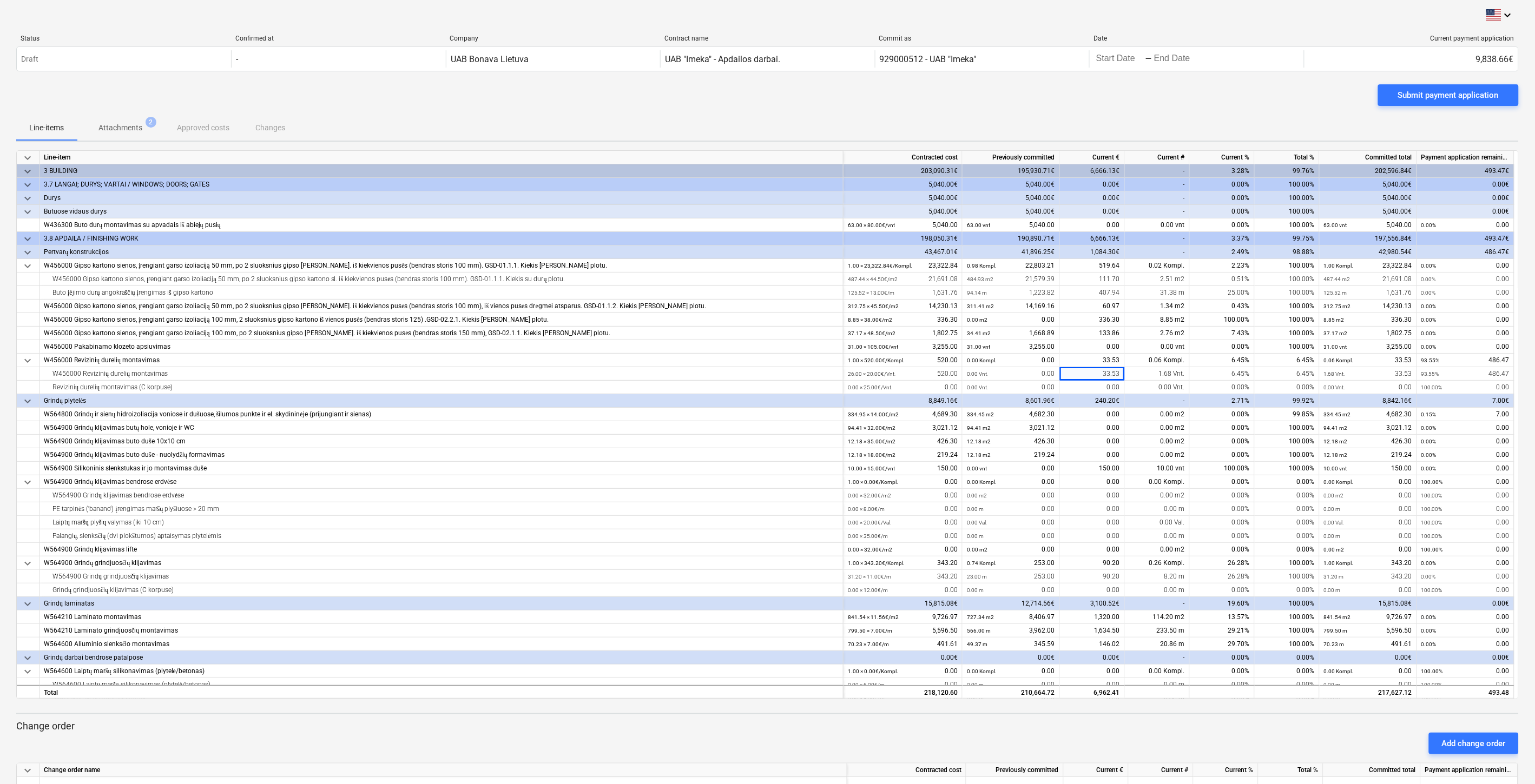
drag, startPoint x: 1270, startPoint y: 95, endPoint x: 1282, endPoint y: 87, distance: 14.4
click at [1272, 93] on div "Submit payment application" at bounding box center [768, 99] width 1503 height 30
click at [1282, 87] on div "Submit payment application" at bounding box center [768, 99] width 1503 height 30
click at [1449, 98] on div "Submit payment application" at bounding box center [1449, 95] width 101 height 14
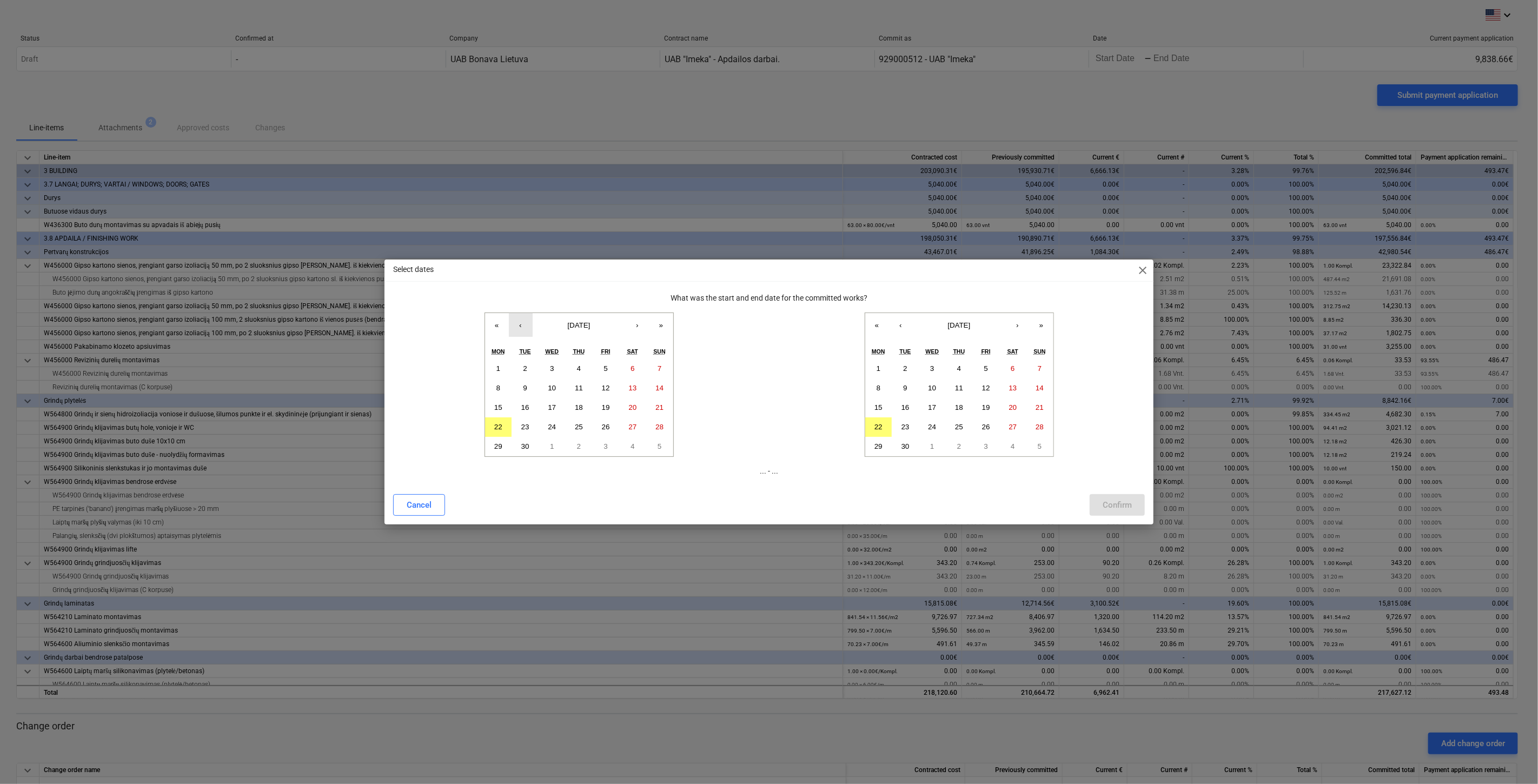
click at [510, 328] on button "‹" at bounding box center [521, 325] width 24 height 24
click at [642, 332] on button "›" at bounding box center [638, 325] width 24 height 24
click at [525, 326] on button "‹" at bounding box center [521, 325] width 24 height 24
click at [502, 421] on button "22" at bounding box center [498, 428] width 27 height 20
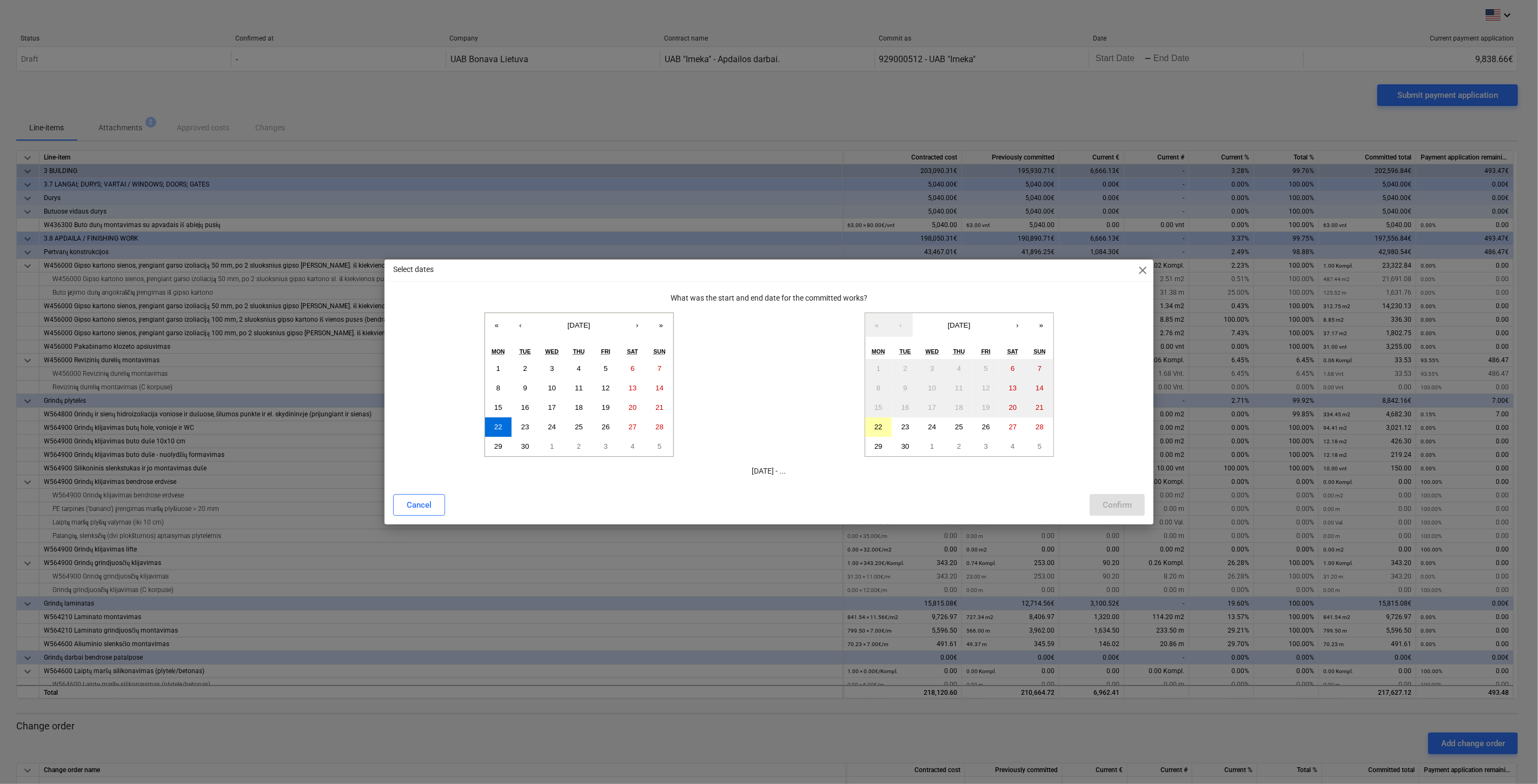
click at [880, 426] on abbr "22" at bounding box center [879, 427] width 8 height 8
click at [1106, 501] on div "Confirm" at bounding box center [1117, 505] width 29 height 14
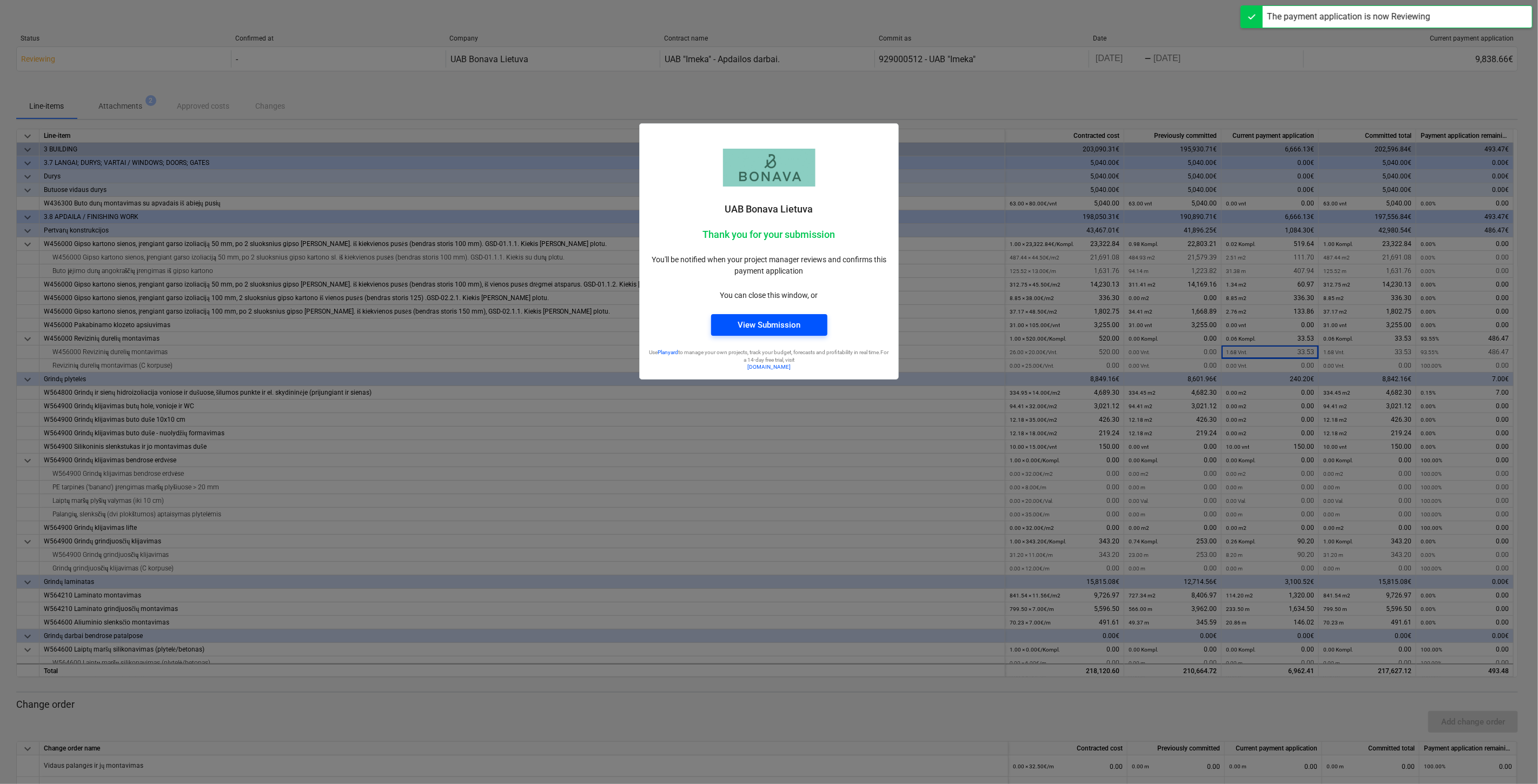
click at [809, 327] on span "View Submission" at bounding box center [769, 325] width 90 height 14
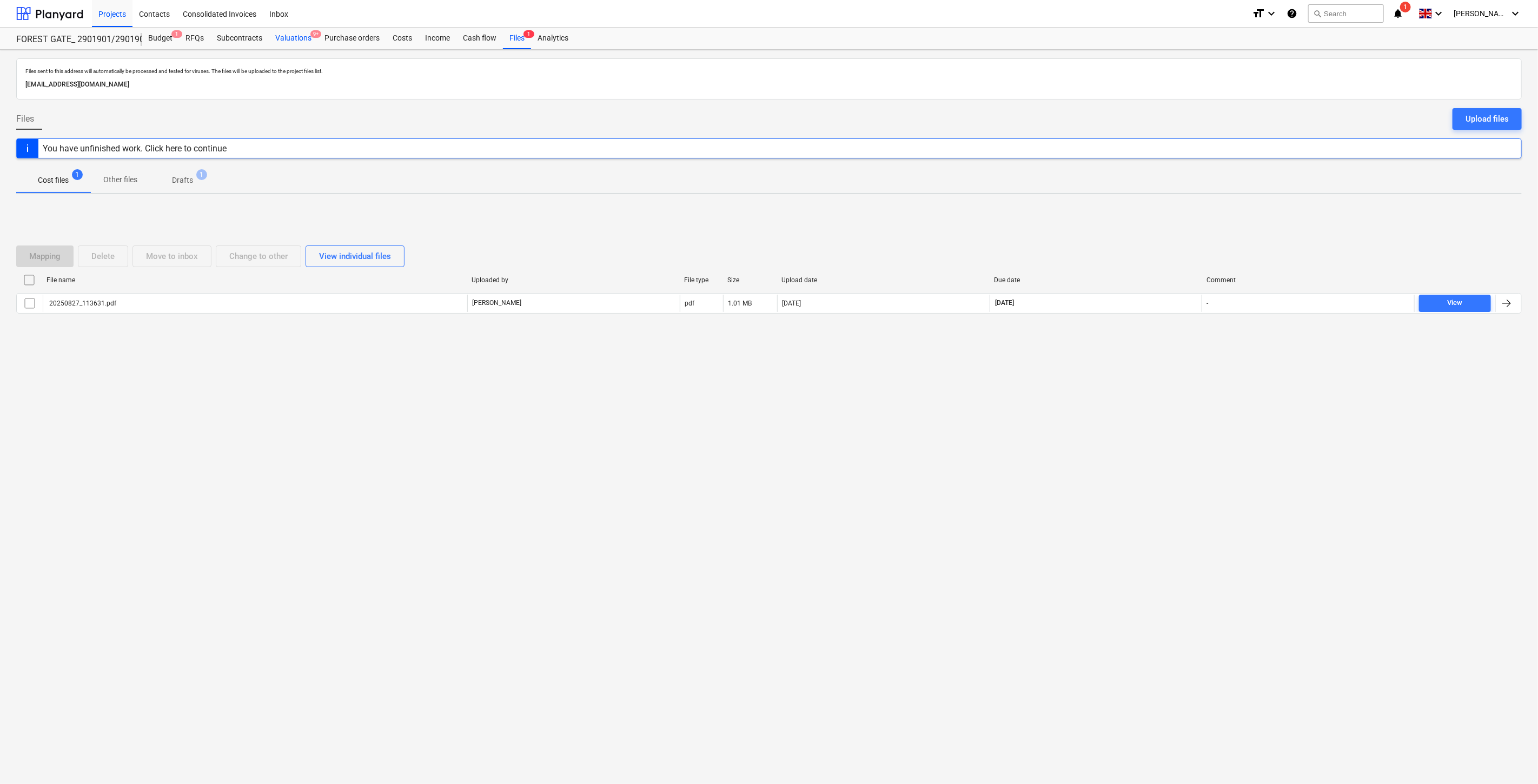
click at [299, 31] on div "Valuations 9+" at bounding box center [293, 38] width 49 height 22
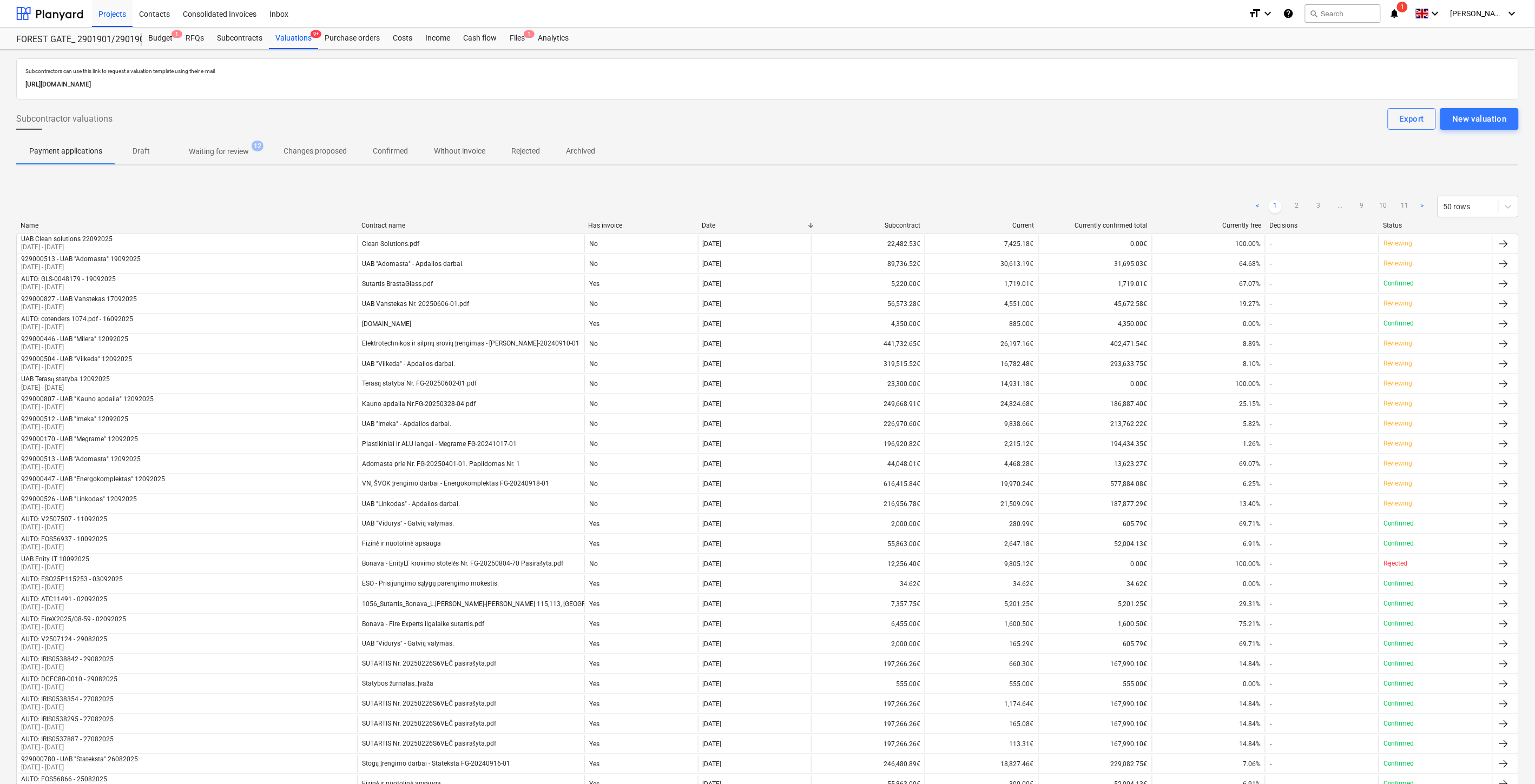
click at [244, 153] on p "Waiting for review" at bounding box center [219, 151] width 60 height 11
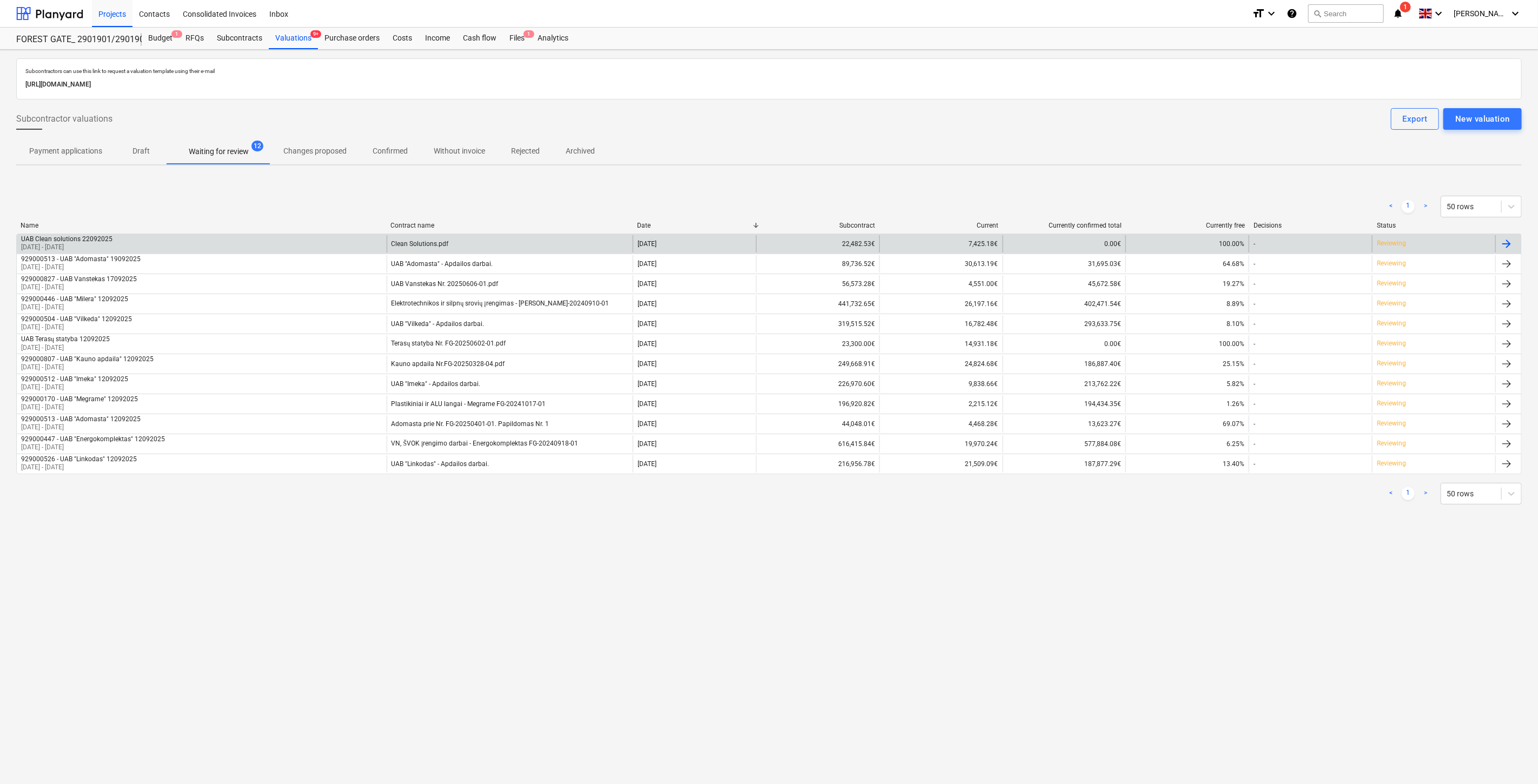
click at [501, 245] on div "Clean Solutions.pdf" at bounding box center [510, 243] width 247 height 18
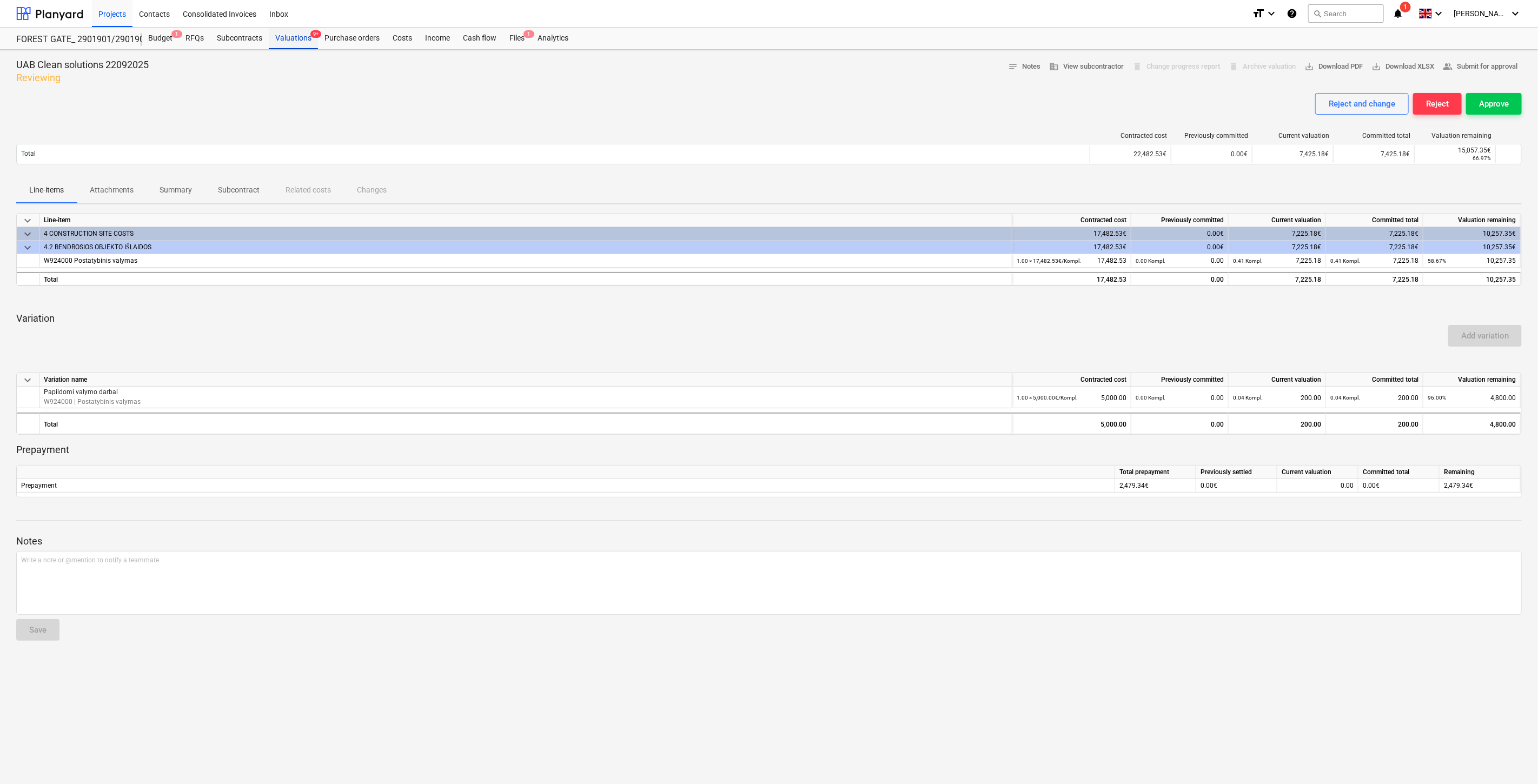
click at [307, 44] on div "Valuations 9+" at bounding box center [293, 38] width 49 height 22
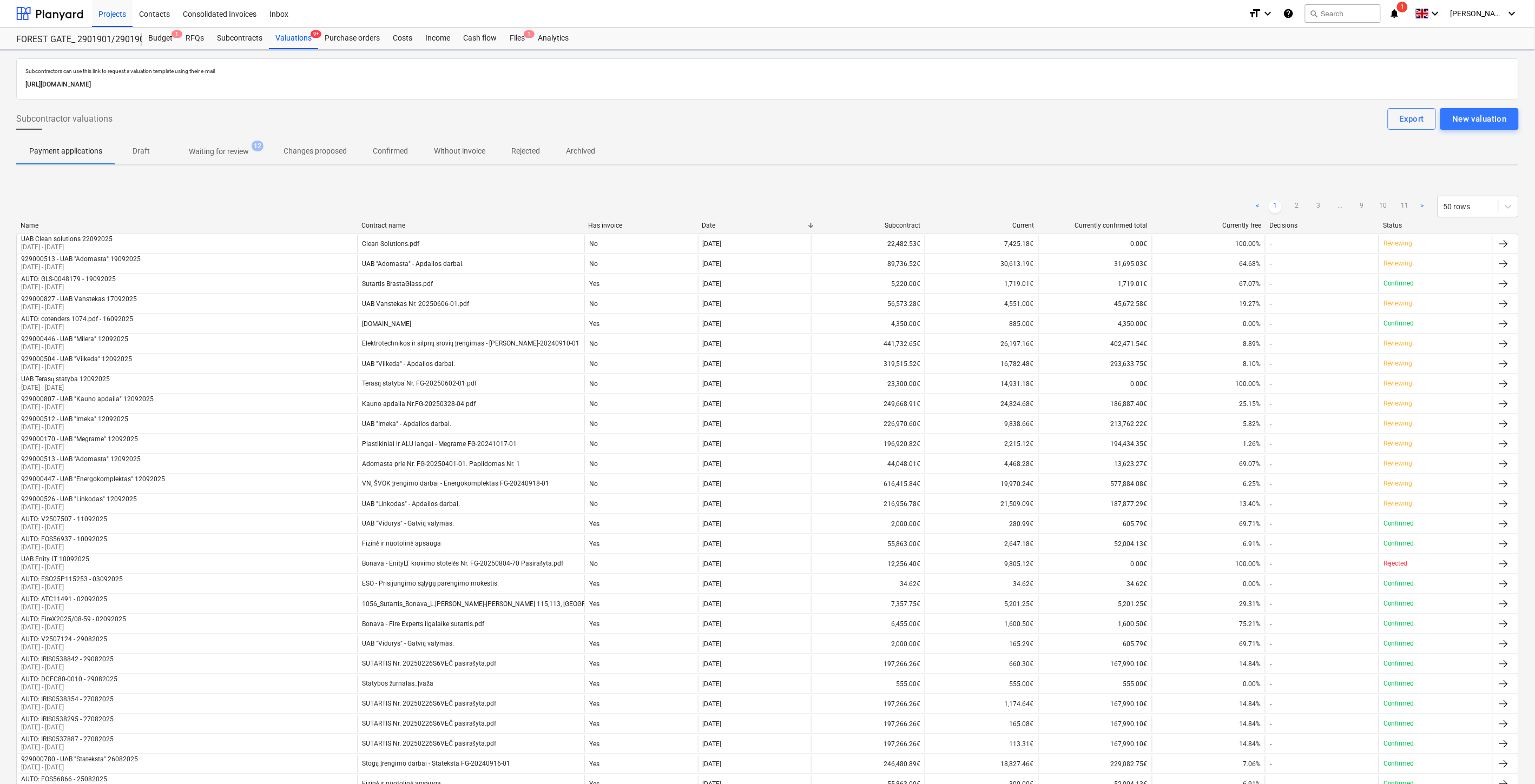
click at [242, 151] on p "Waiting for review" at bounding box center [219, 151] width 60 height 11
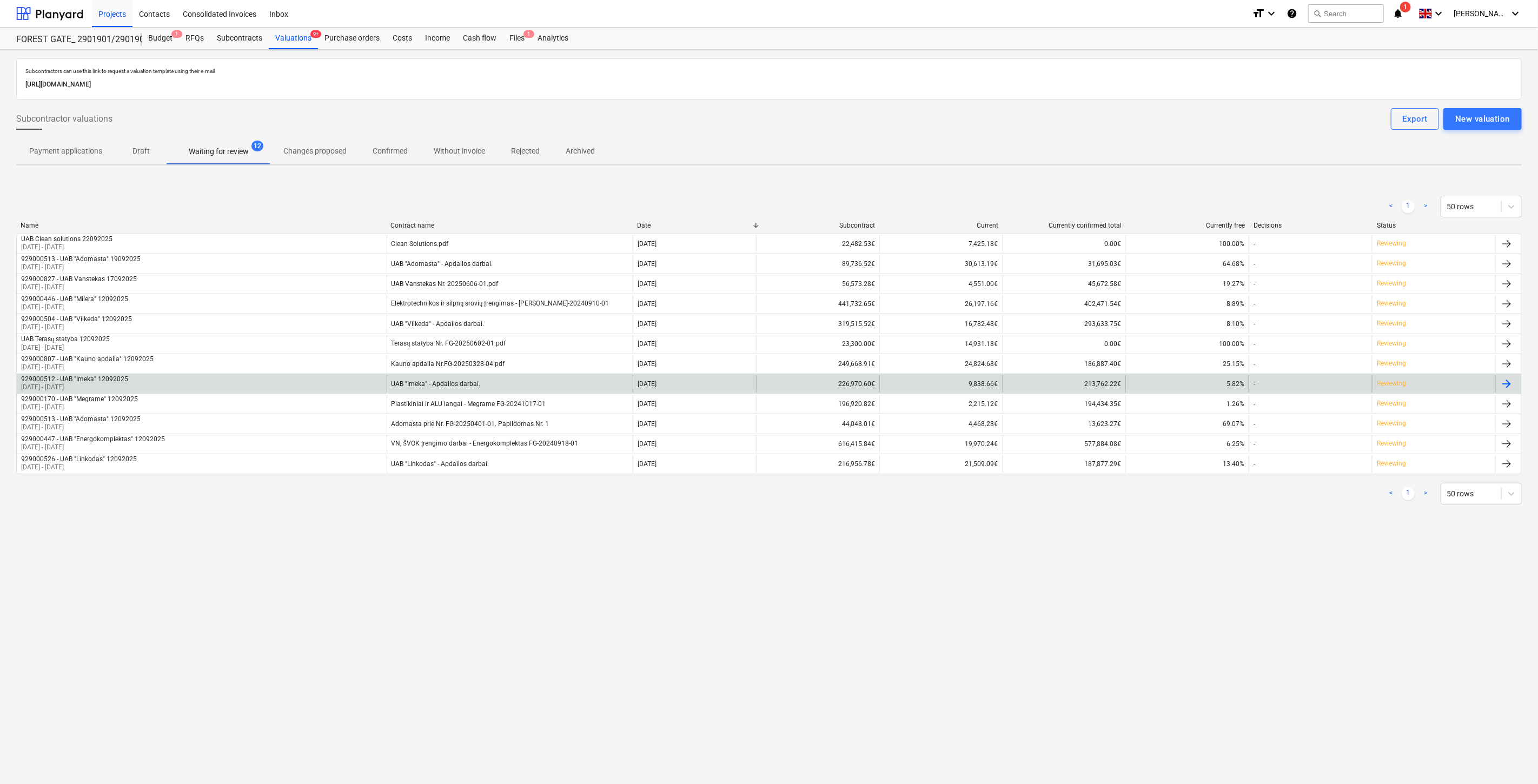
click at [347, 381] on div "929000512 - UAB "Imeka" 12092025 [DATE] - [DATE]" at bounding box center [202, 384] width 370 height 18
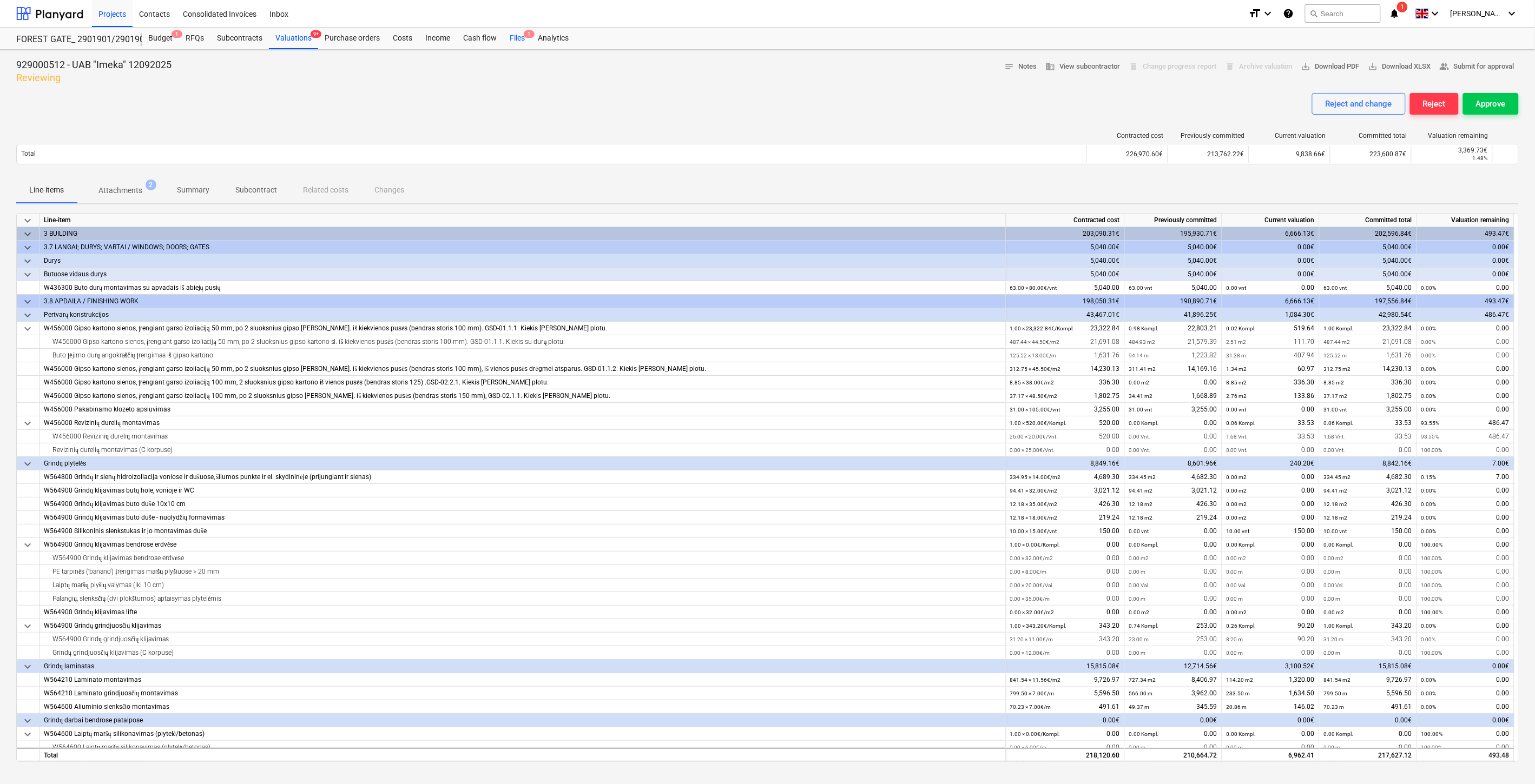
click at [514, 39] on div "Files 1" at bounding box center [517, 38] width 28 height 22
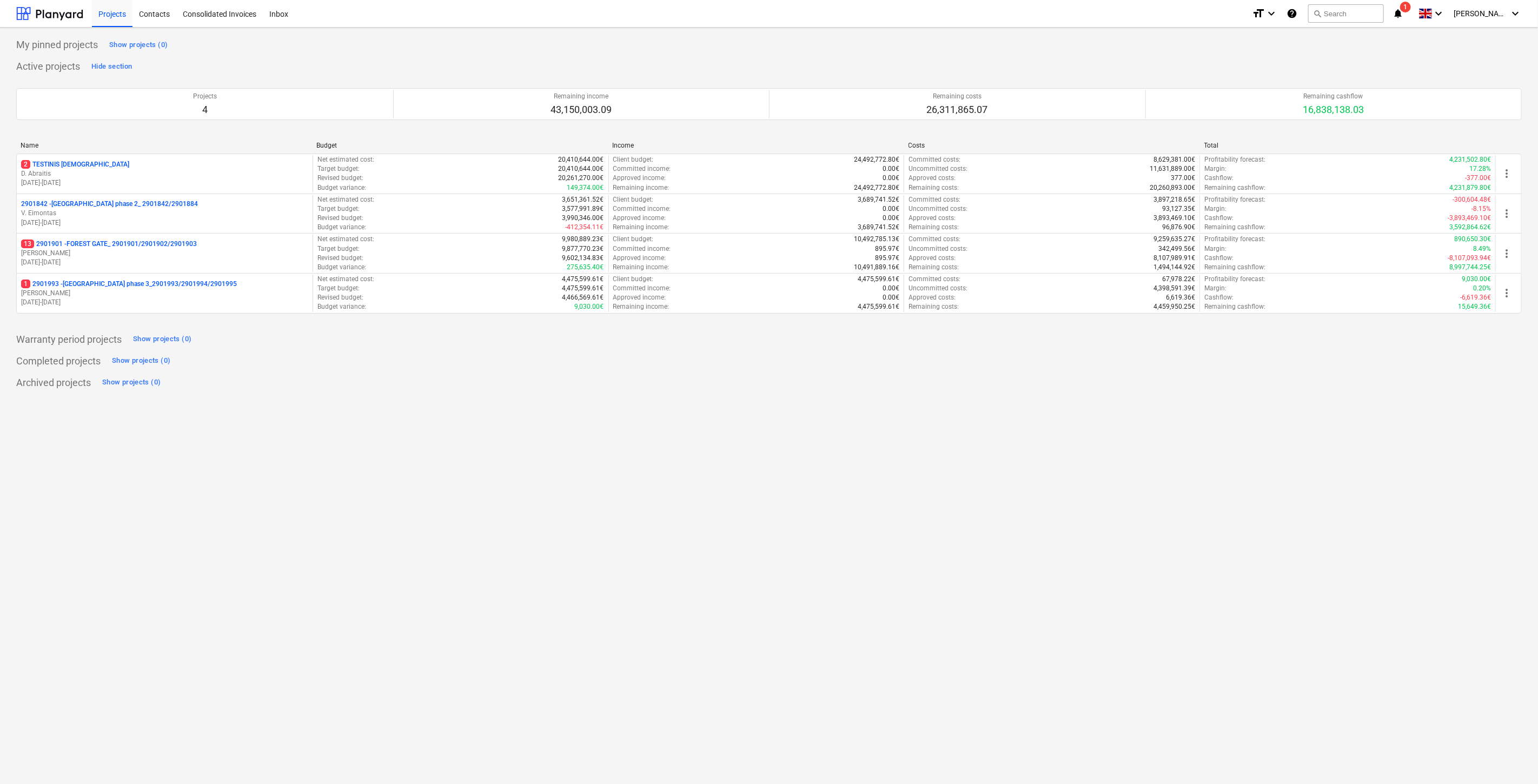
drag, startPoint x: 132, startPoint y: 256, endPoint x: 140, endPoint y: 262, distance: 10.0
click at [133, 256] on p "[PERSON_NAME]" at bounding box center [165, 253] width 287 height 9
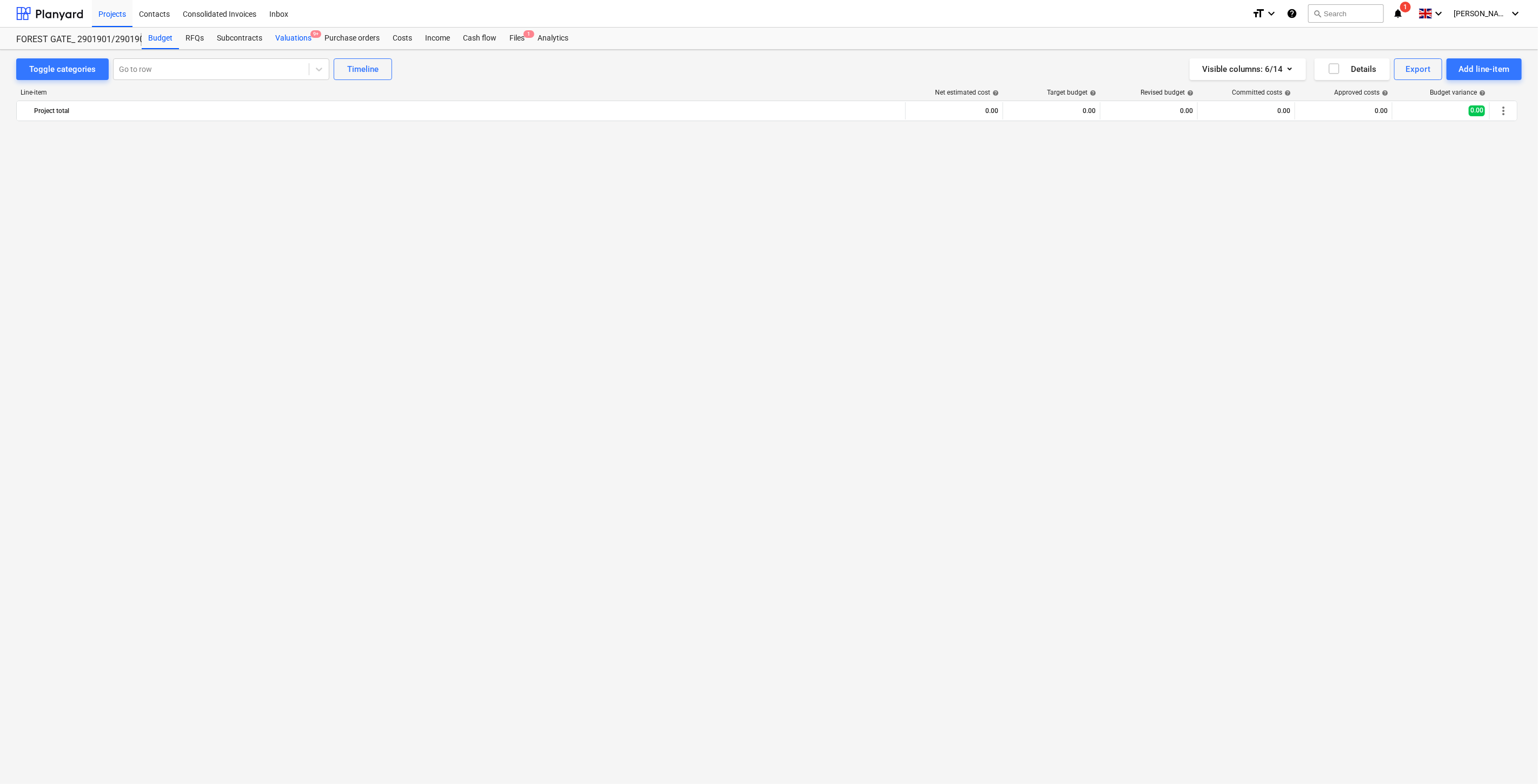
click at [302, 39] on div "Valuations 9+" at bounding box center [293, 38] width 49 height 22
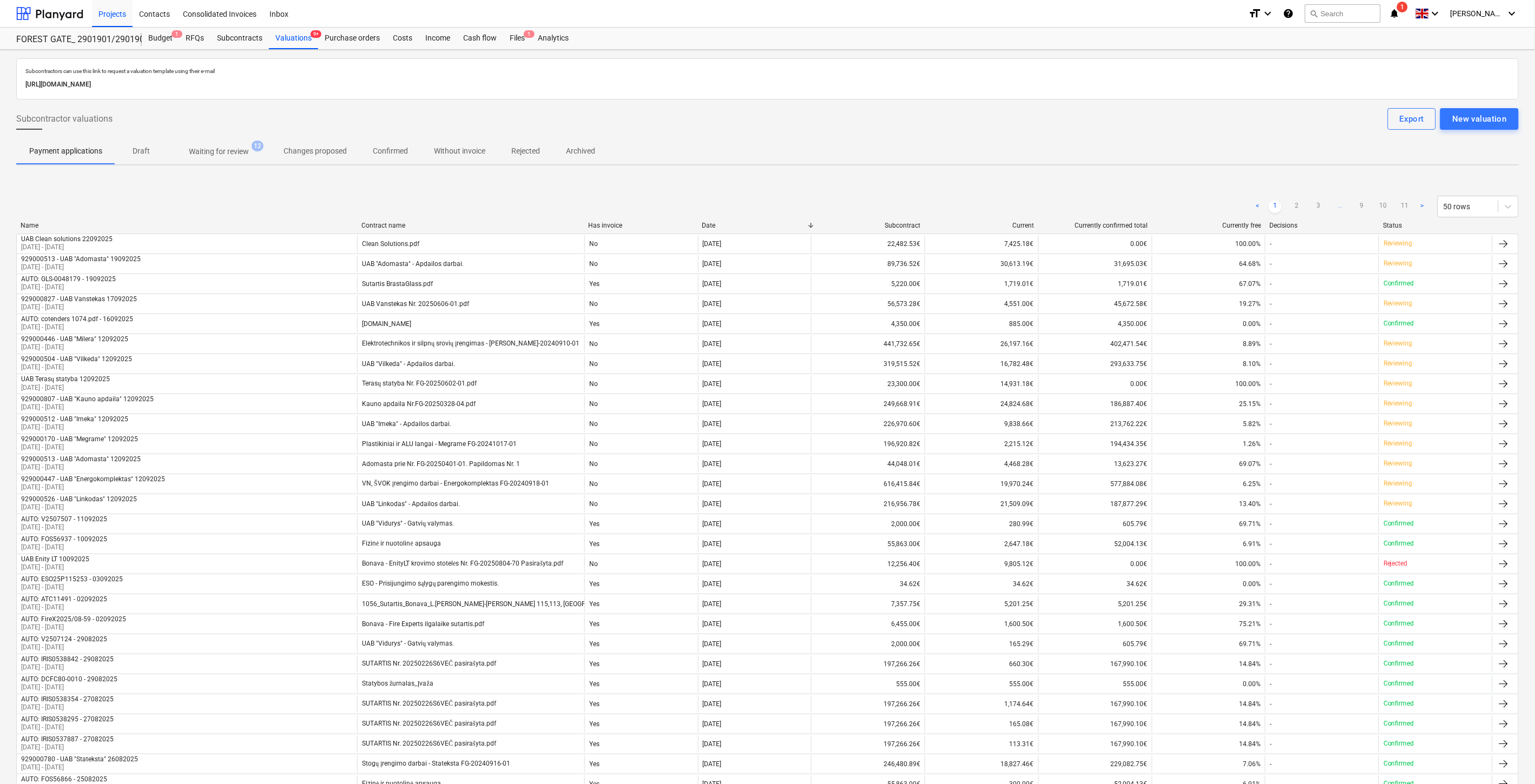
click at [213, 149] on p "Waiting for review" at bounding box center [219, 151] width 60 height 11
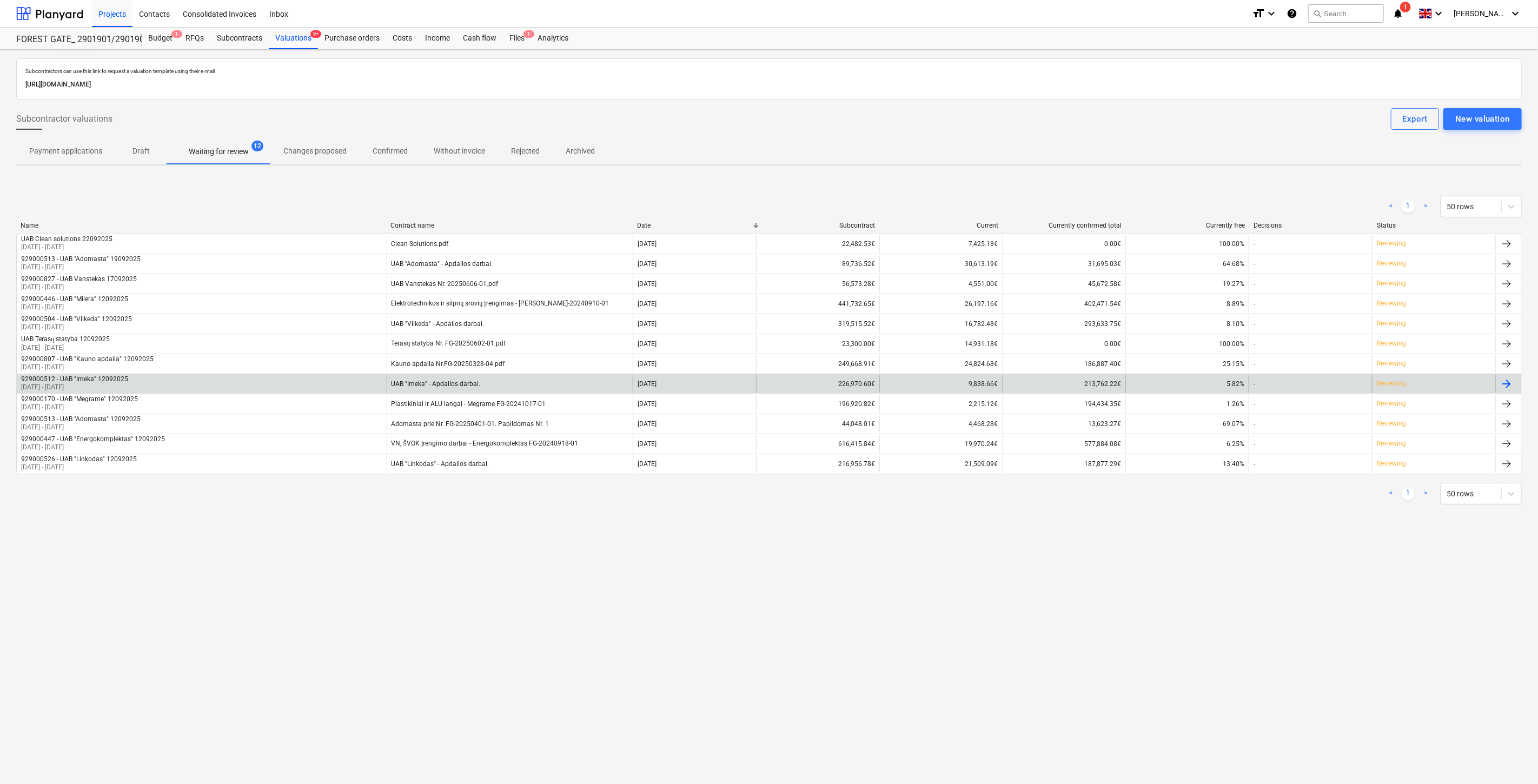
click at [339, 380] on div "929000512 - UAB "Imeka" 12092025 [DATE] - [DATE]" at bounding box center [202, 384] width 370 height 18
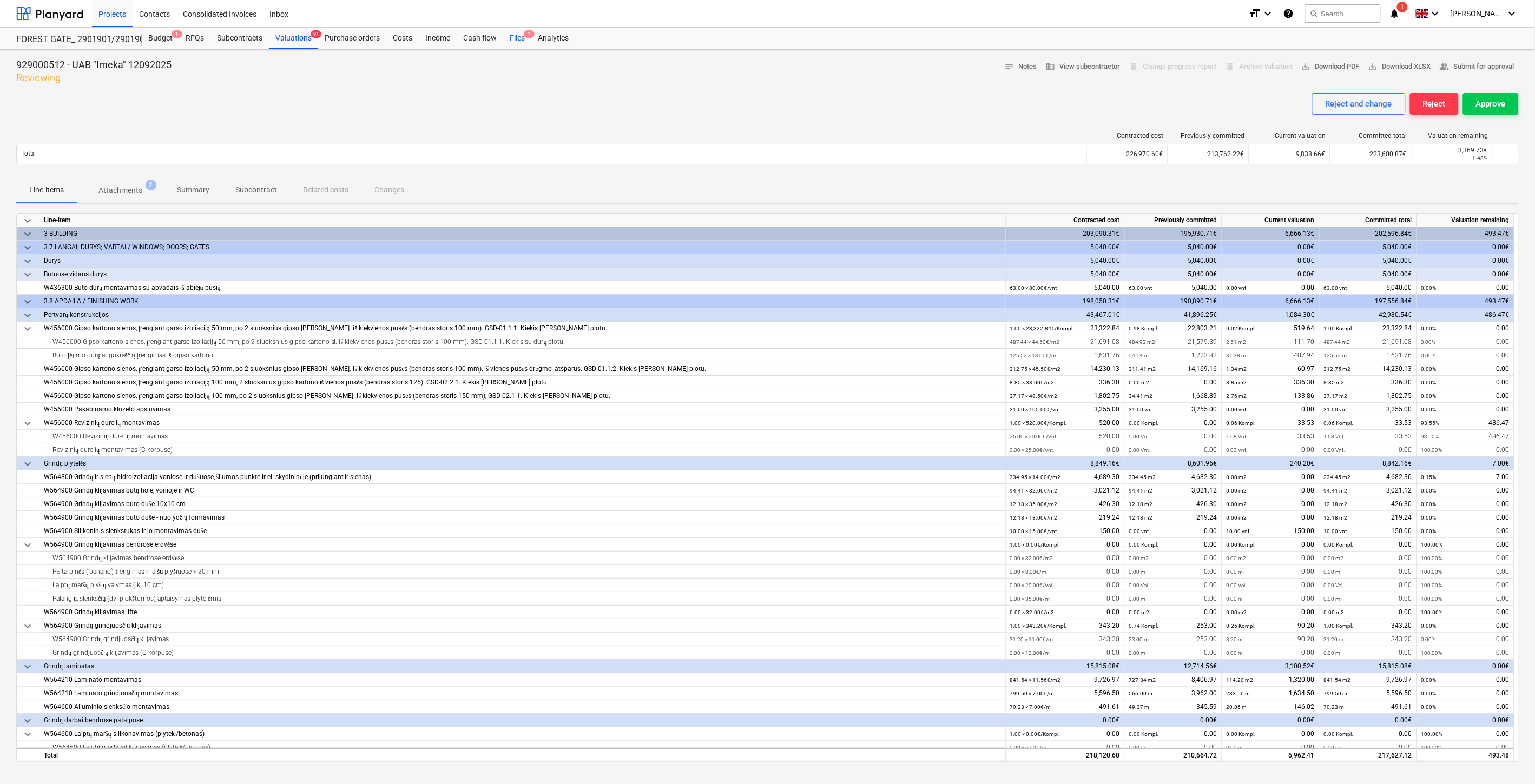
click at [517, 39] on div "Files 1" at bounding box center [517, 38] width 28 height 22
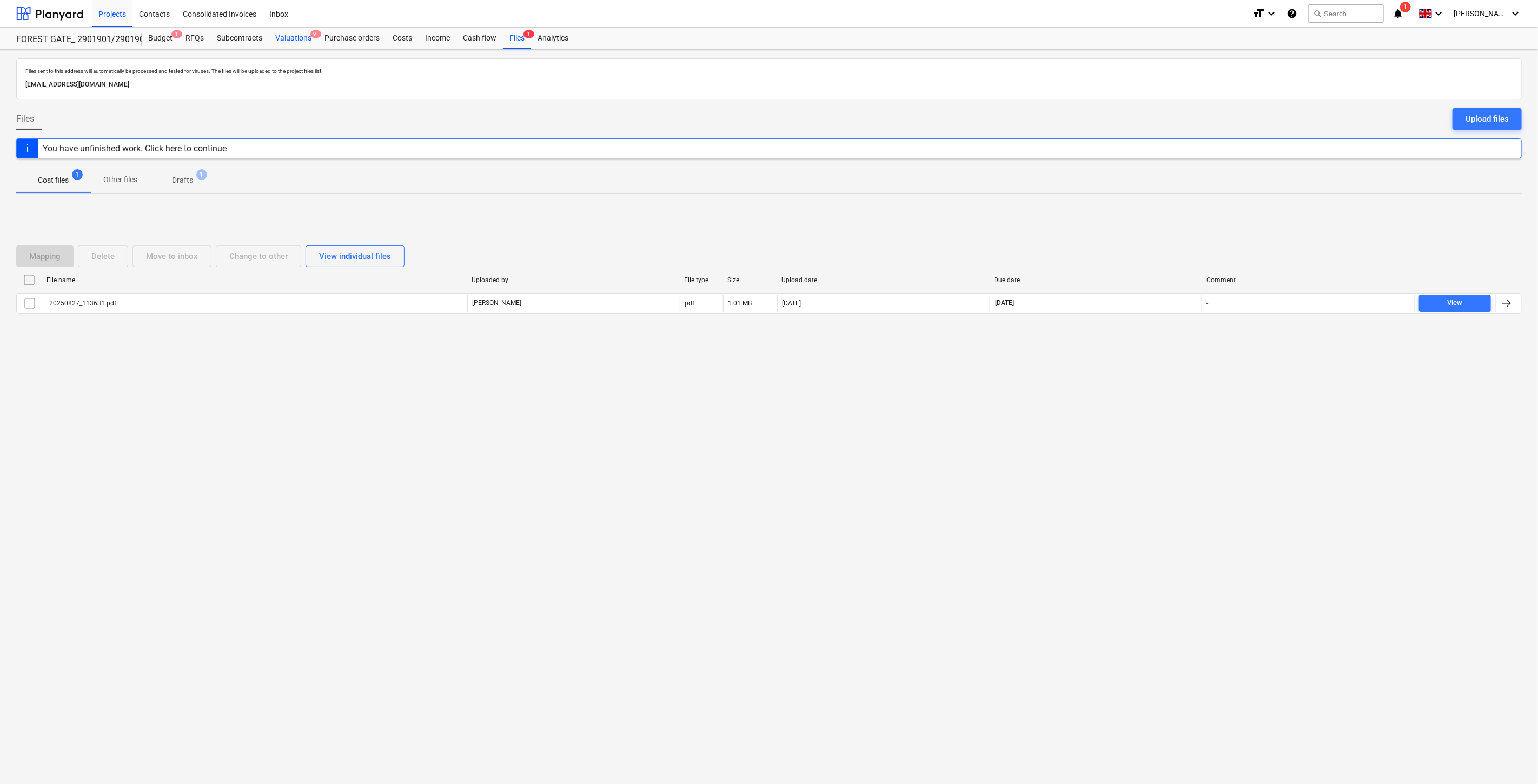
drag, startPoint x: 295, startPoint y: 42, endPoint x: 292, endPoint y: 46, distance: 5.0
click at [295, 42] on div "Valuations 9+" at bounding box center [293, 38] width 49 height 22
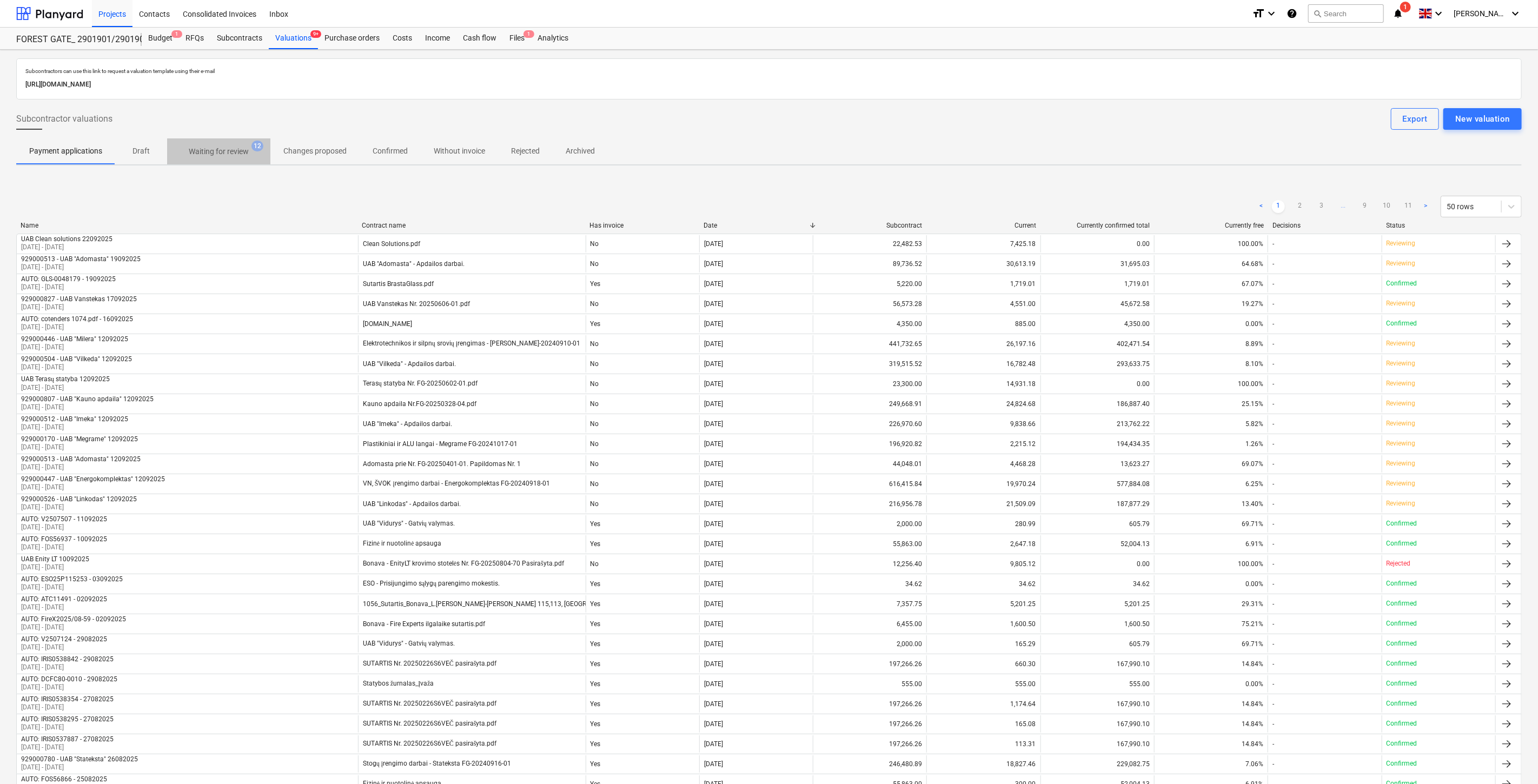
click at [224, 153] on p "Waiting for review" at bounding box center [219, 151] width 60 height 11
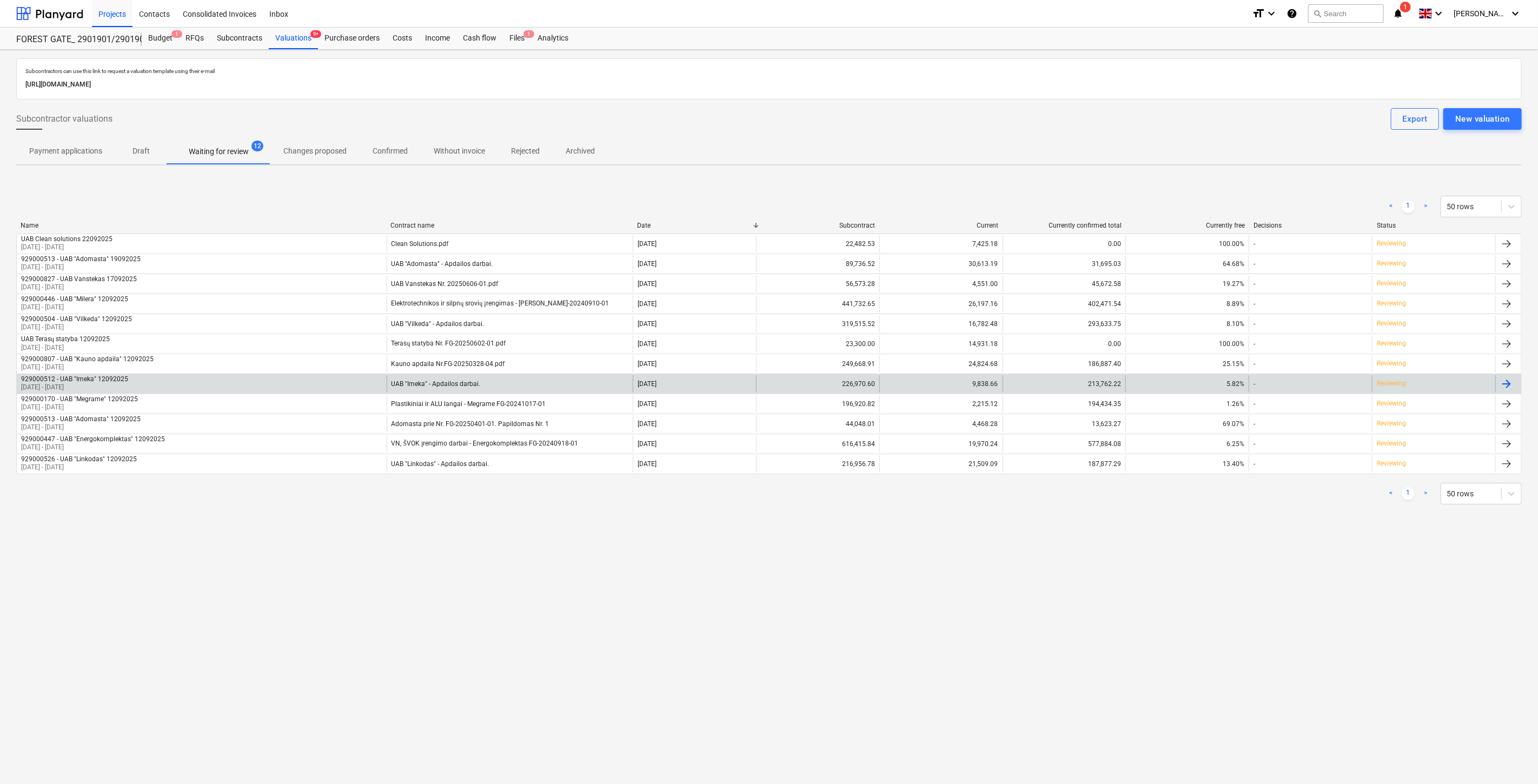
click at [289, 382] on div "929000512 - UAB "Imeka" 12092025 [DATE] - [DATE]" at bounding box center [202, 384] width 370 height 18
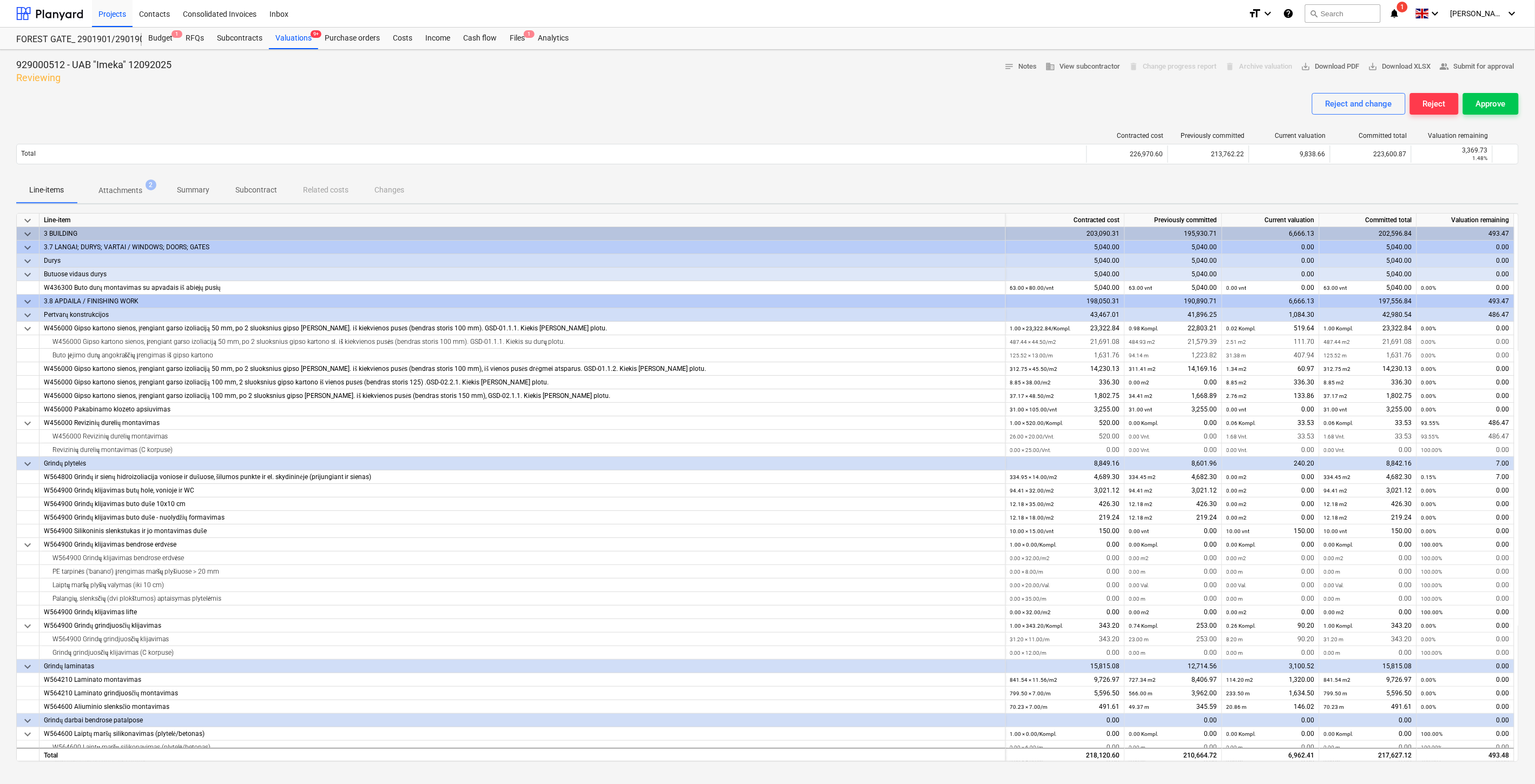
drag, startPoint x: 815, startPoint y: 112, endPoint x: 839, endPoint y: 101, distance: 26.4
click at [816, 112] on div "Reject and change Reject Approve" at bounding box center [768, 108] width 1503 height 30
click at [839, 101] on div "Reject and change Reject Approve" at bounding box center [768, 108] width 1503 height 30
click at [870, 74] on div "929000512 - UAB "Imeka" 12092025 Reviewing notes Notes business View subcontrac…" at bounding box center [768, 71] width 1503 height 26
click at [882, 71] on div "929000512 - UAB "Imeka" 12092025 Reviewing notes Notes business View subcontrac…" at bounding box center [768, 71] width 1503 height 26
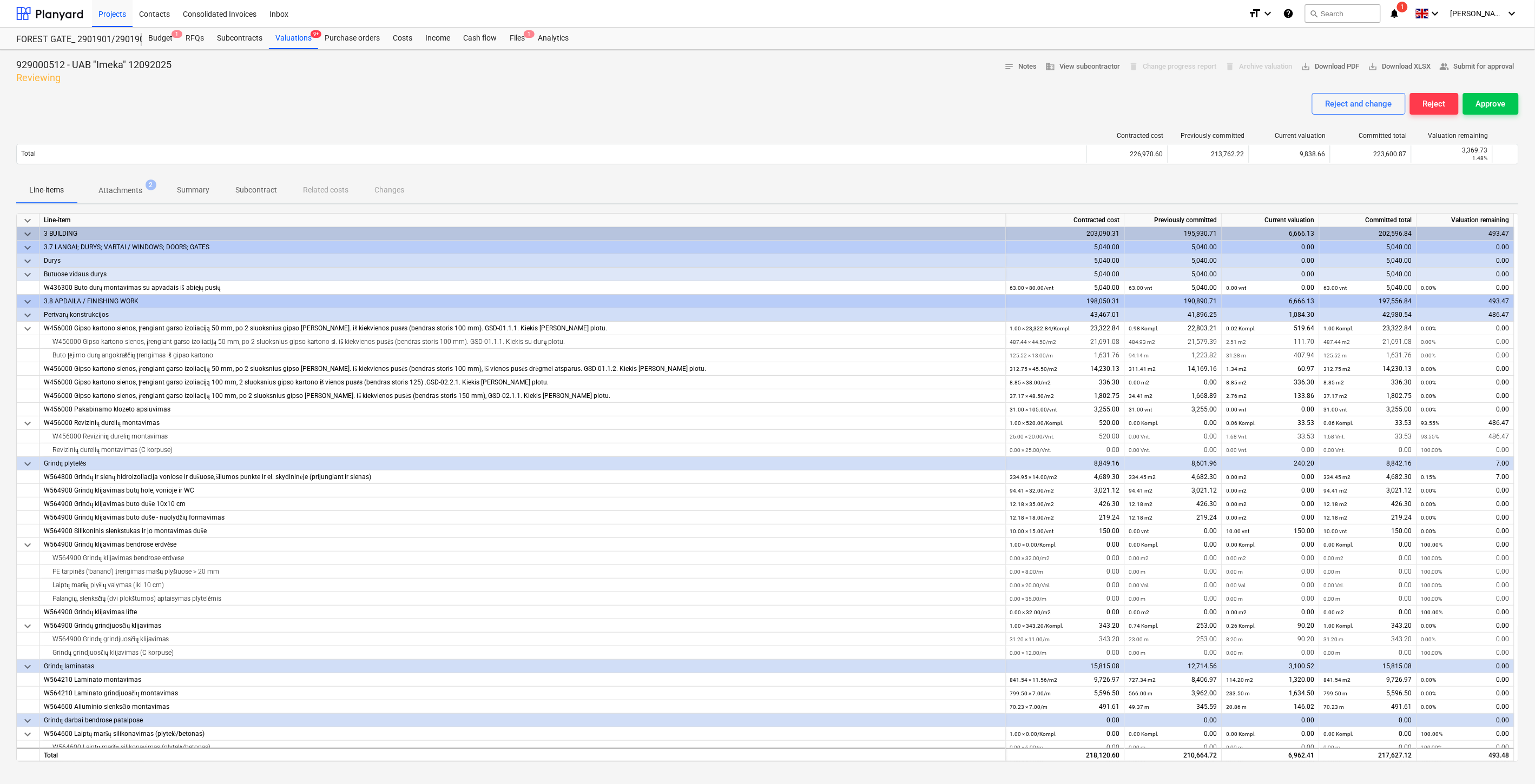
drag, startPoint x: 896, startPoint y: 68, endPoint x: 932, endPoint y: 57, distance: 37.6
click at [899, 66] on div "929000512 - UAB "Imeka" 12092025 Reviewing notes Notes business View subcontrac…" at bounding box center [768, 71] width 1503 height 26
click at [932, 57] on div "929000512 - UAB "Imeka" 12092025 Reviewing notes Notes business View subcontrac…" at bounding box center [768, 603] width 1535 height 1106
click at [509, 40] on div "Files 1" at bounding box center [517, 38] width 28 height 22
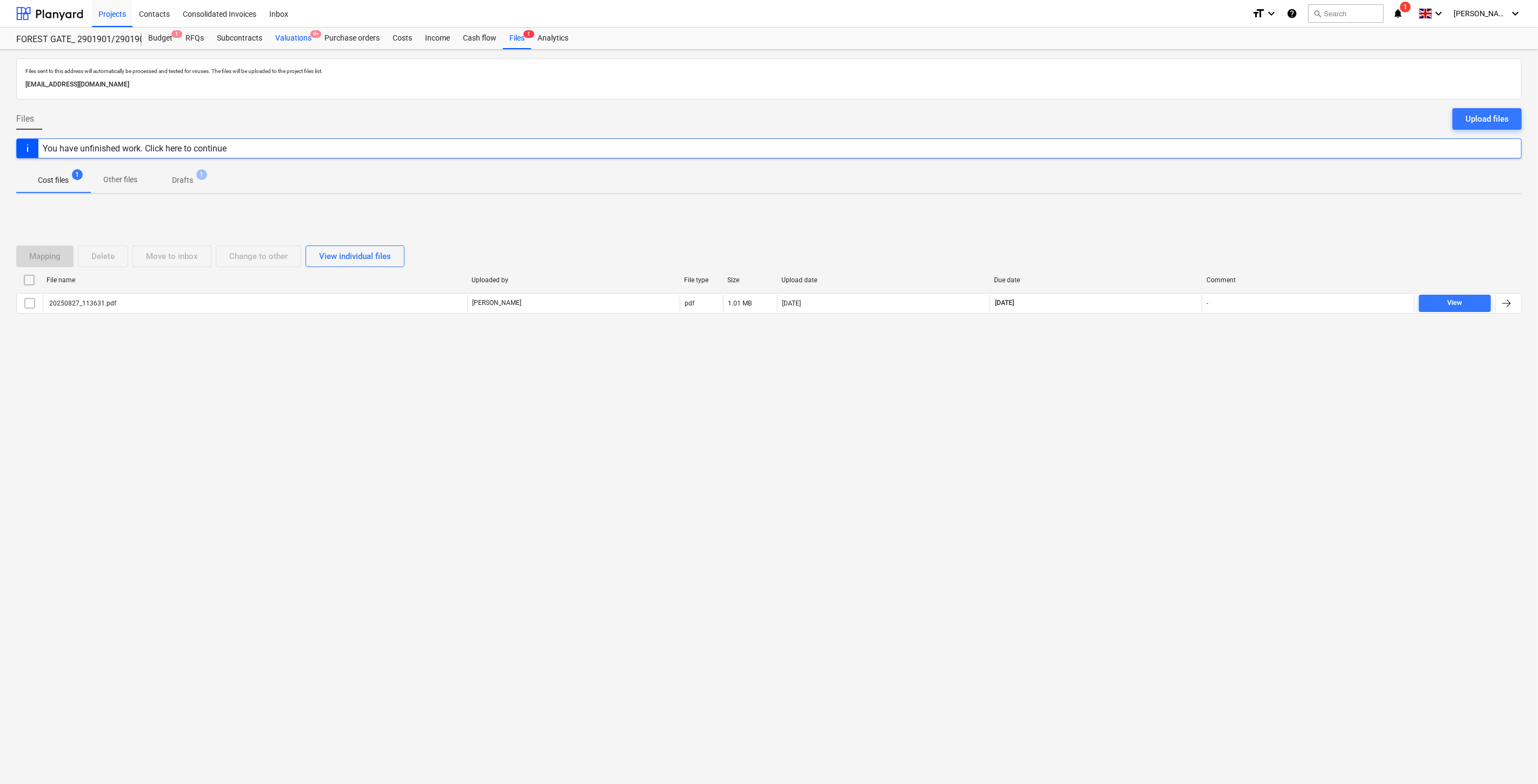
click at [298, 30] on div "Valuations 9+" at bounding box center [293, 38] width 49 height 22
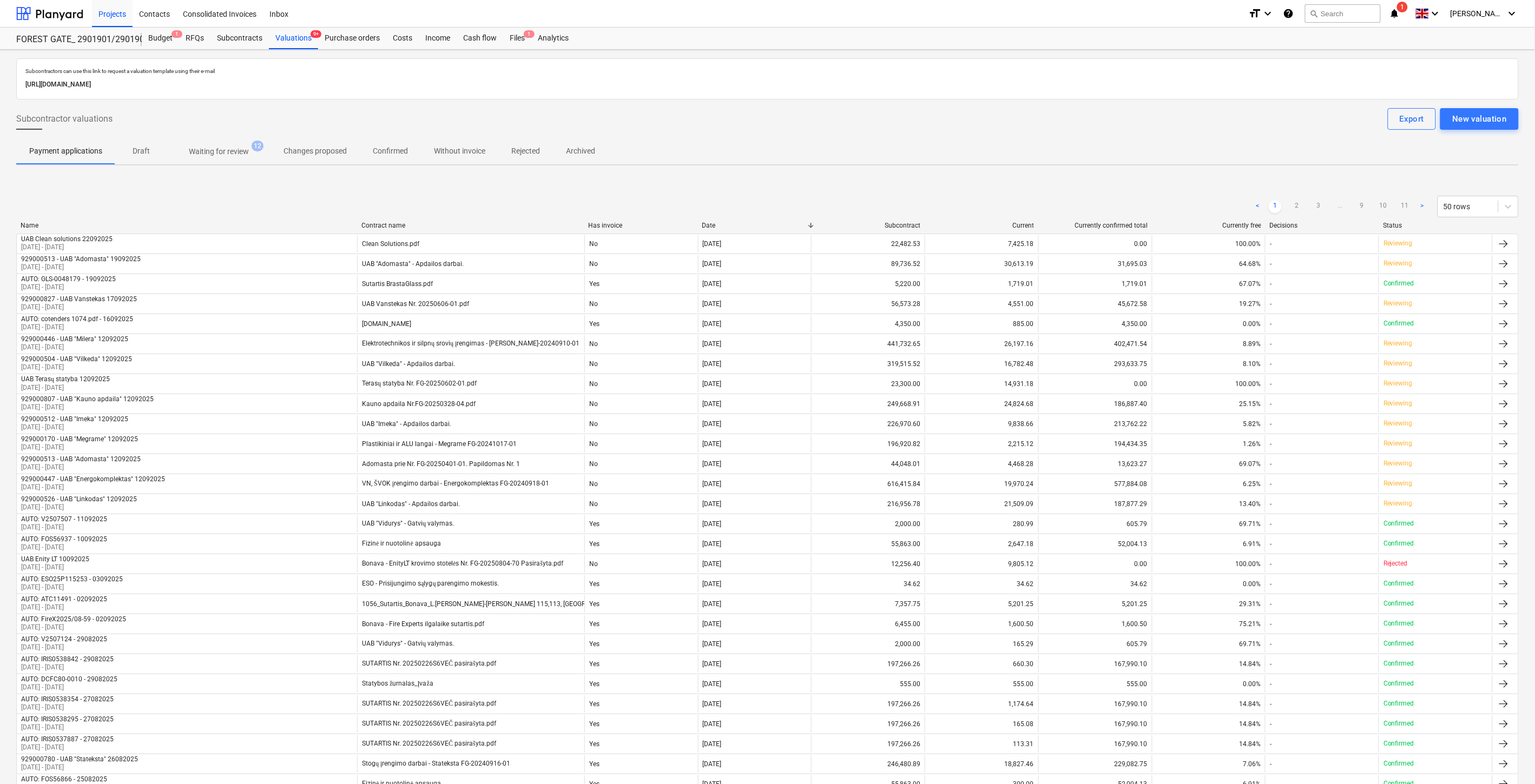
click at [242, 150] on p "Waiting for review" at bounding box center [219, 151] width 60 height 11
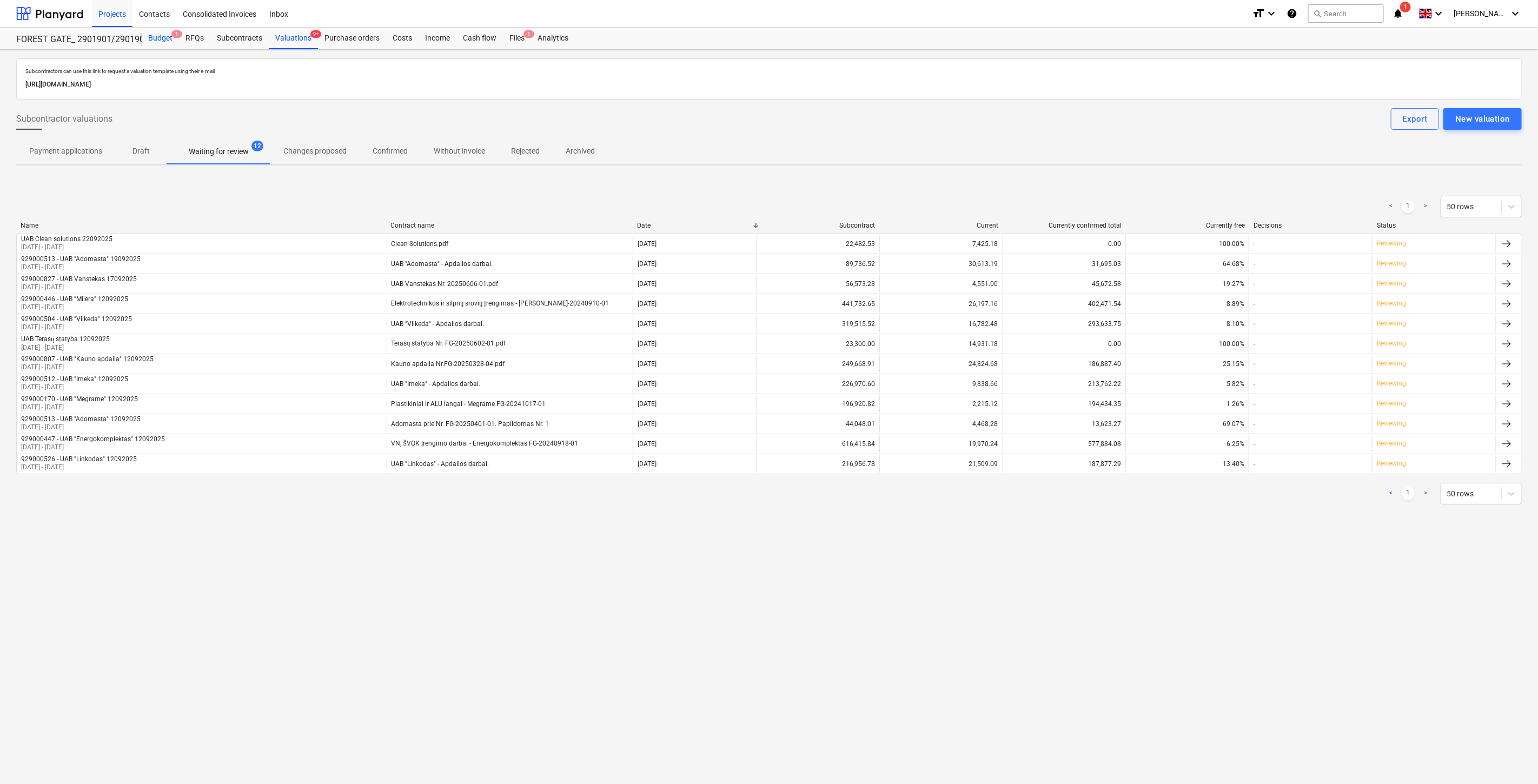
click at [165, 39] on div "Budget 1" at bounding box center [160, 38] width 37 height 22
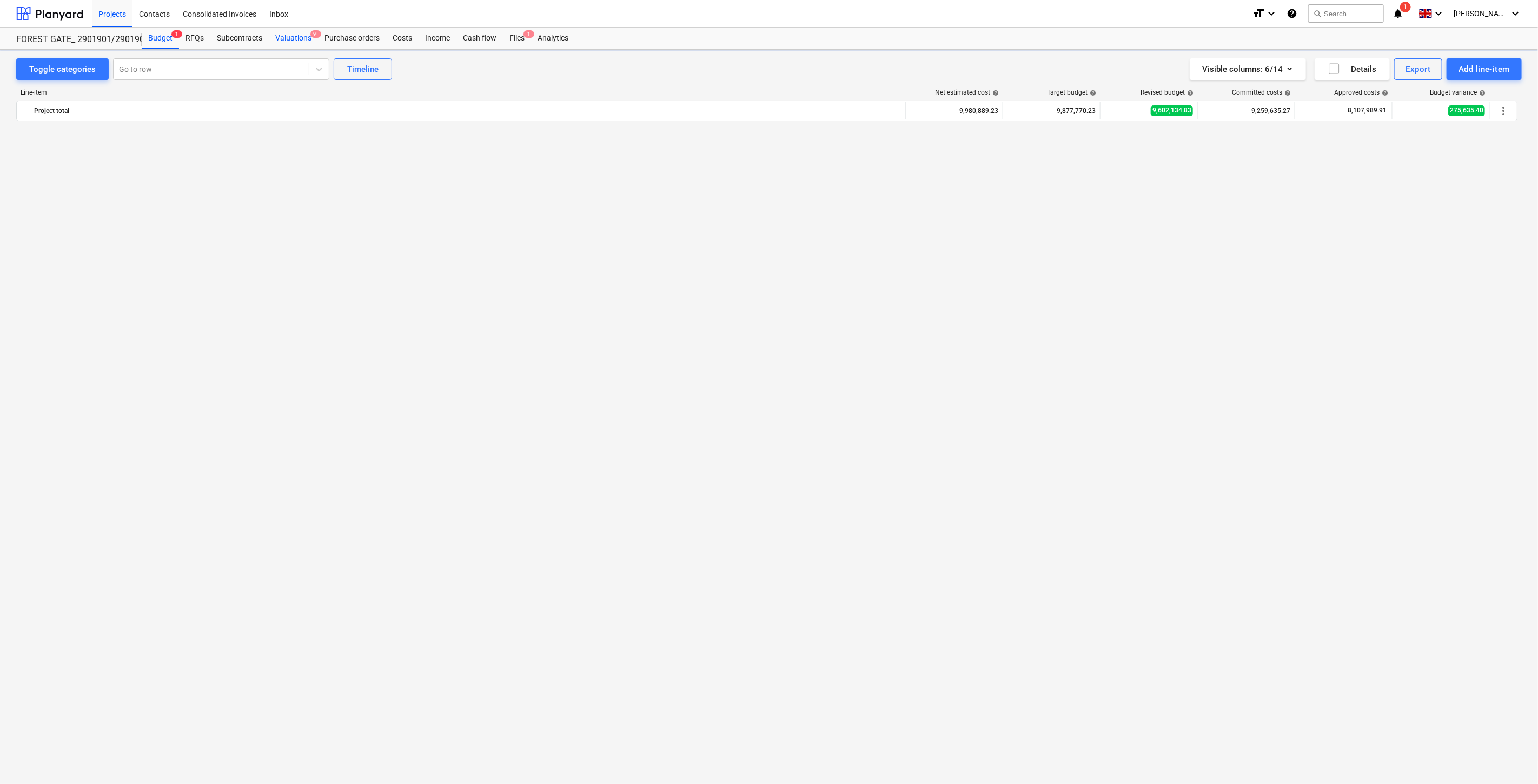
scroll to position [1785, 0]
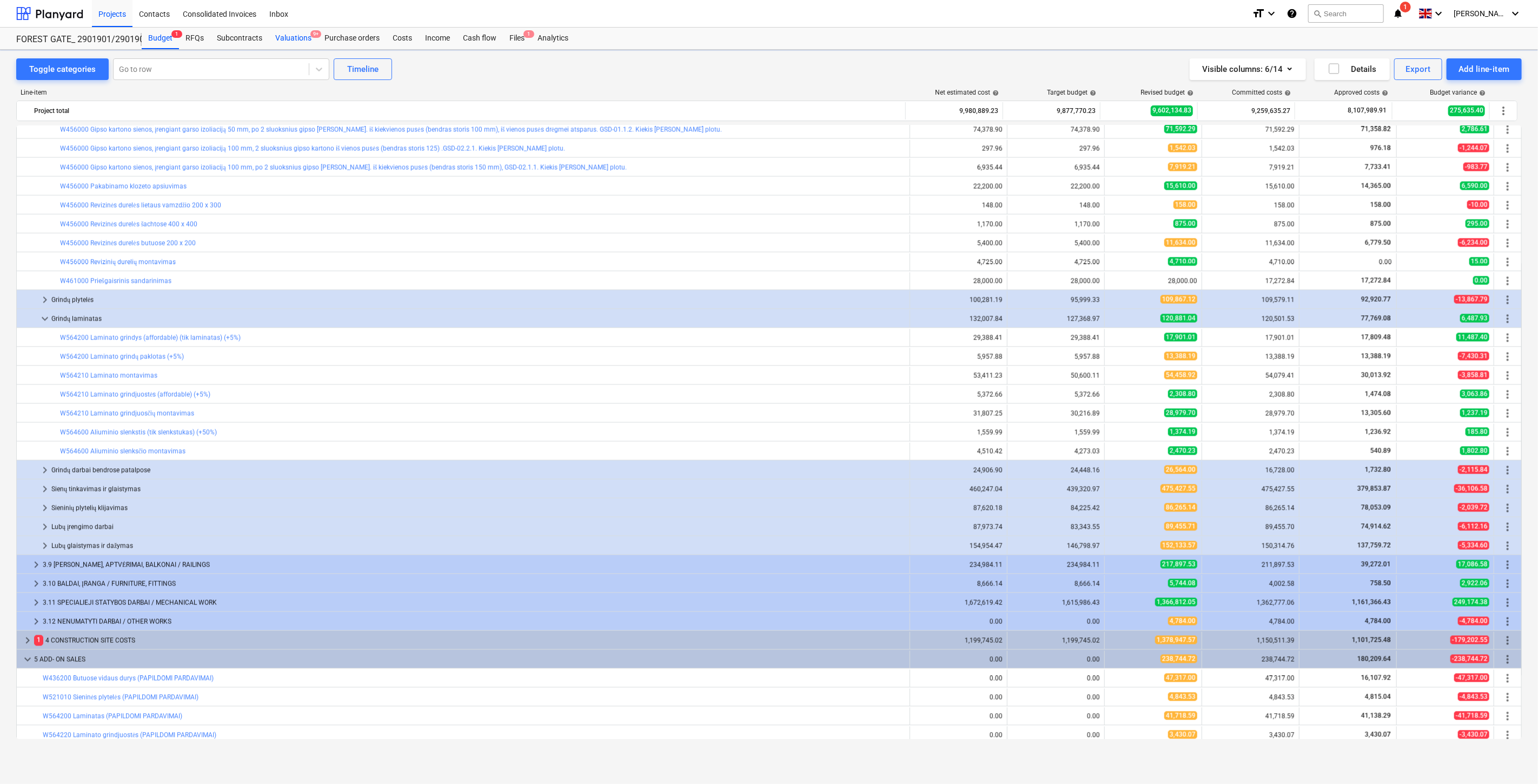
click at [295, 40] on div "Valuations 9+" at bounding box center [293, 38] width 49 height 22
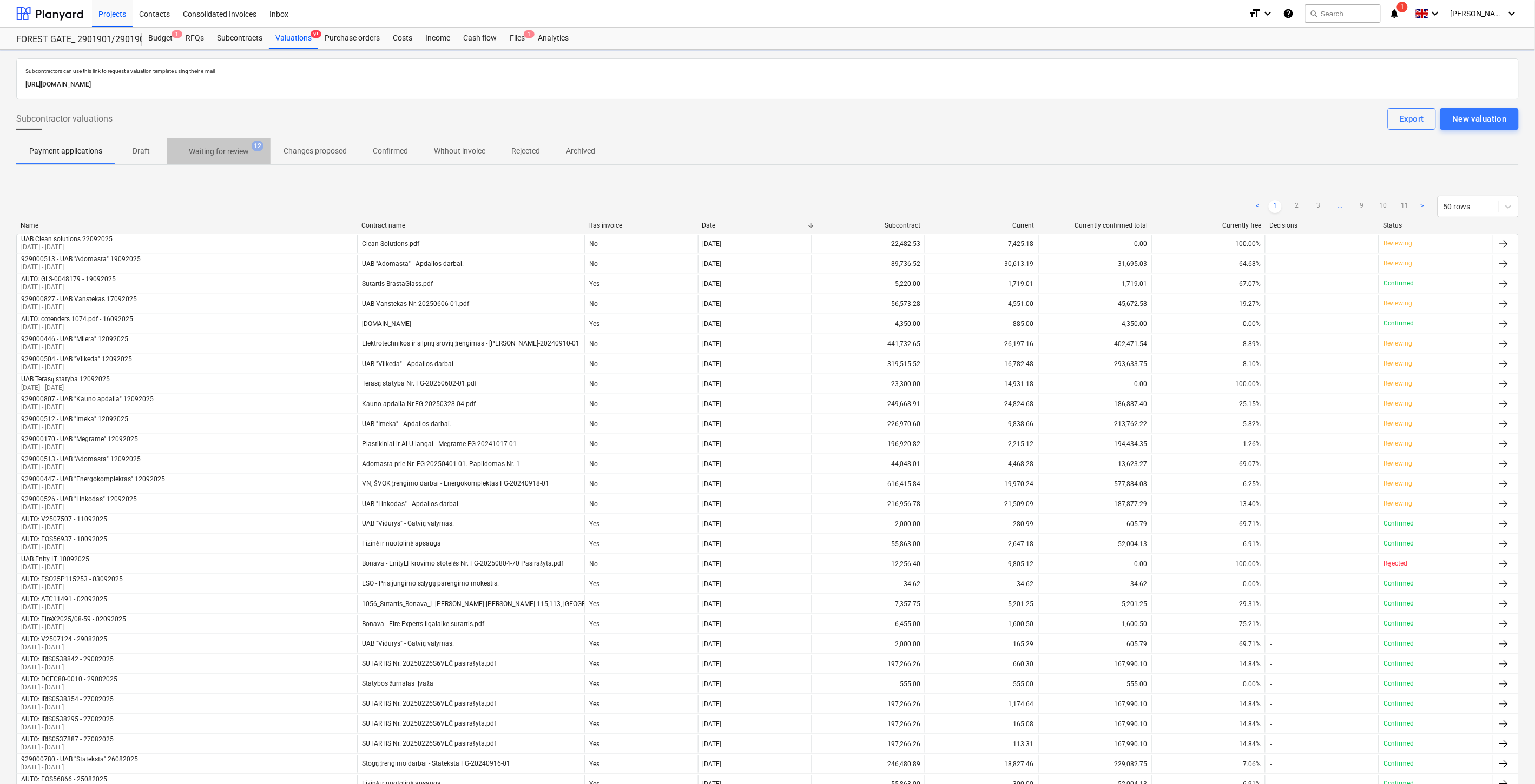
click at [237, 144] on span "Waiting for review 12" at bounding box center [219, 151] width 103 height 20
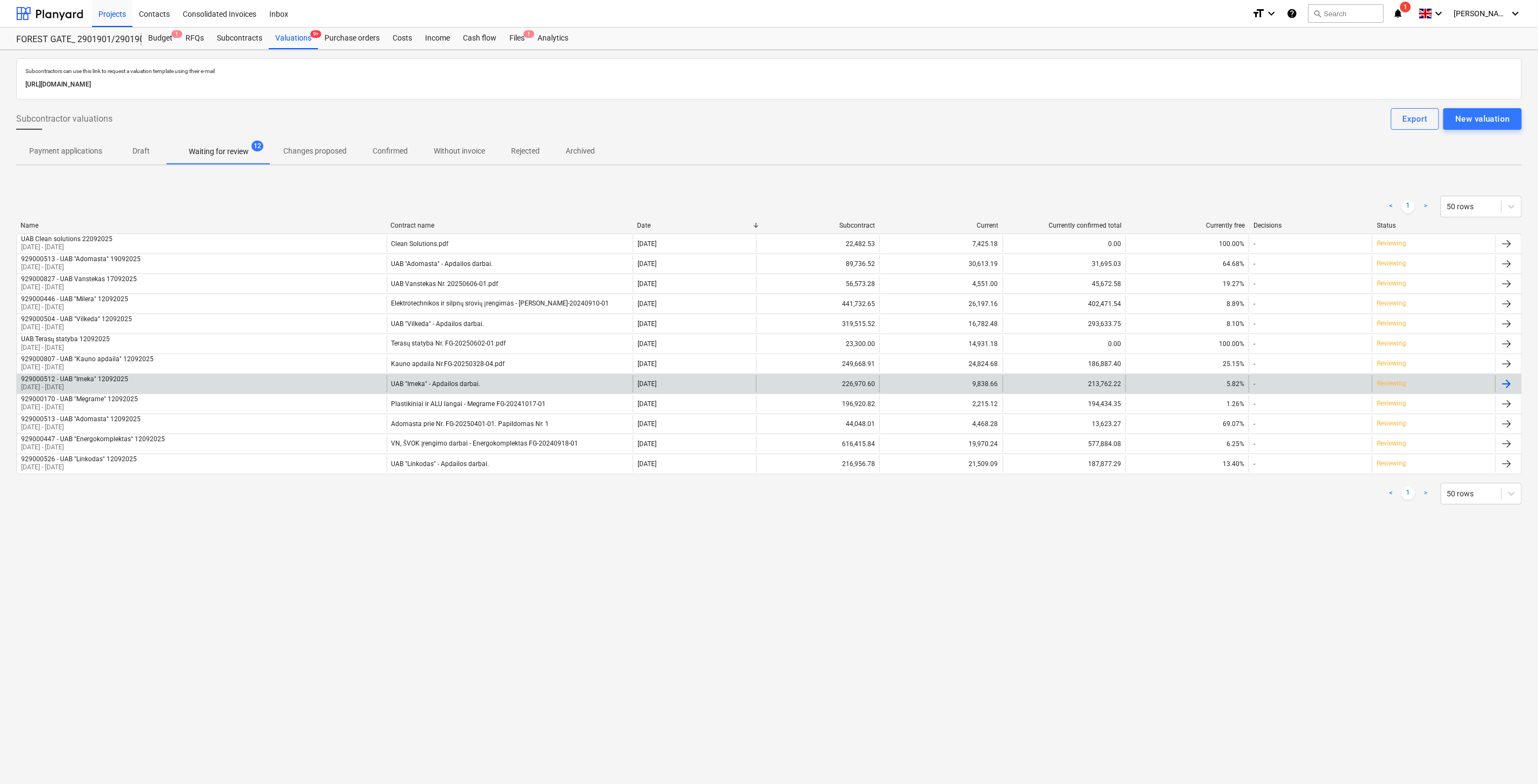
click at [303, 380] on div "929000512 - UAB "Imeka" 12092025 [DATE] - [DATE]" at bounding box center [202, 384] width 370 height 18
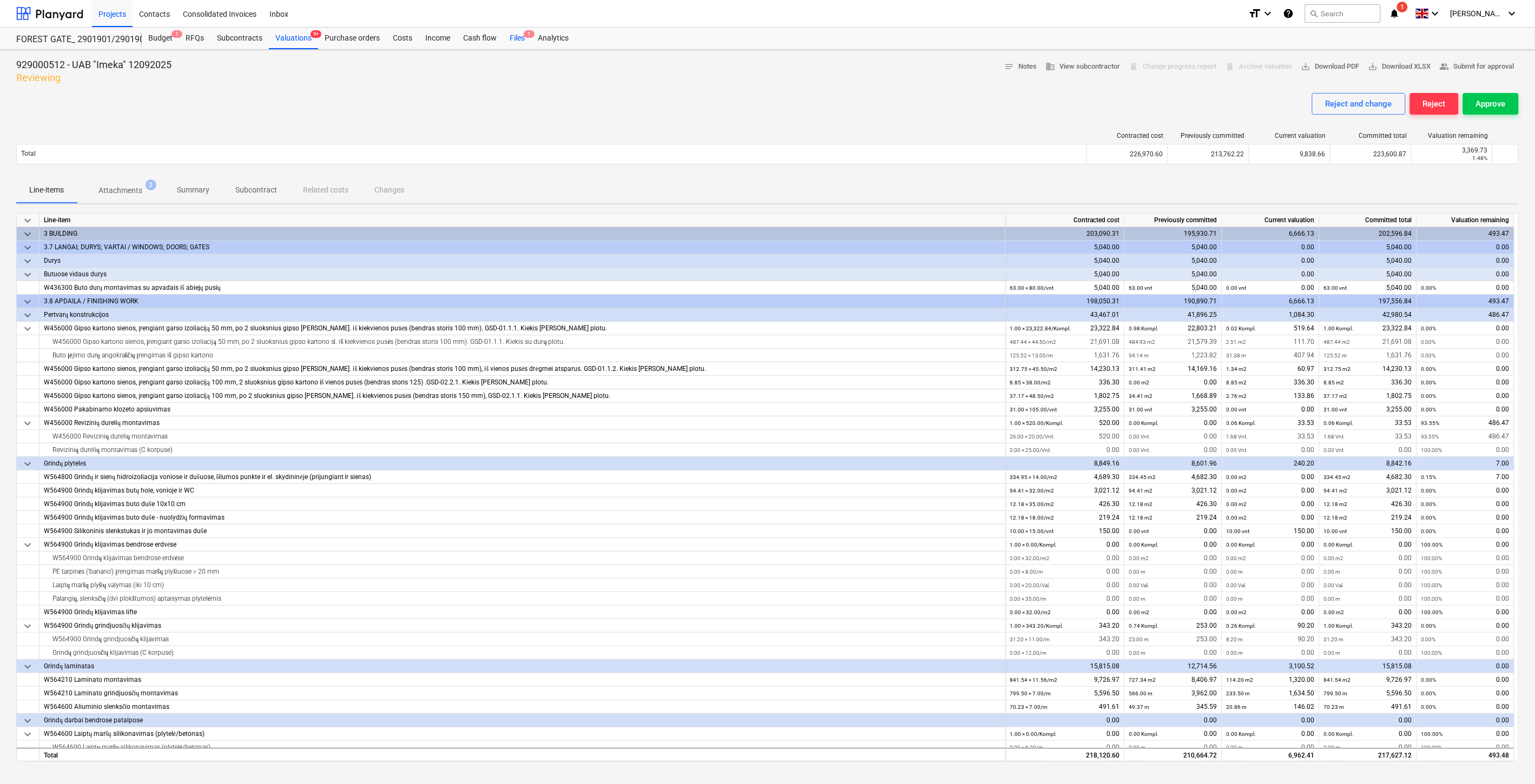
drag, startPoint x: 521, startPoint y: 34, endPoint x: 513, endPoint y: 40, distance: 10.0
click at [521, 34] on div "Files 1" at bounding box center [517, 38] width 28 height 22
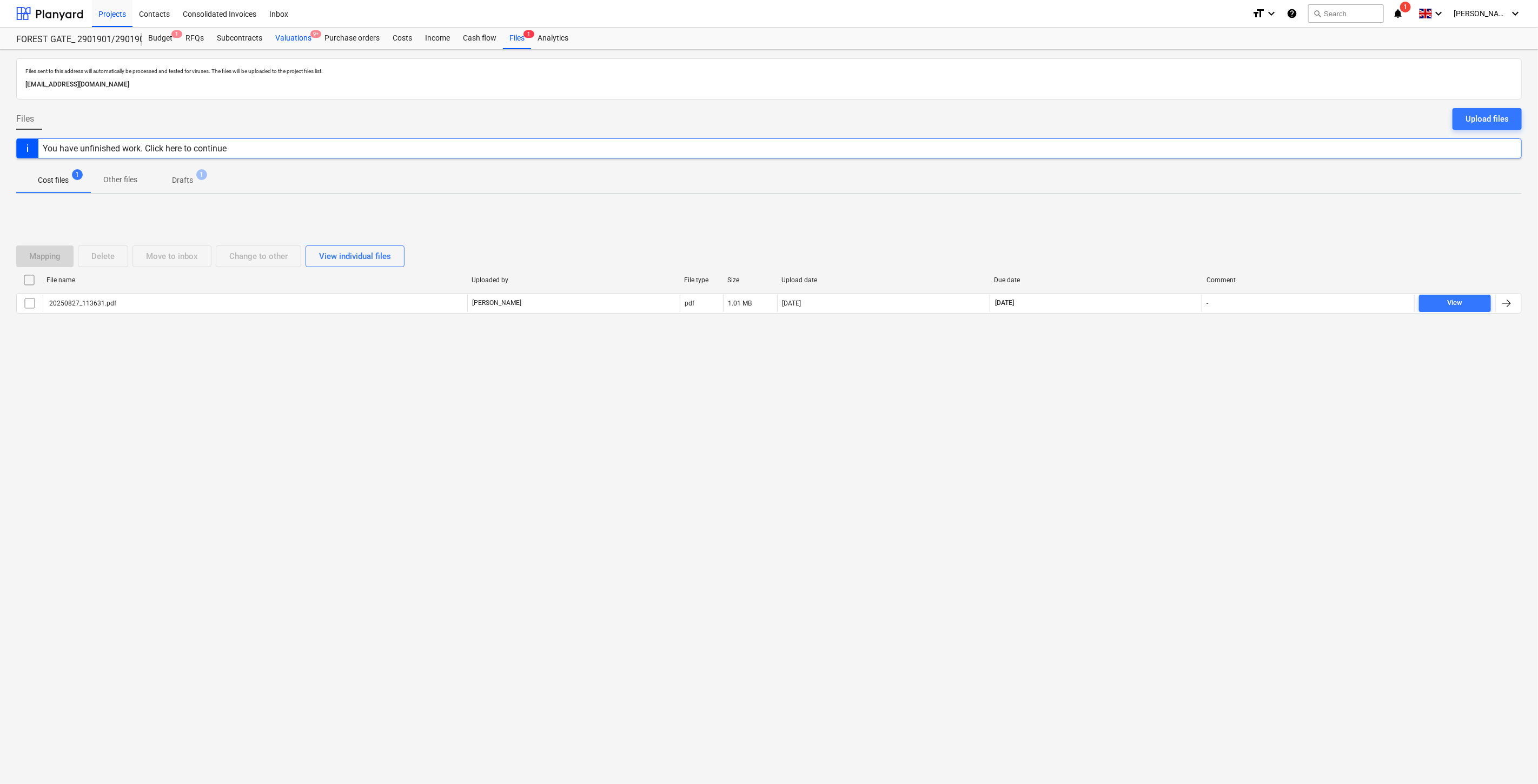
click at [298, 44] on div "Valuations 9+" at bounding box center [293, 38] width 49 height 22
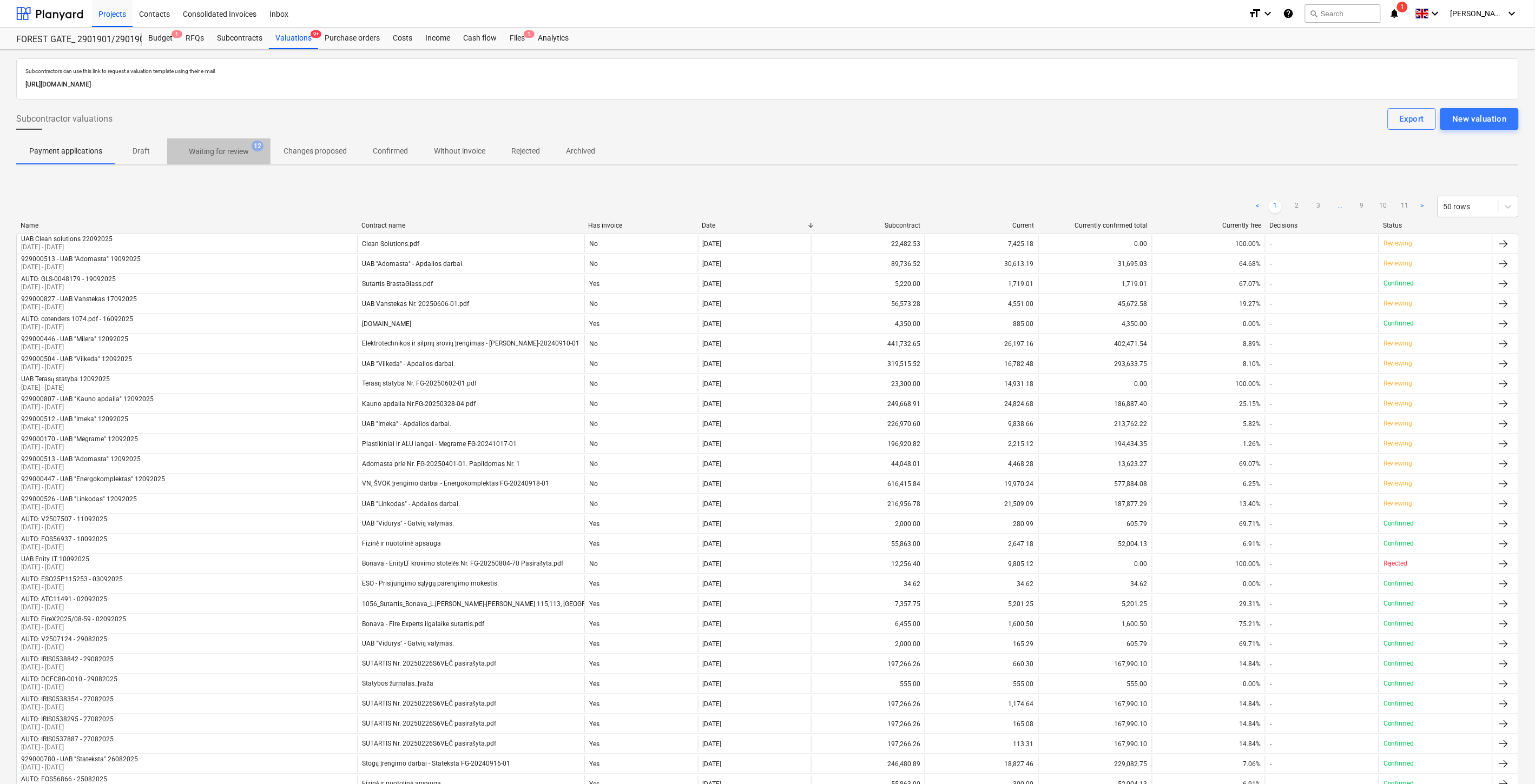
click at [247, 148] on p "Waiting for review" at bounding box center [219, 151] width 60 height 11
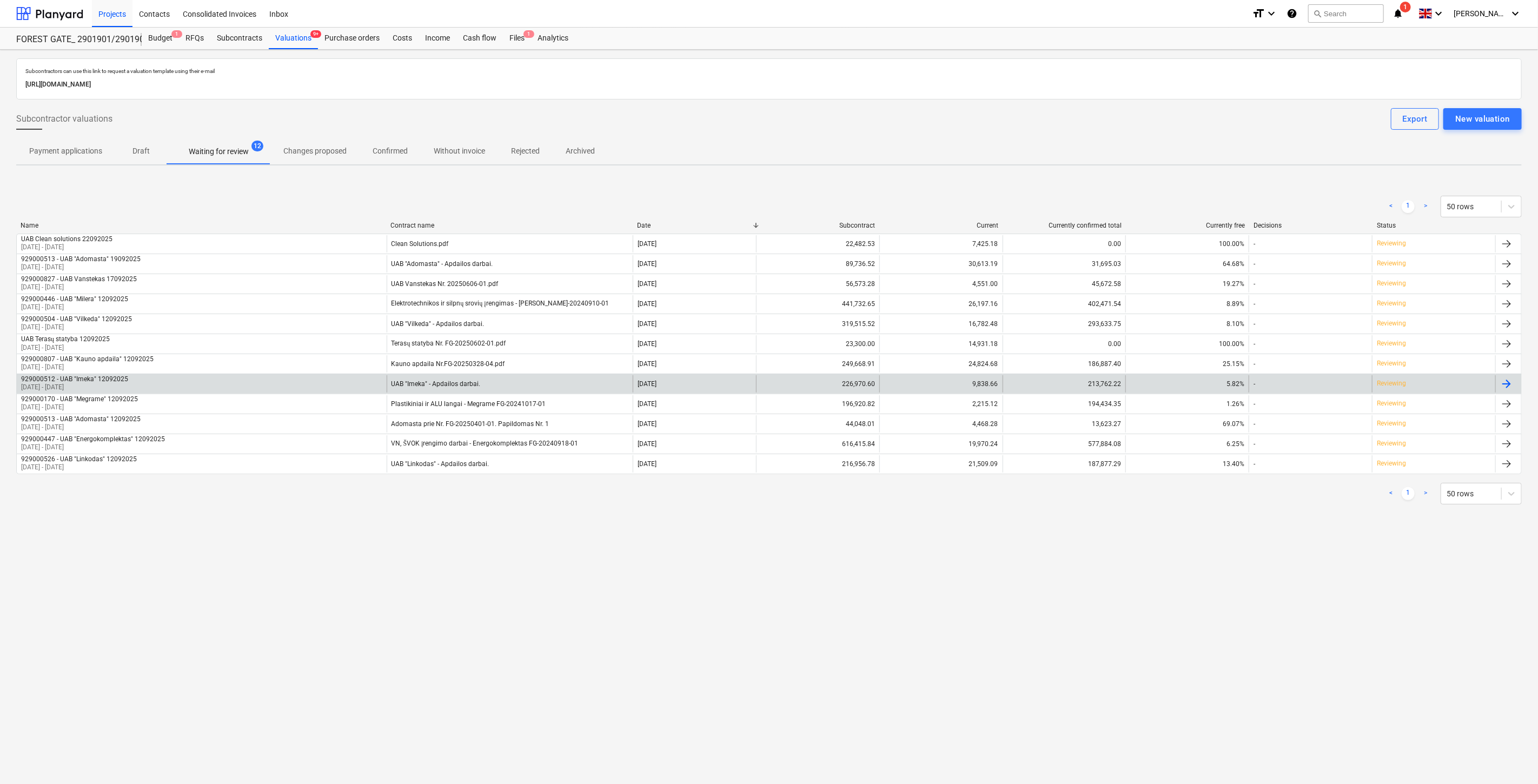
click at [307, 380] on div "929000512 - UAB "Imeka" 12092025 [DATE] - [DATE]" at bounding box center [202, 384] width 370 height 18
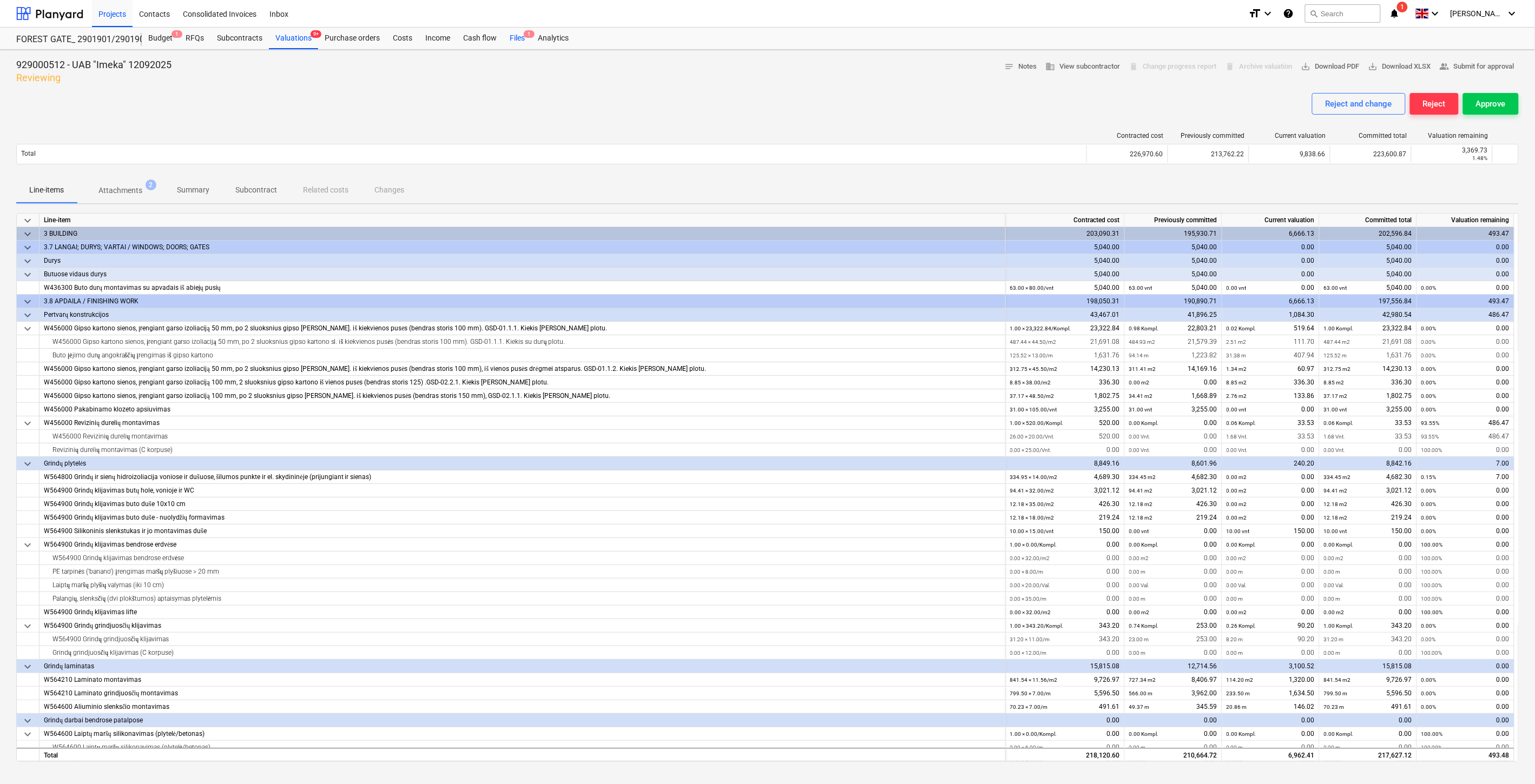
click at [524, 35] on span "1" at bounding box center [529, 34] width 11 height 8
